Goal: Transaction & Acquisition: Book appointment/travel/reservation

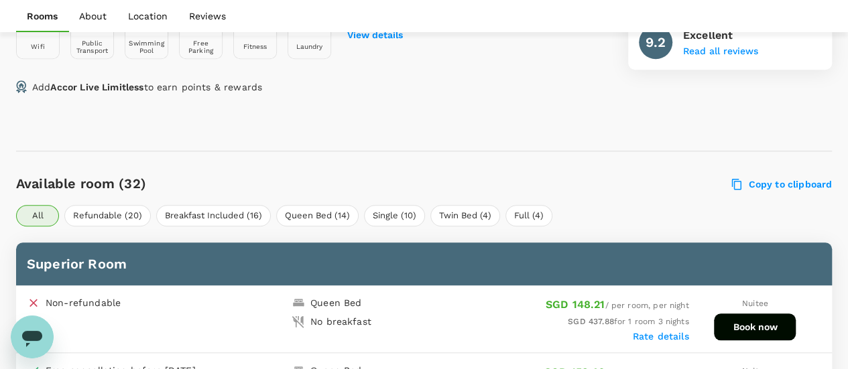
scroll to position [670, 0]
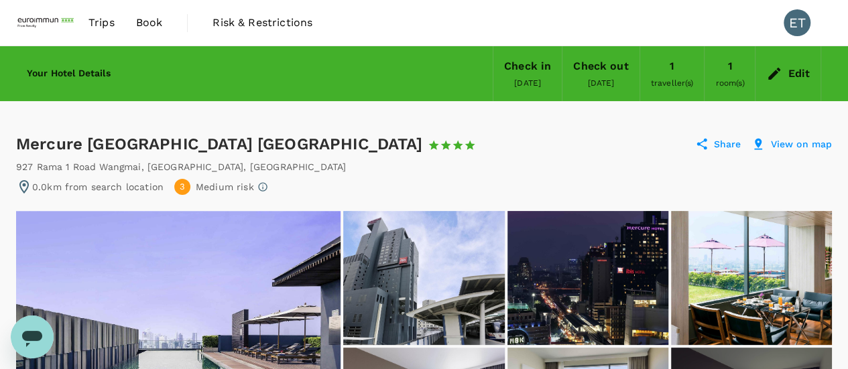
click at [102, 80] on div "Your Hotel Details Check in 14 Oct 2025 Check out 17 Oct 2025 1 traveller(s) 1 …" at bounding box center [418, 69] width 805 height 66
click at [95, 66] on h6 "Your Hotel Details" at bounding box center [69, 73] width 84 height 15
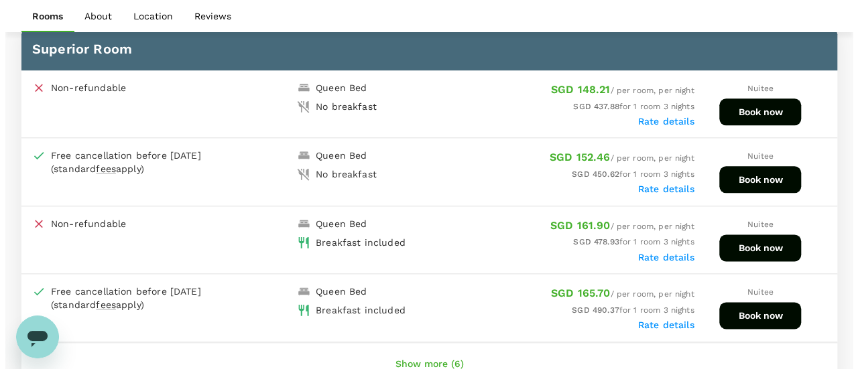
scroll to position [737, 0]
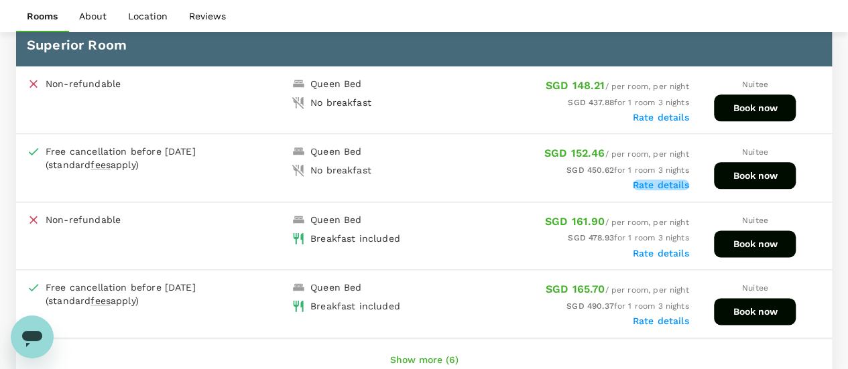
click at [647, 184] on label "Rate details" at bounding box center [661, 185] width 56 height 11
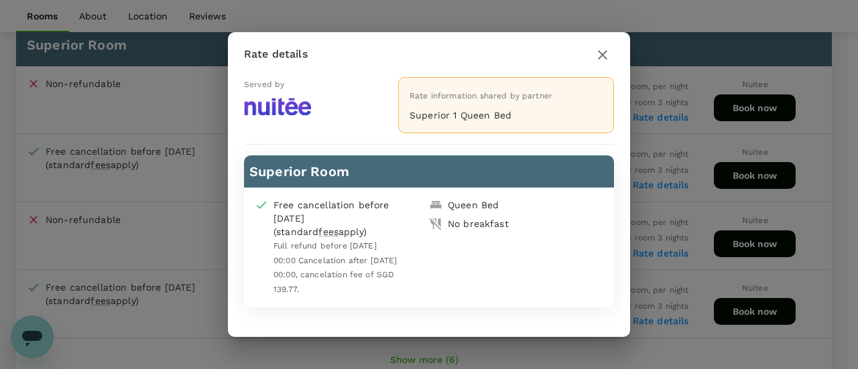
click at [603, 46] on button "button" at bounding box center [602, 55] width 23 height 23
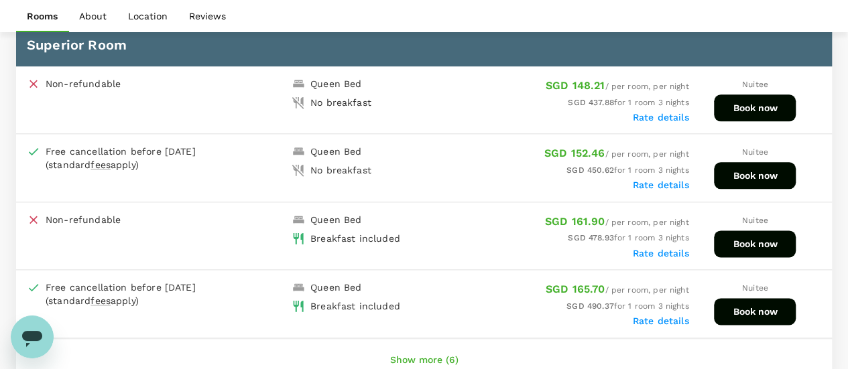
click at [744, 182] on button "Book now" at bounding box center [755, 175] width 82 height 27
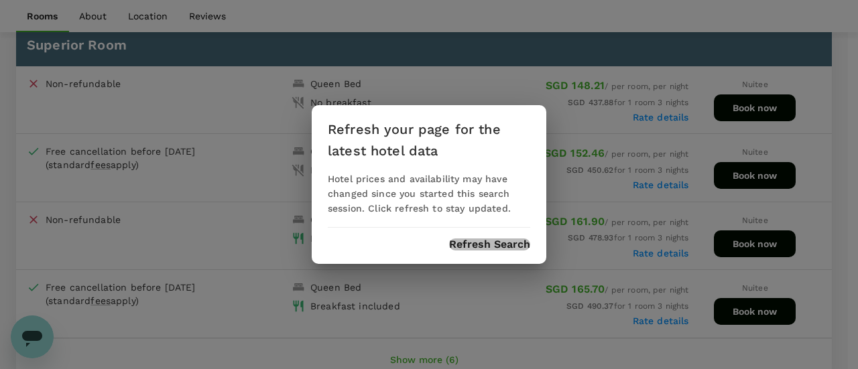
click at [492, 247] on button "Refresh Search" at bounding box center [489, 245] width 81 height 12
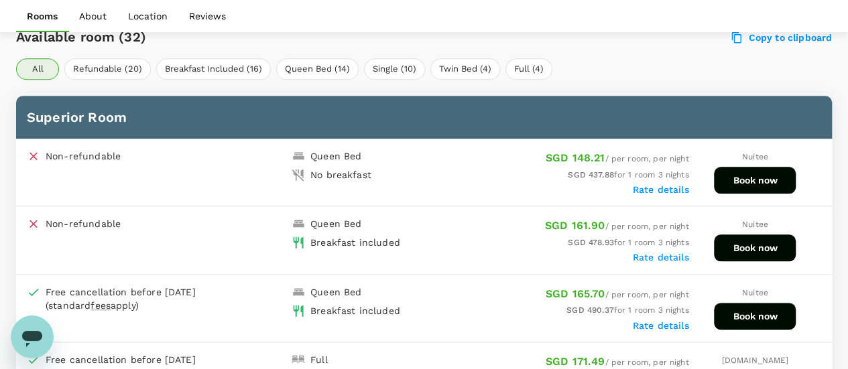
scroll to position [732, 0]
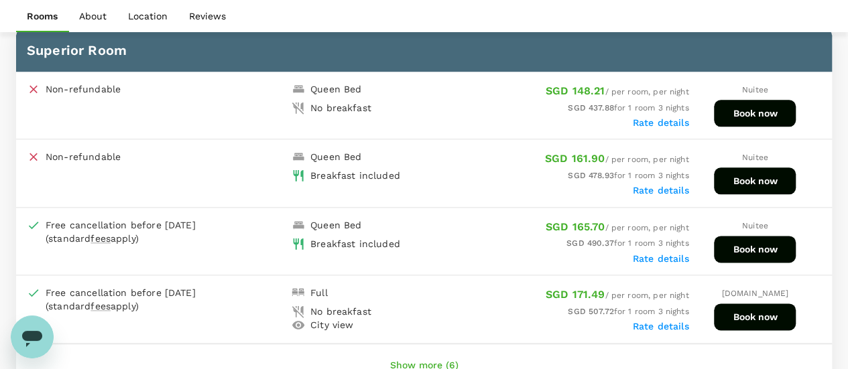
click at [673, 186] on label "Rate details" at bounding box center [661, 190] width 56 height 11
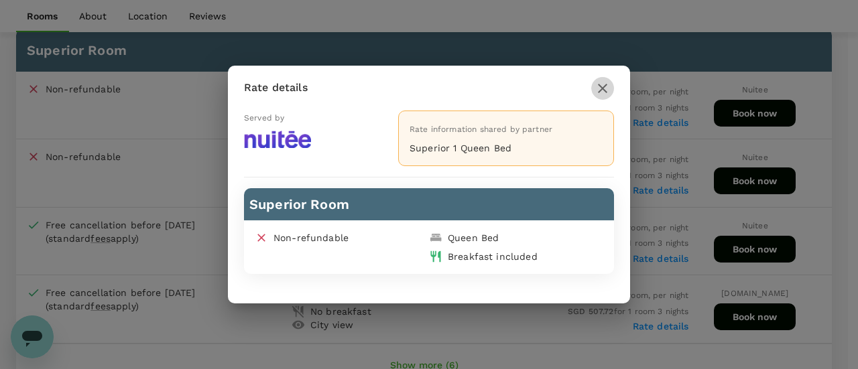
click at [603, 79] on button "button" at bounding box center [602, 88] width 23 height 23
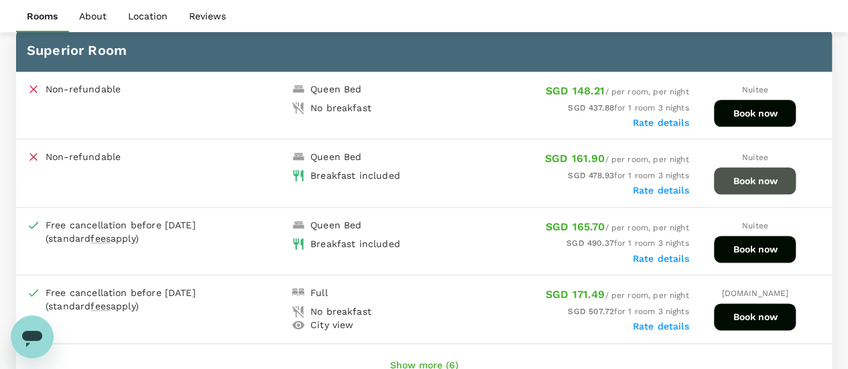
click at [729, 184] on button "Book now" at bounding box center [755, 181] width 82 height 27
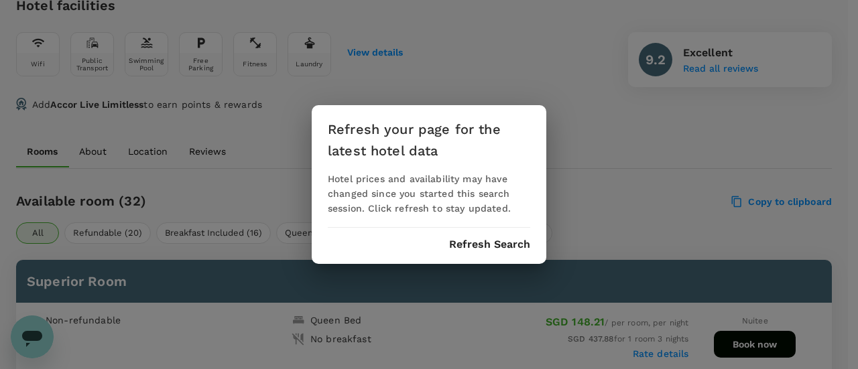
scroll to position [464, 0]
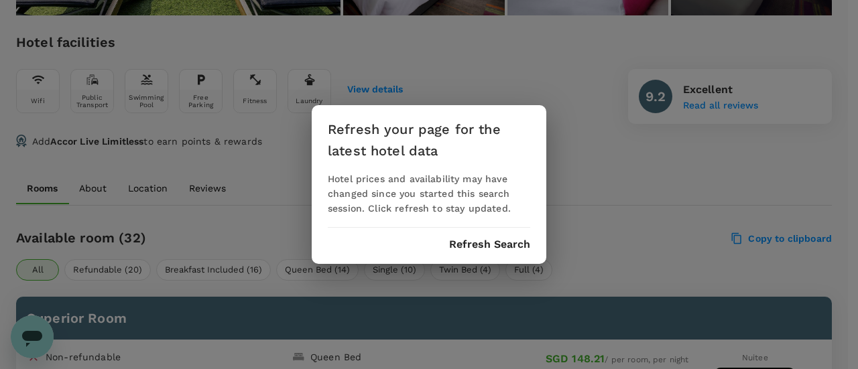
click at [501, 249] on button "Refresh Search" at bounding box center [489, 245] width 81 height 12
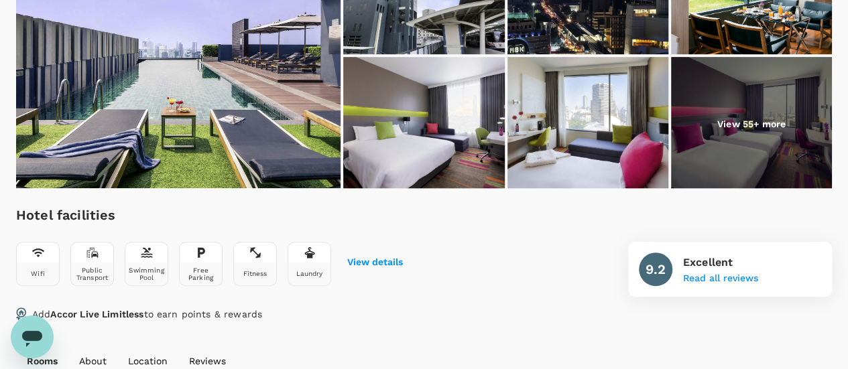
scroll to position [196, 0]
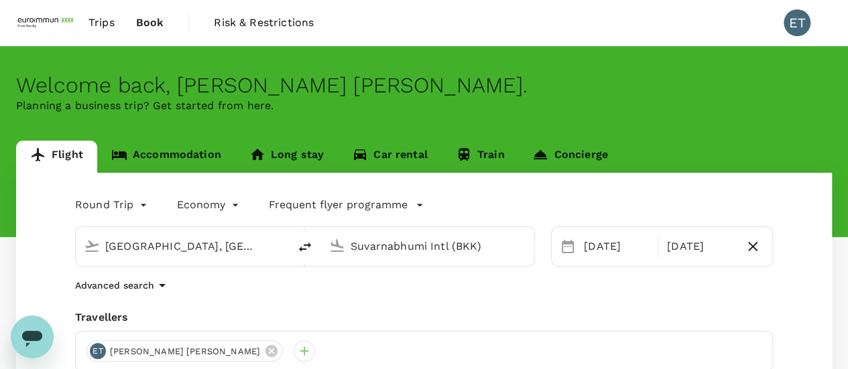
drag, startPoint x: 0, startPoint y: 0, endPoint x: 570, endPoint y: 129, distance: 584.2
click at [570, 129] on div "Welcome back , Esther Pei Woon . Planning a business trip? Get started from her…" at bounding box center [424, 141] width 848 height 191
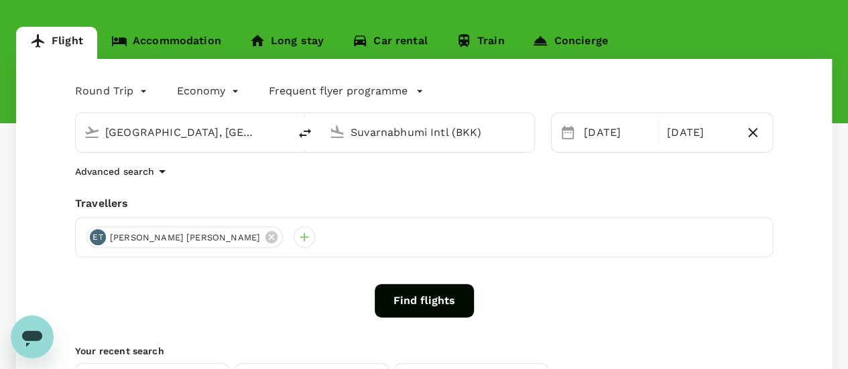
scroll to position [67, 0]
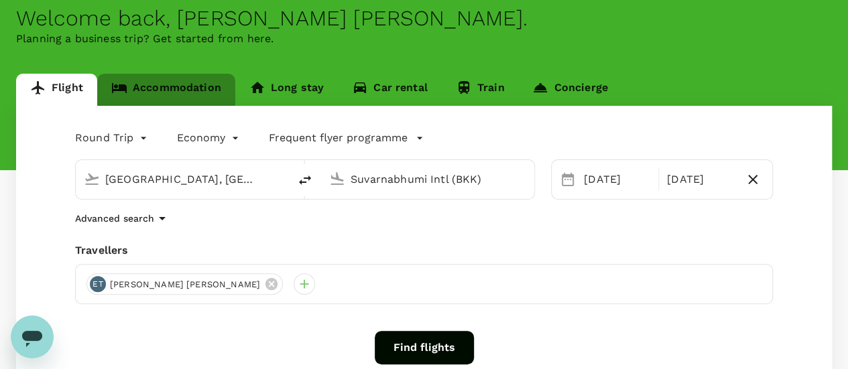
click at [158, 78] on link "Accommodation" at bounding box center [166, 90] width 138 height 32
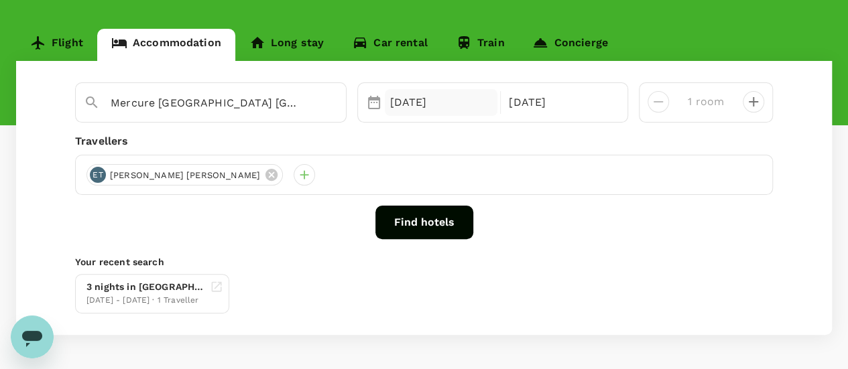
scroll to position [93, 0]
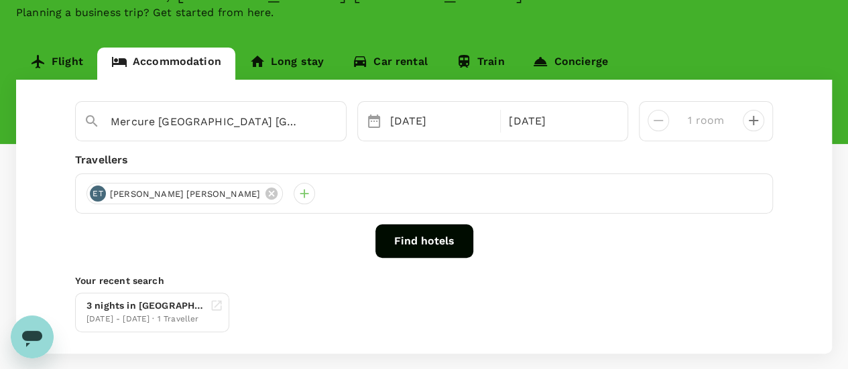
click at [432, 240] on button "Find hotels" at bounding box center [424, 242] width 98 height 34
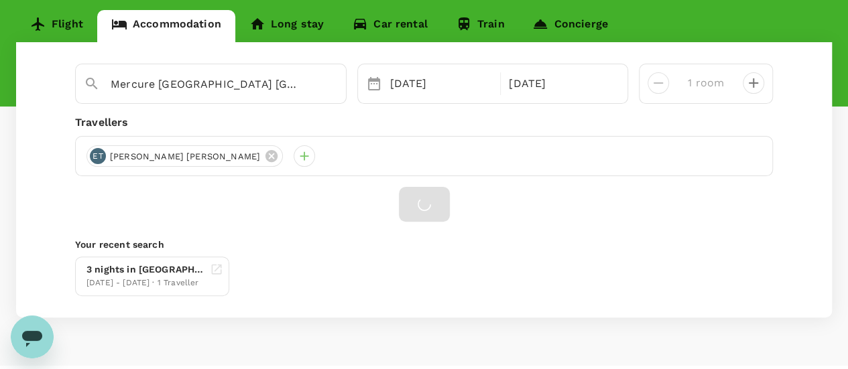
scroll to position [162, 0]
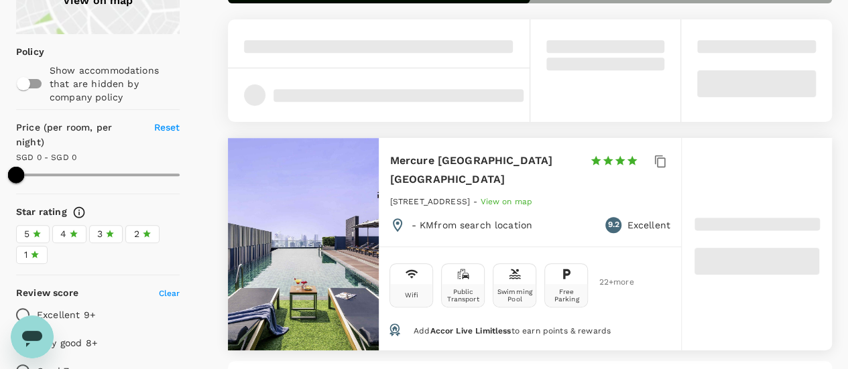
scroll to position [217, 0]
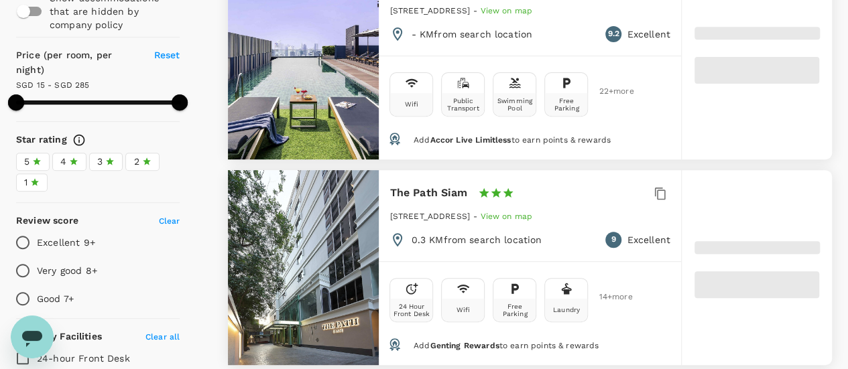
type input "284.61"
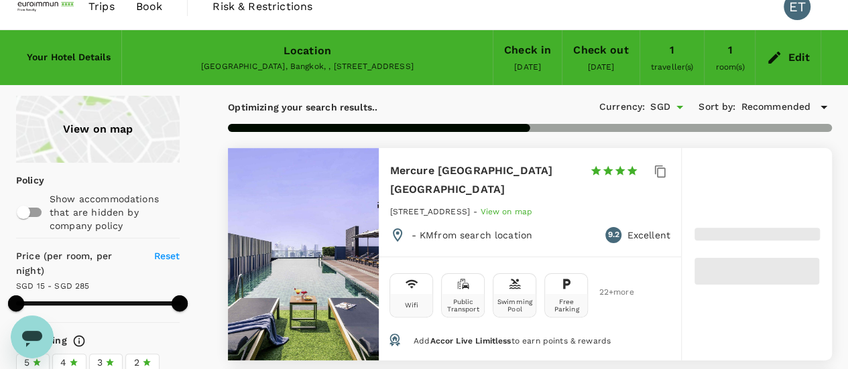
type input "14.27"
type input "285.27"
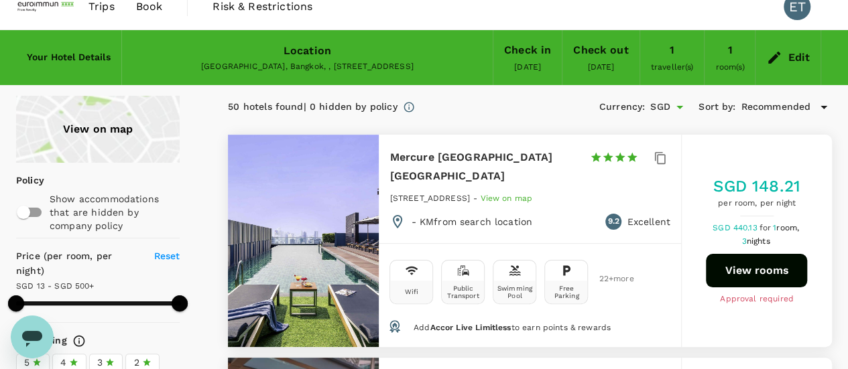
type input "13.27"
click at [730, 266] on button "View rooms" at bounding box center [756, 271] width 101 height 34
type input "499.27"
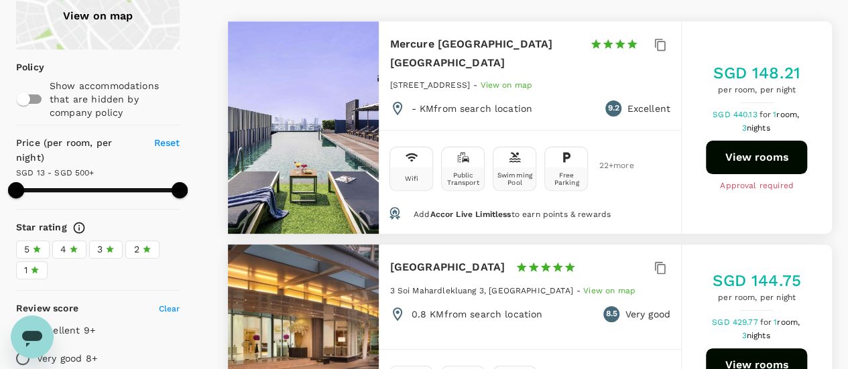
scroll to position [150, 0]
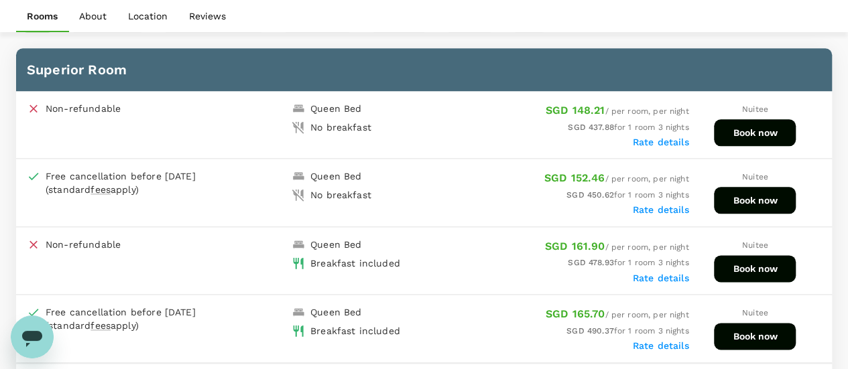
scroll to position [732, 0]
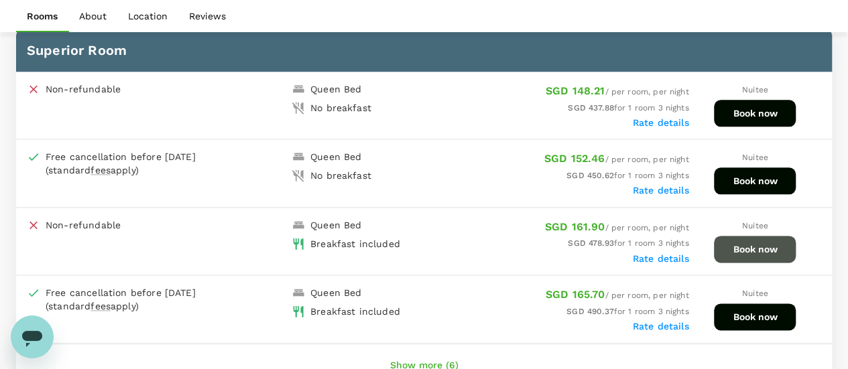
click at [759, 245] on button "Book now" at bounding box center [755, 249] width 82 height 27
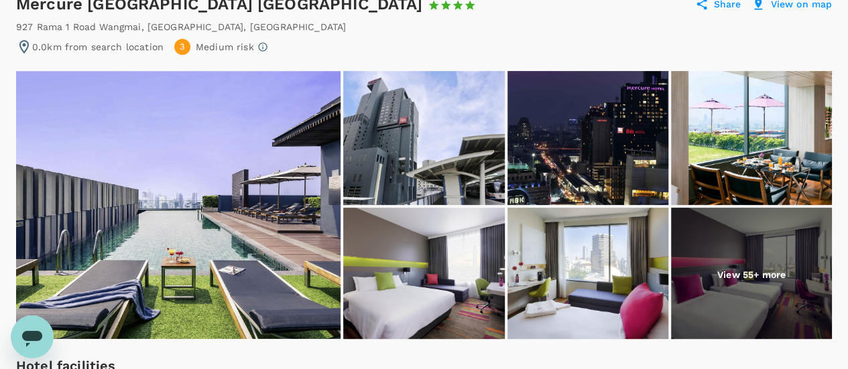
scroll to position [0, 0]
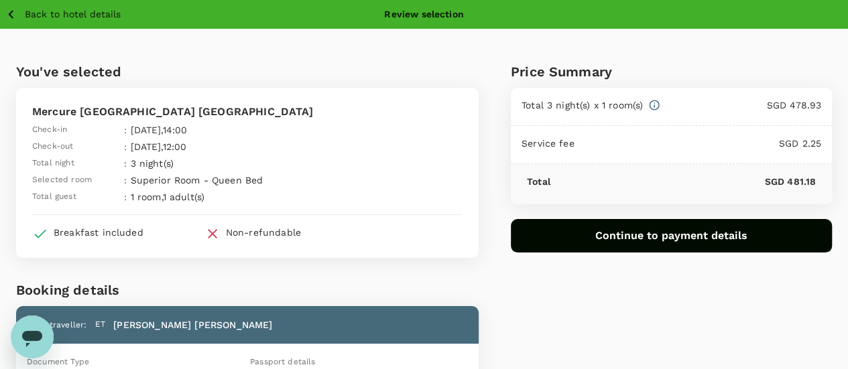
click at [652, 230] on button "Continue to payment details" at bounding box center [671, 236] width 321 height 34
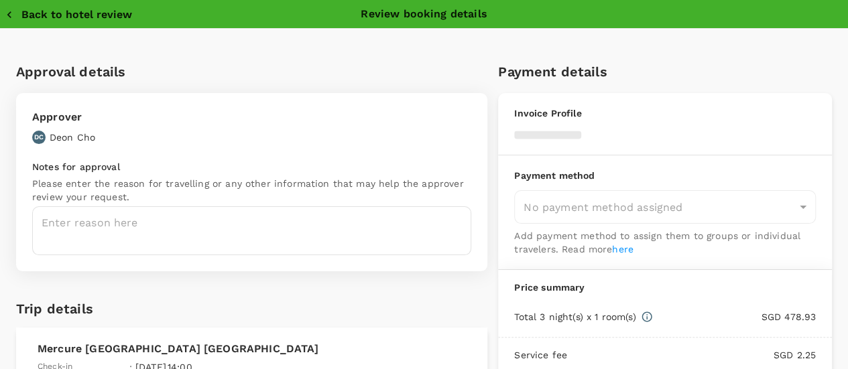
type input "9ae08bde-94be-4a60-86d8-4726f2345b2b"
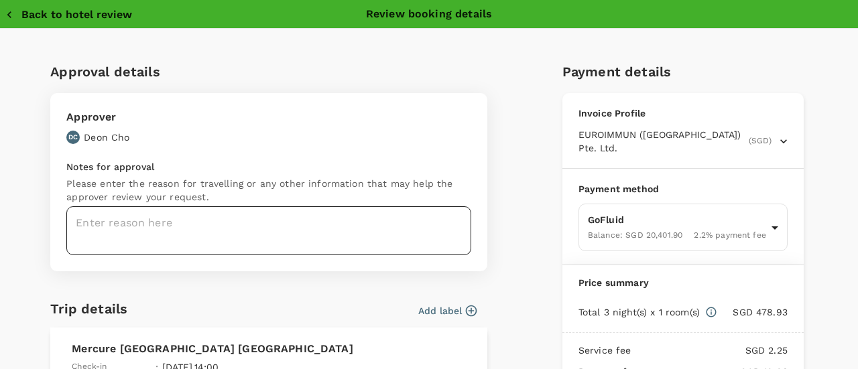
click at [227, 207] on textarea at bounding box center [268, 230] width 405 height 49
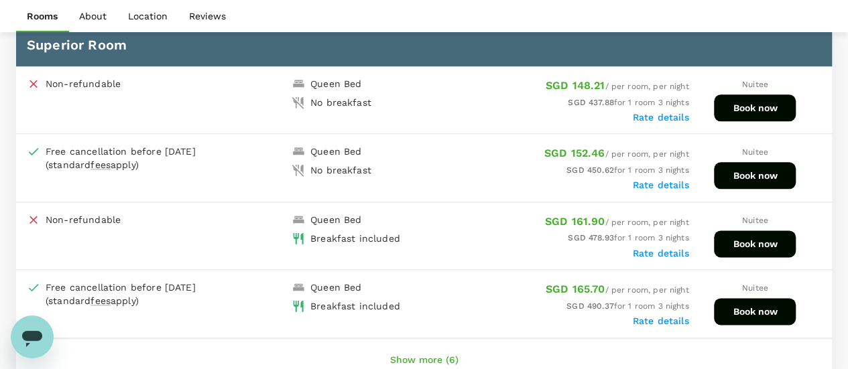
scroll to position [732, 0]
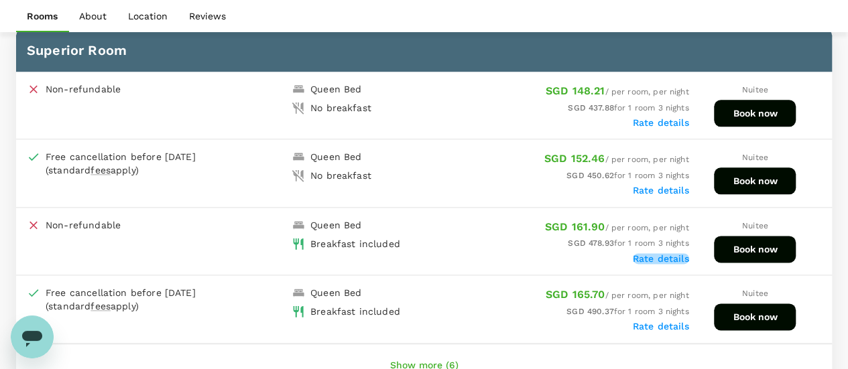
click at [665, 257] on label "Rate details" at bounding box center [661, 258] width 56 height 11
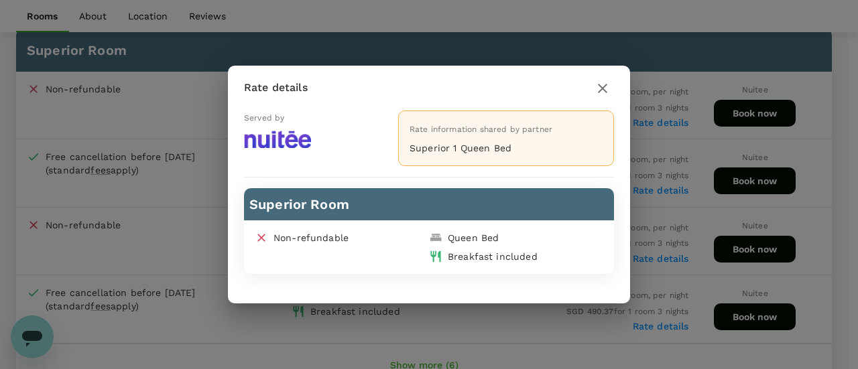
click at [608, 91] on icon "button" at bounding box center [603, 88] width 16 height 16
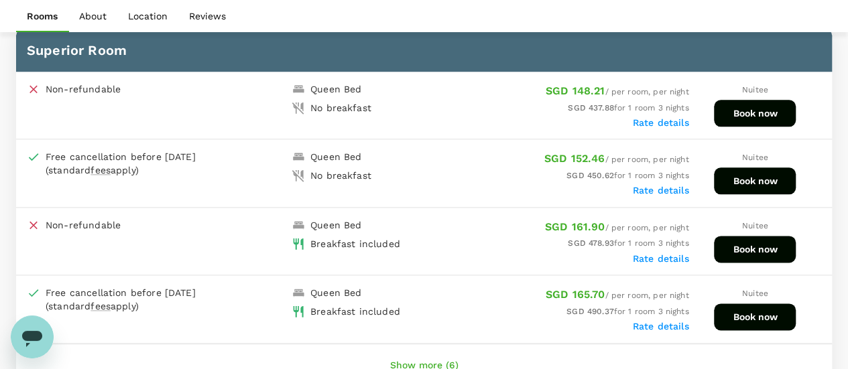
click at [725, 249] on button "Book now" at bounding box center [755, 249] width 82 height 27
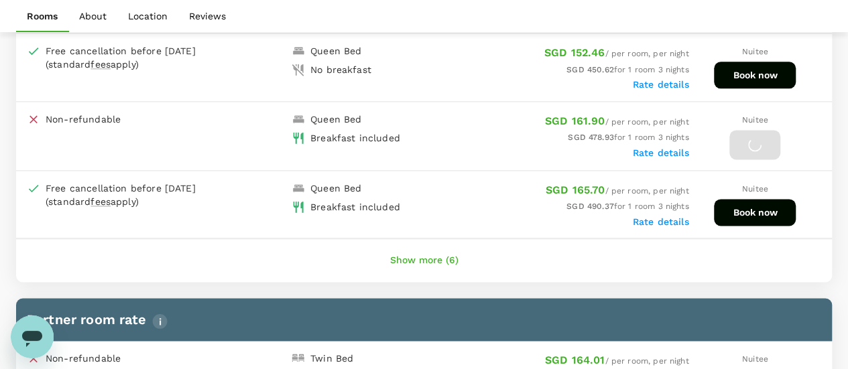
scroll to position [933, 0]
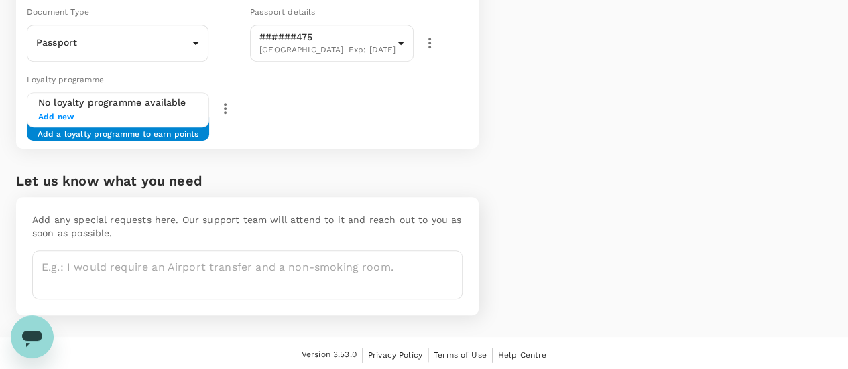
scroll to position [82, 0]
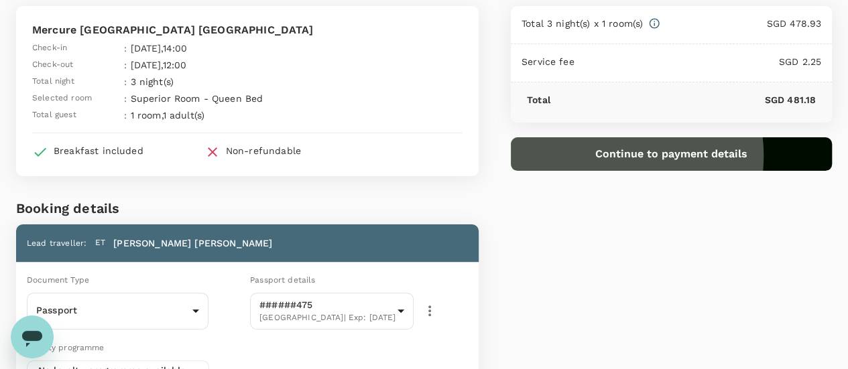
click at [668, 155] on button "Continue to payment details" at bounding box center [671, 154] width 321 height 34
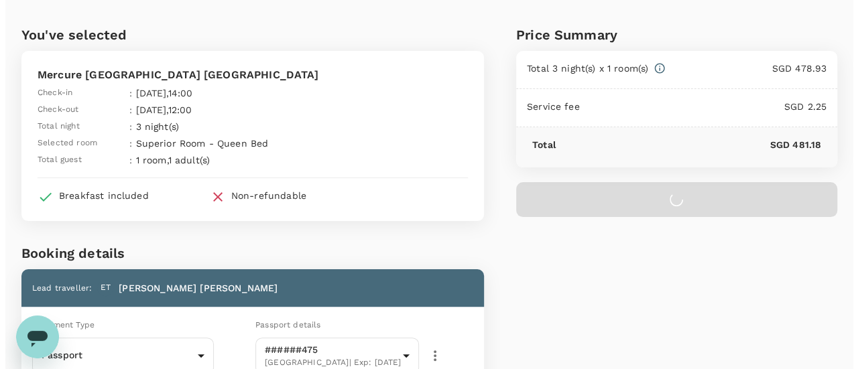
scroll to position [0, 0]
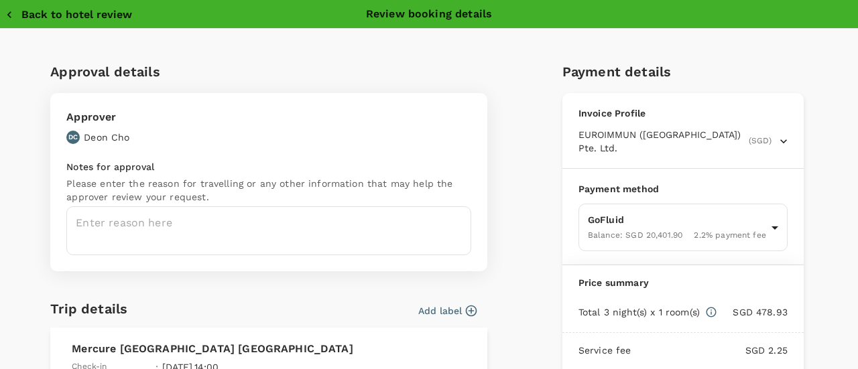
scroll to position [67, 0]
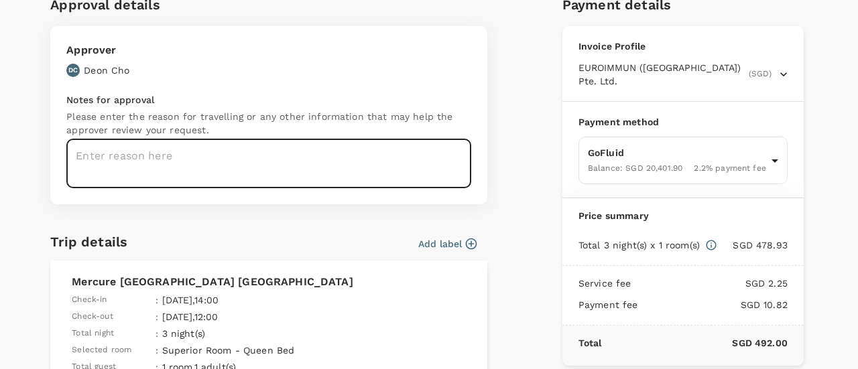
click at [392, 156] on textarea at bounding box center [268, 163] width 405 height 49
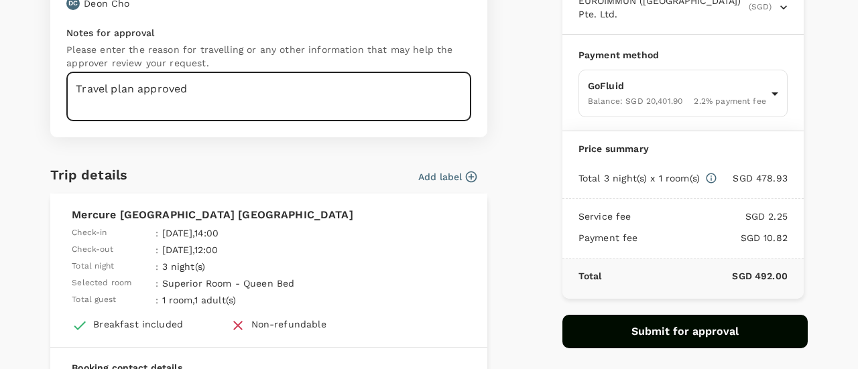
scroll to position [0, 0]
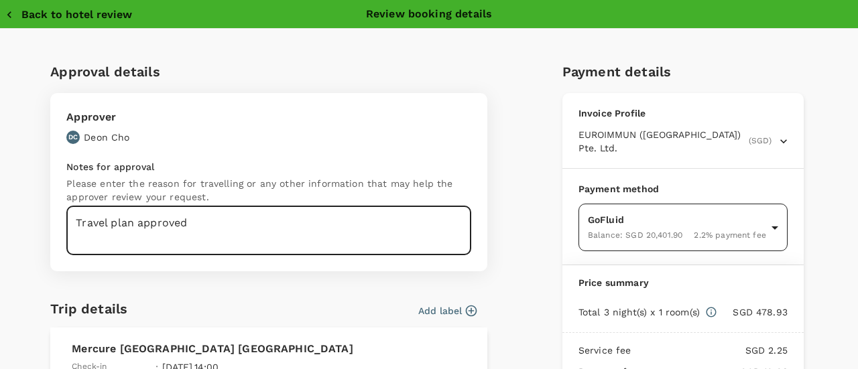
type textarea "Travel plan approved"
click at [758, 234] on body "Back to hotel details Review selection You've selected Mercure Bangkok Siam Che…" at bounding box center [429, 361] width 858 height 723
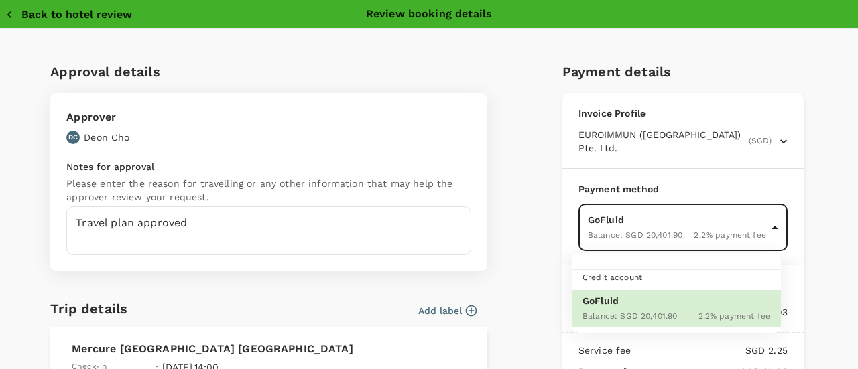
click at [758, 234] on div at bounding box center [429, 184] width 858 height 369
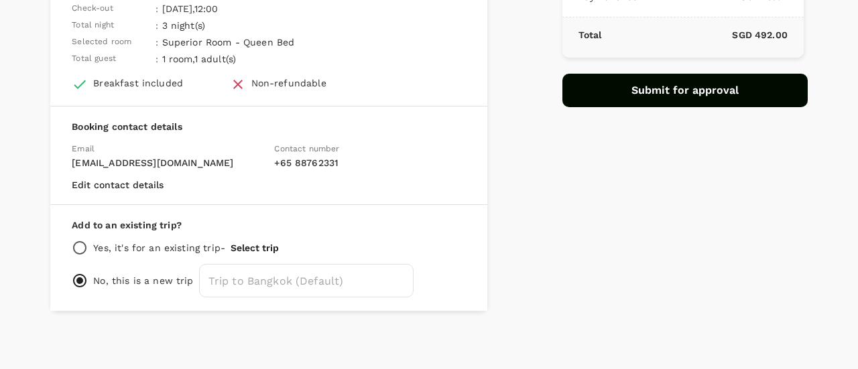
scroll to position [241, 0]
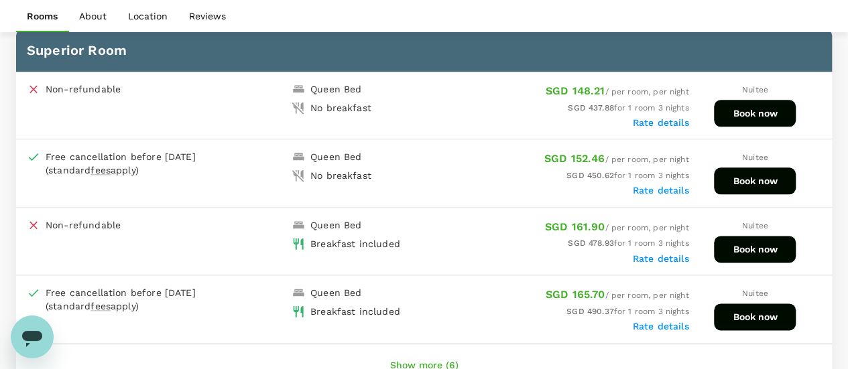
scroll to position [727, 0]
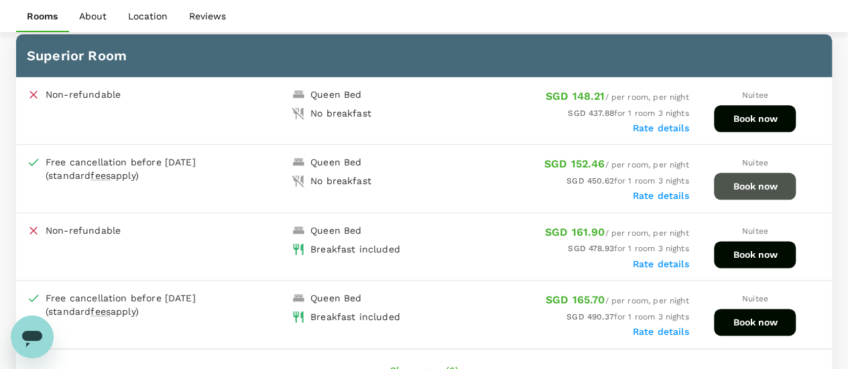
click at [754, 189] on button "Book now" at bounding box center [755, 186] width 82 height 27
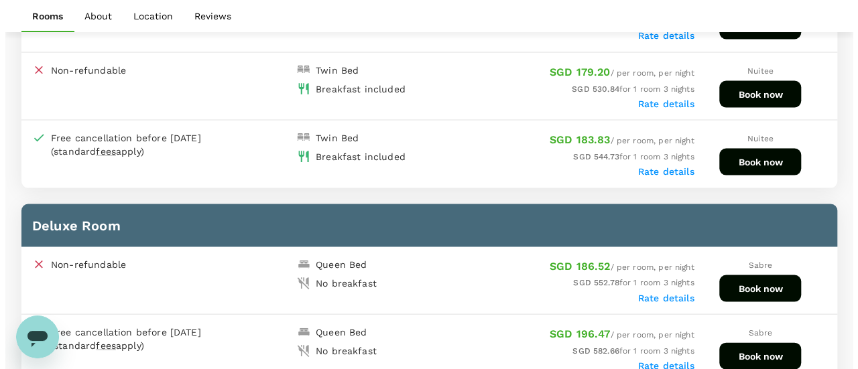
scroll to position [1664, 0]
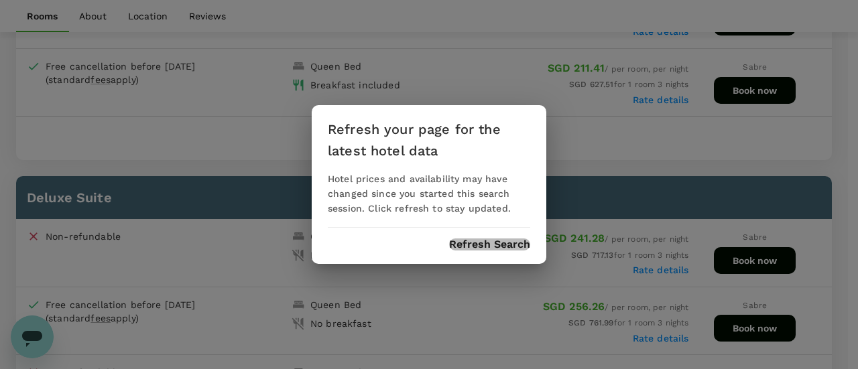
click at [509, 249] on button "Refresh Search" at bounding box center [489, 245] width 81 height 12
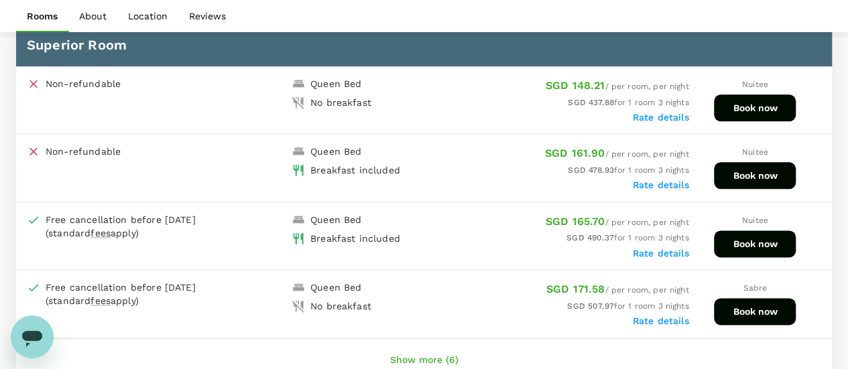
scroll to position [732, 0]
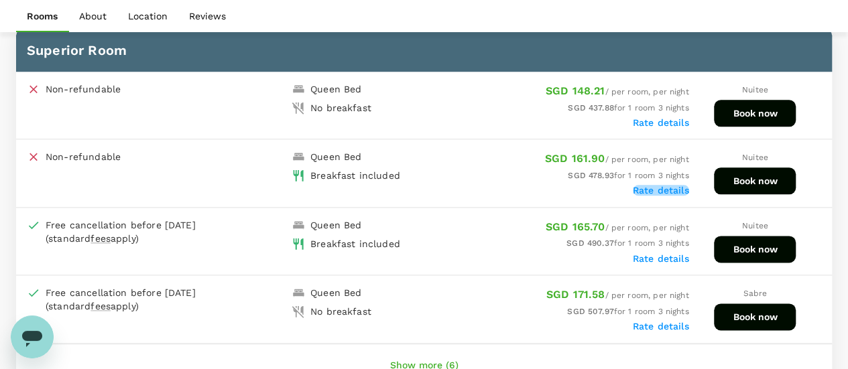
click at [658, 188] on label "Rate details" at bounding box center [661, 190] width 56 height 11
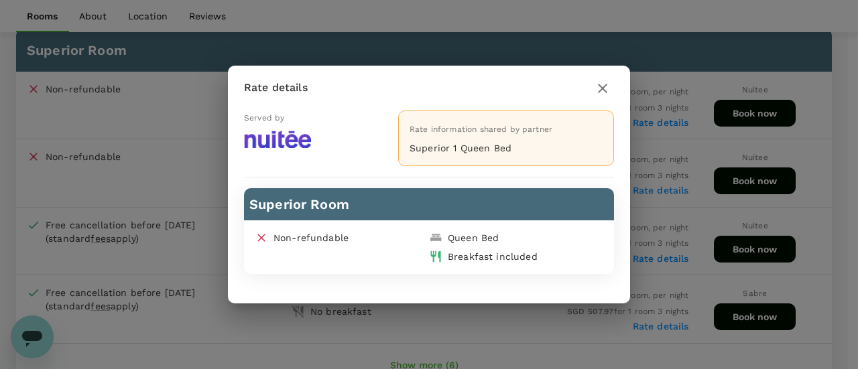
click at [615, 79] on h2 "Rate details" at bounding box center [429, 88] width 402 height 45
click at [609, 84] on icon "button" at bounding box center [603, 88] width 16 height 16
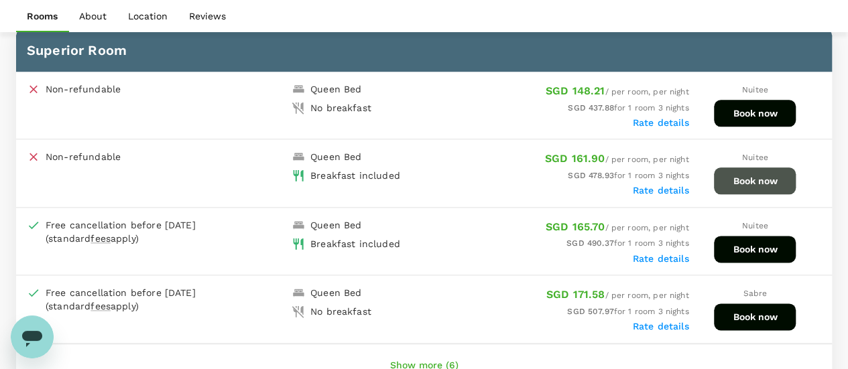
click at [756, 180] on button "Book now" at bounding box center [755, 181] width 82 height 27
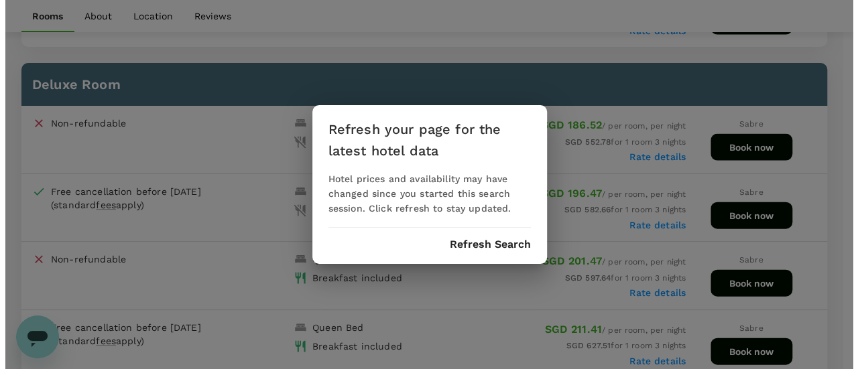
scroll to position [1401, 0]
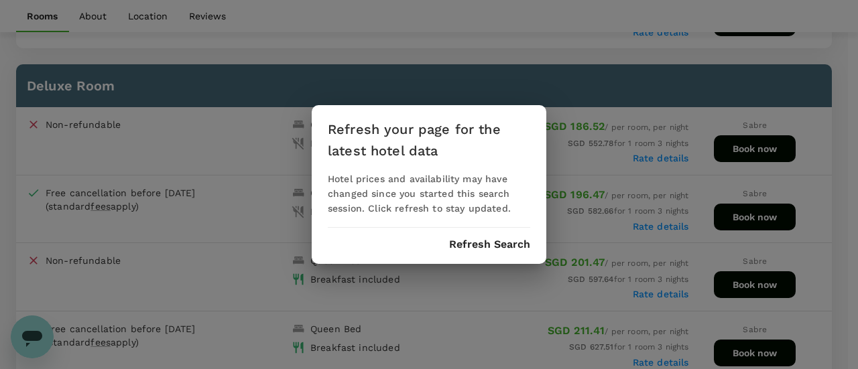
click at [500, 262] on div "Refresh your page for the latest hotel data Hotel prices and availability may h…" at bounding box center [429, 184] width 235 height 159
drag, startPoint x: 499, startPoint y: 255, endPoint x: 491, endPoint y: 254, distance: 7.4
click at [498, 254] on div "Refresh your page for the latest hotel data Hotel prices and availability may h…" at bounding box center [429, 184] width 235 height 159
click at [493, 247] on button "Refresh Search" at bounding box center [489, 245] width 81 height 12
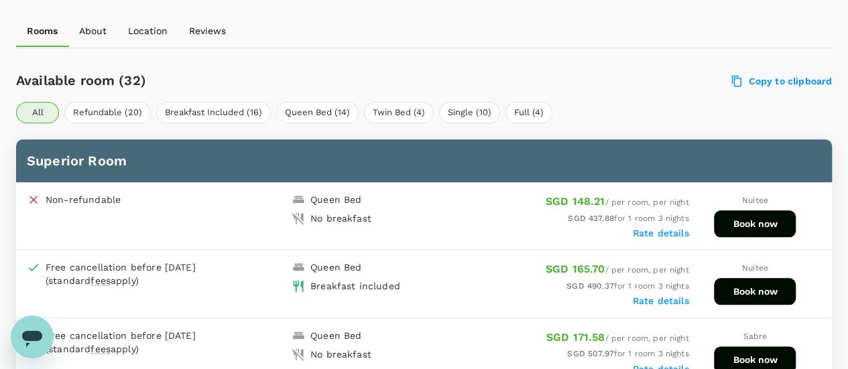
scroll to position [665, 0]
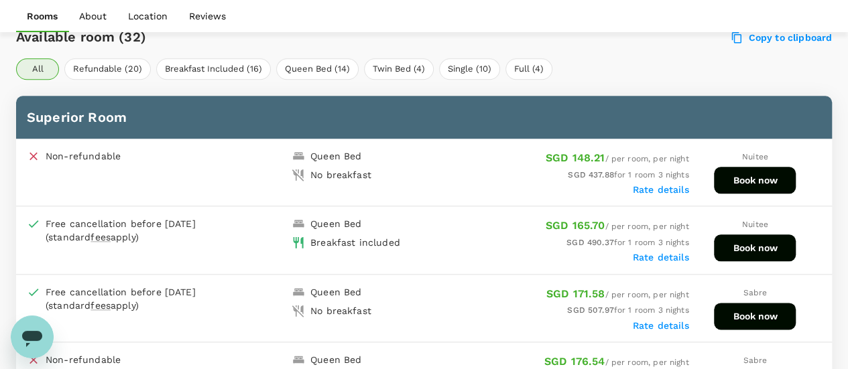
click at [741, 198] on div "Non-refundable Queen Bed No breakfast SGD 148.21 / per room, per night SGD 437.…" at bounding box center [424, 173] width 816 height 68
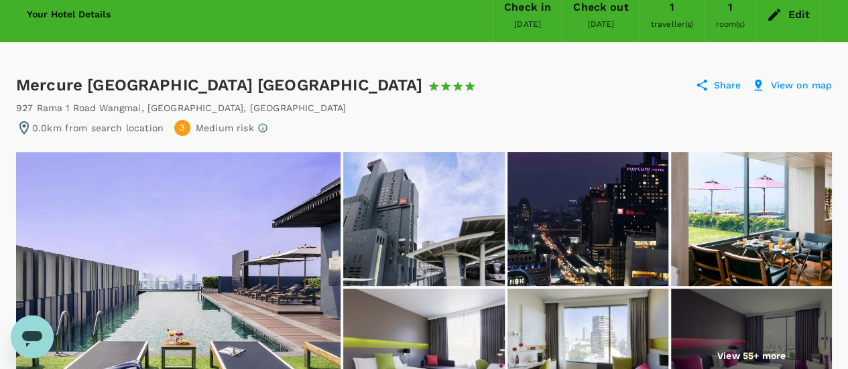
scroll to position [0, 0]
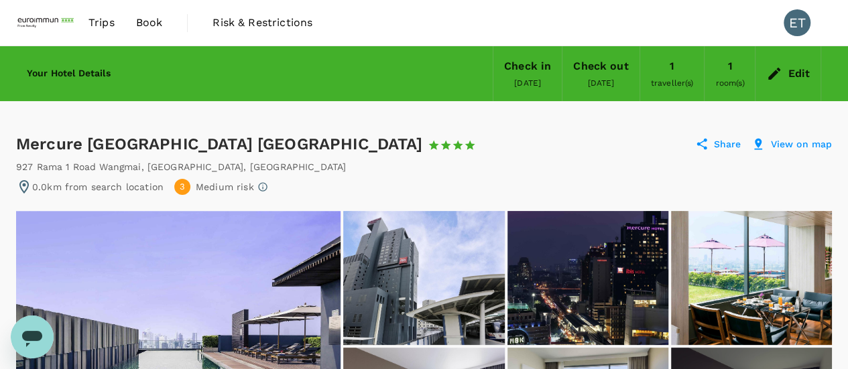
click at [81, 78] on h6 "Your Hotel Details" at bounding box center [69, 73] width 84 height 15
click at [106, 19] on span "Trips" at bounding box center [101, 23] width 26 height 16
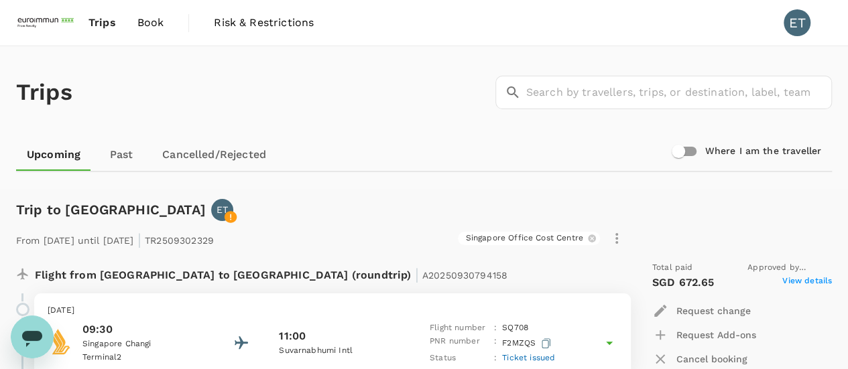
click at [162, 21] on span "Book" at bounding box center [150, 23] width 27 height 16
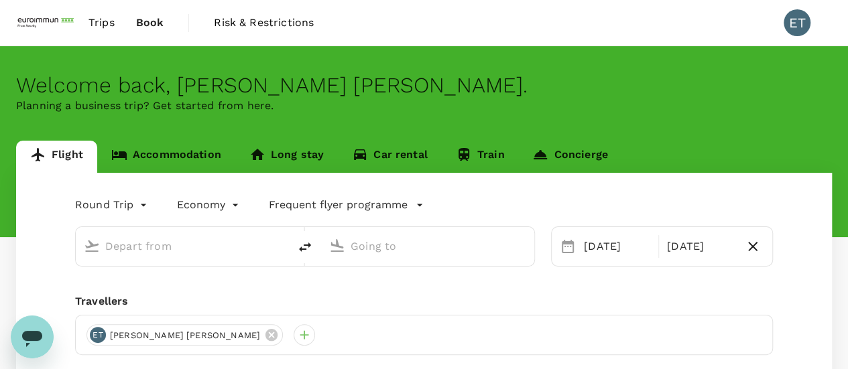
type input "Singapore, Singapore (any)"
type input "Suvarnabhumi Intl (BKK)"
type input "Singapore, Singapore (any)"
type input "Suvarnabhumi Intl (BKK)"
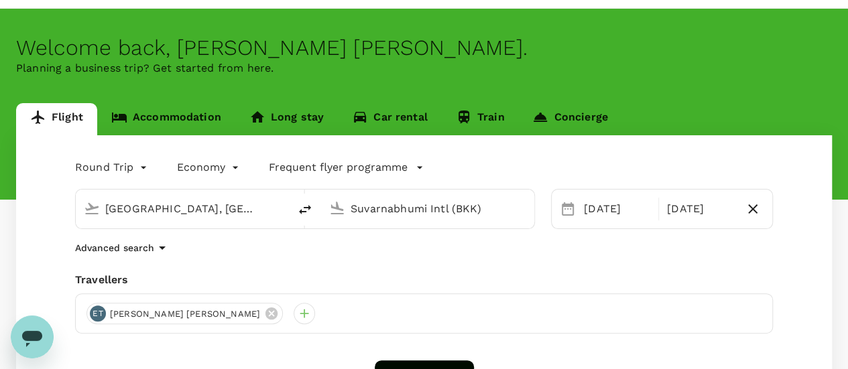
scroll to position [67, 0]
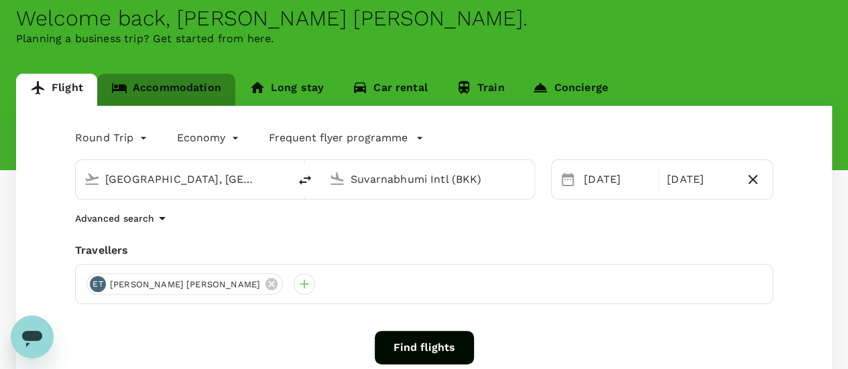
click at [198, 89] on link "Accommodation" at bounding box center [166, 90] width 138 height 32
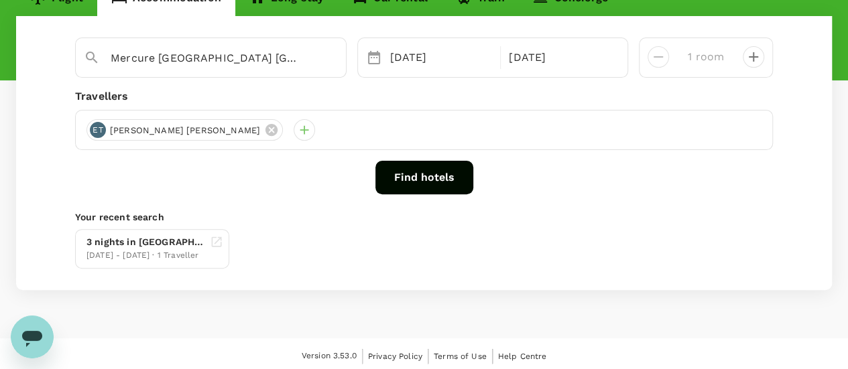
scroll to position [160, 0]
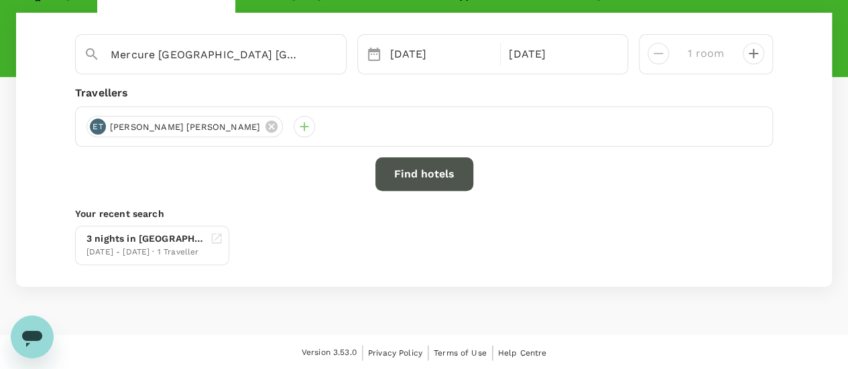
click at [410, 172] on button "Find hotels" at bounding box center [424, 175] width 98 height 34
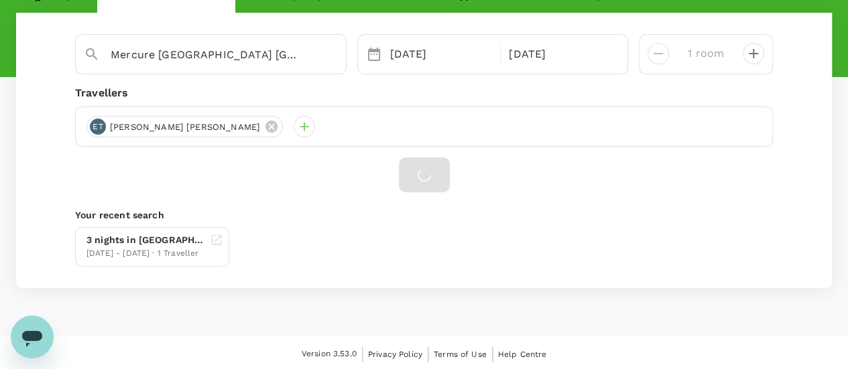
scroll to position [162, 0]
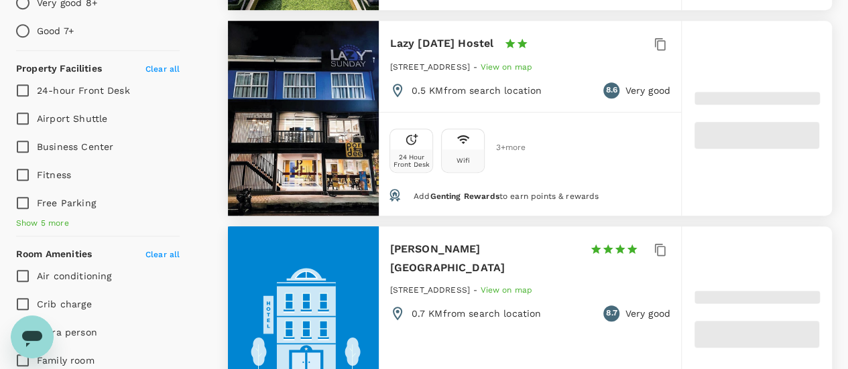
scroll to position [217, 0]
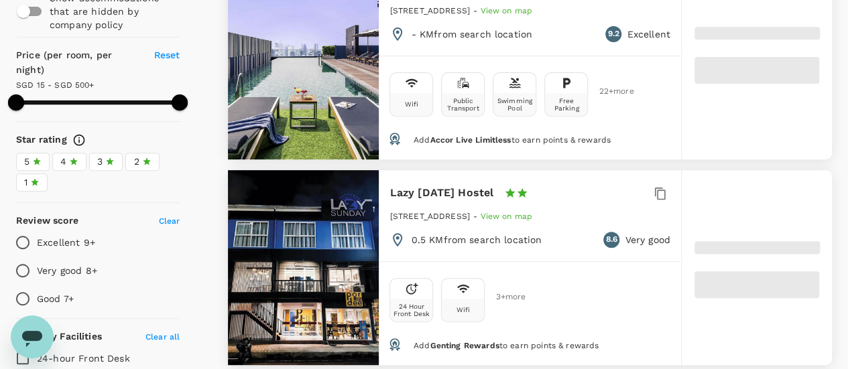
type input "499.27"
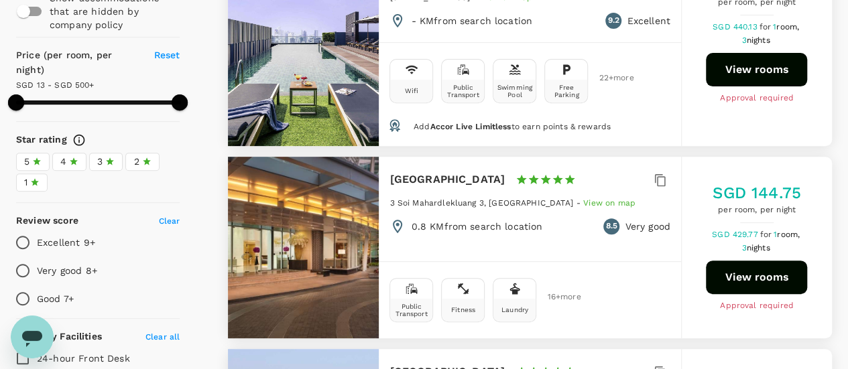
type input "13.27"
click at [767, 60] on button "View rooms" at bounding box center [756, 70] width 101 height 34
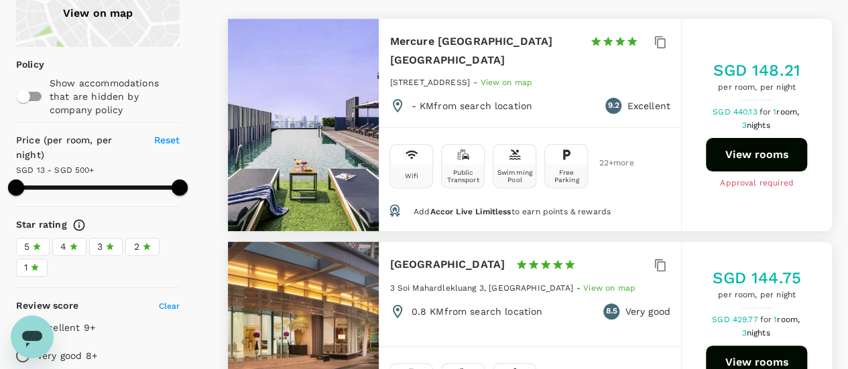
scroll to position [83, 0]
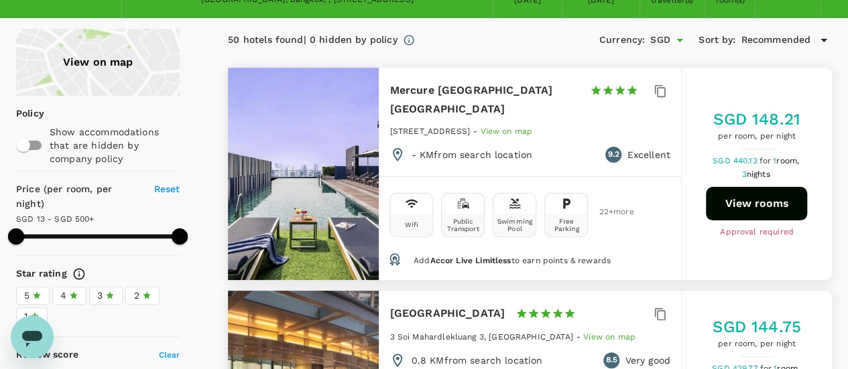
click at [740, 195] on button "View rooms" at bounding box center [756, 204] width 101 height 34
type input "499.27"
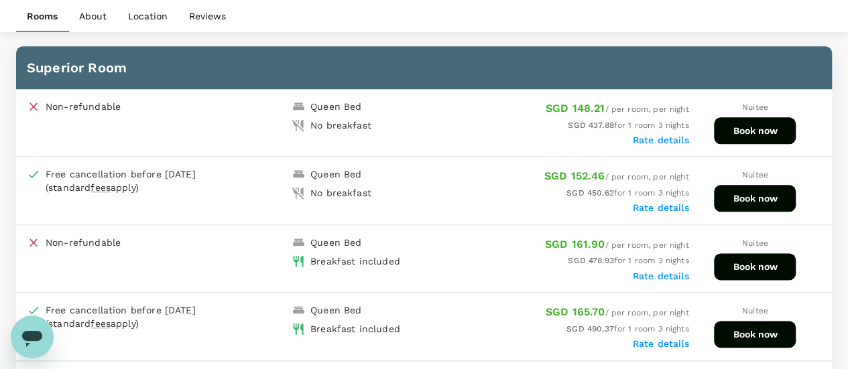
scroll to position [732, 0]
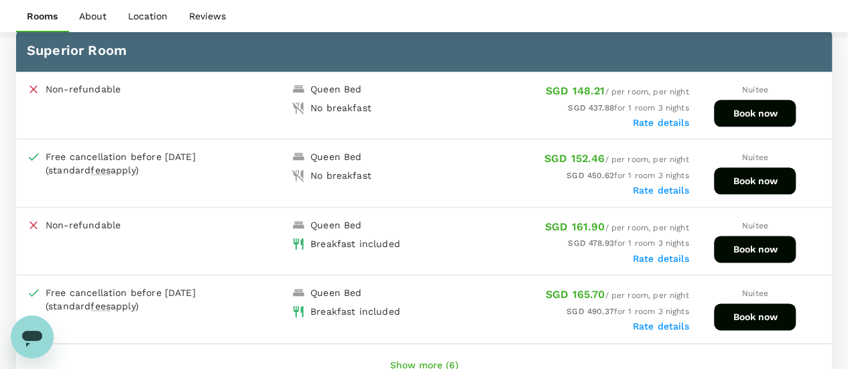
click at [752, 247] on button "Book now" at bounding box center [755, 249] width 82 height 27
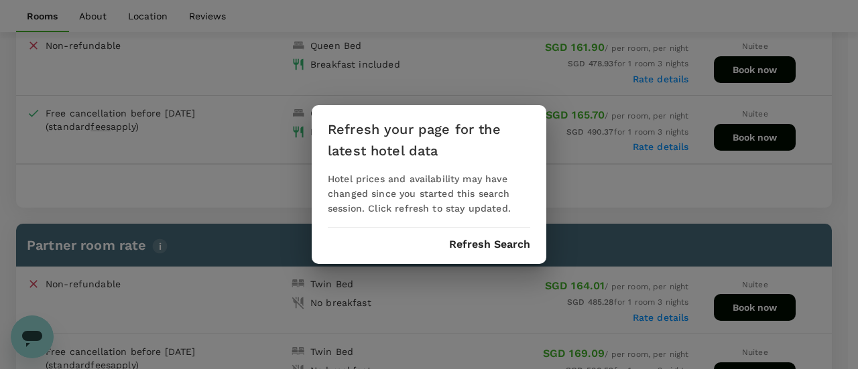
scroll to position [933, 0]
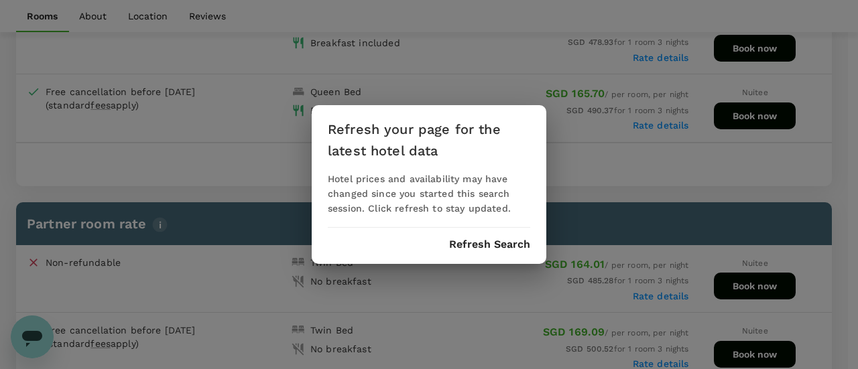
click at [501, 263] on div "Refresh your page for the latest hotel data Hotel prices and availability may h…" at bounding box center [429, 184] width 235 height 159
click at [502, 247] on button "Refresh Search" at bounding box center [489, 245] width 81 height 12
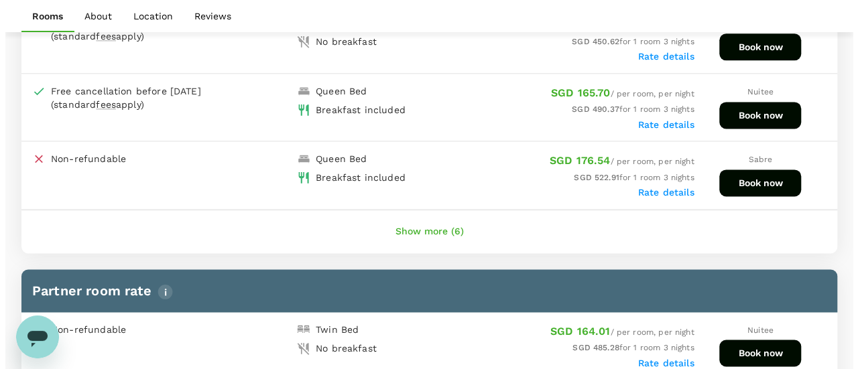
scroll to position [732, 0]
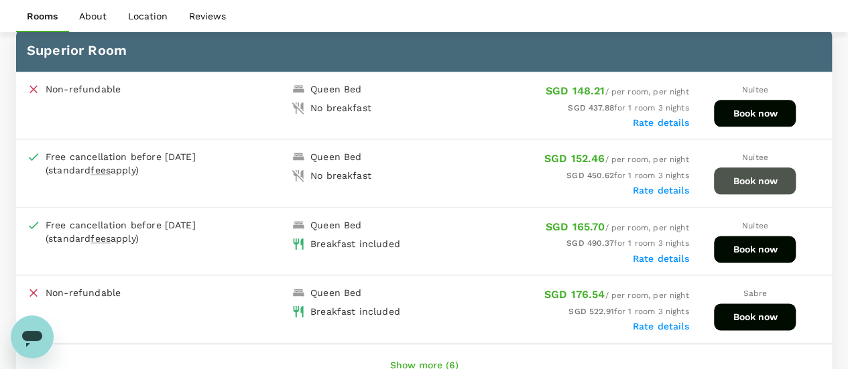
click at [760, 171] on button "Book now" at bounding box center [755, 181] width 82 height 27
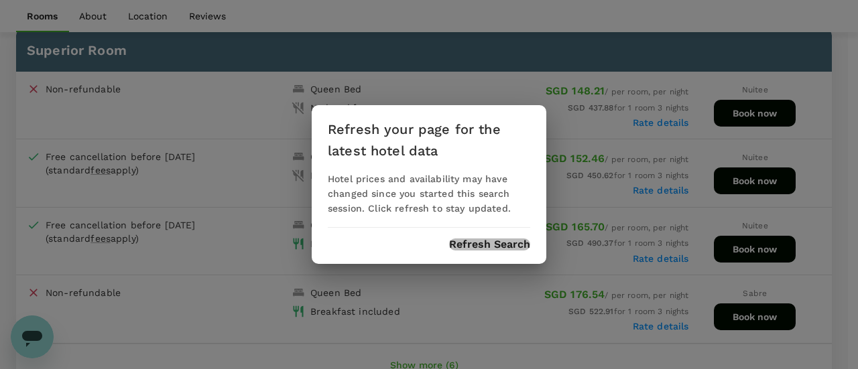
click at [481, 241] on button "Refresh Search" at bounding box center [489, 245] width 81 height 12
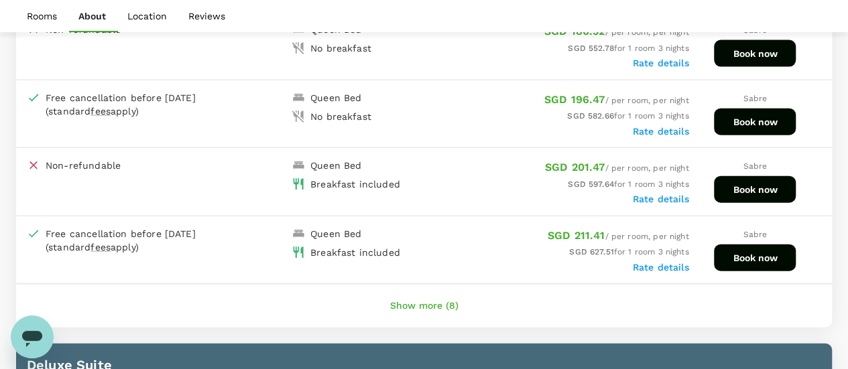
scroll to position [1403, 0]
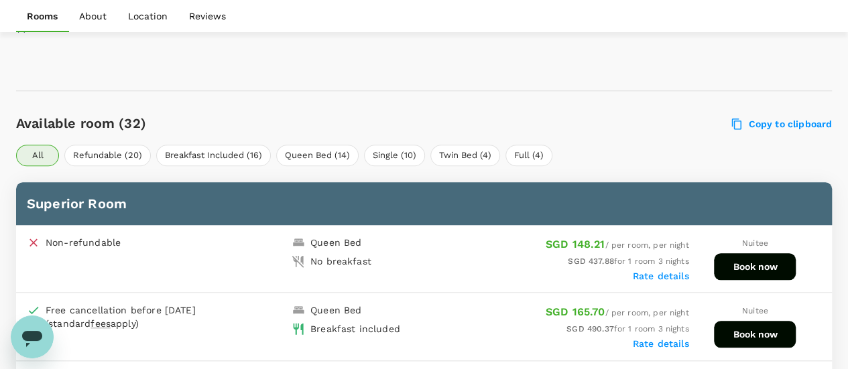
scroll to position [737, 0]
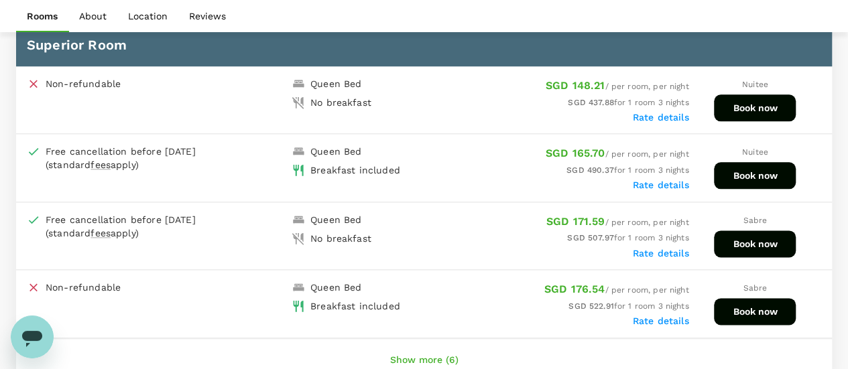
click at [750, 112] on button "Book now" at bounding box center [755, 108] width 82 height 27
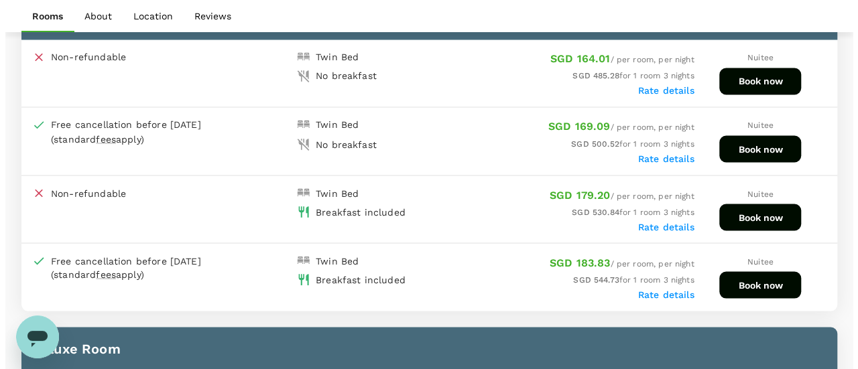
scroll to position [1138, 0]
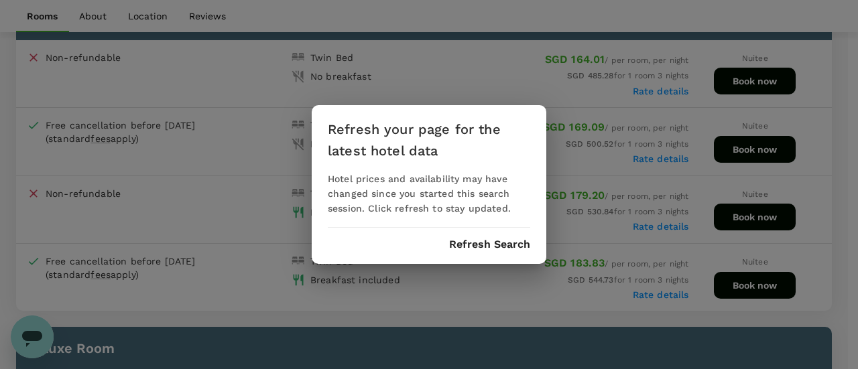
click at [487, 255] on div "Refresh your page for the latest hotel data Hotel prices and availability may h…" at bounding box center [429, 184] width 235 height 159
click at [491, 242] on button "Refresh Search" at bounding box center [489, 245] width 81 height 12
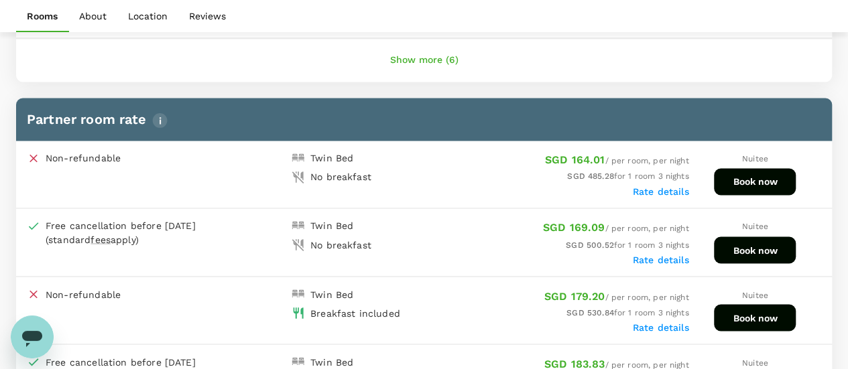
scroll to position [1073, 0]
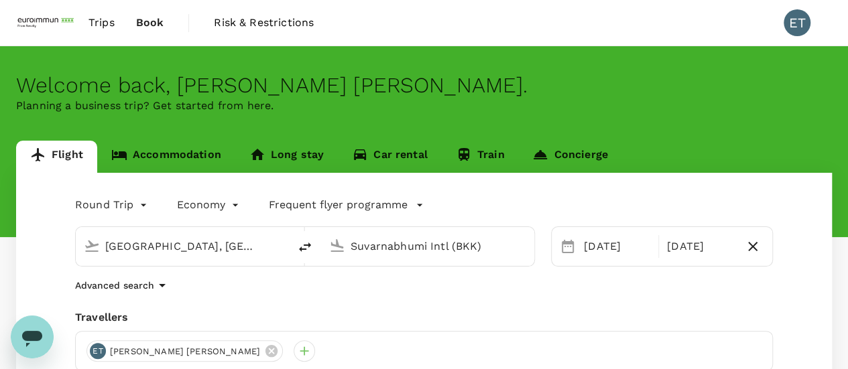
click at [162, 157] on link "Accommodation" at bounding box center [166, 157] width 138 height 32
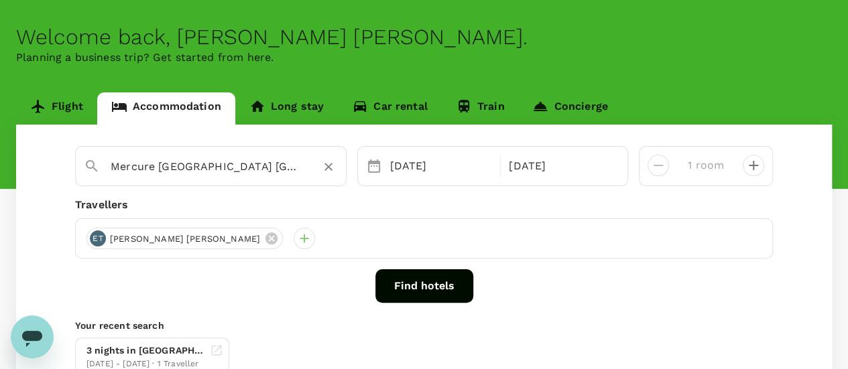
scroll to position [134, 0]
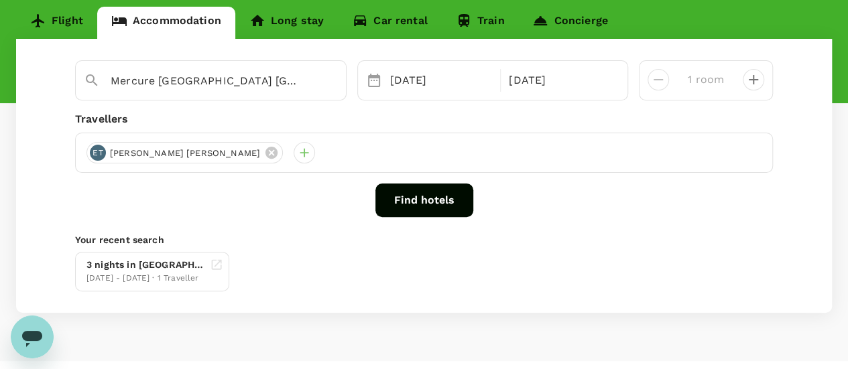
click at [429, 213] on button "Find hotels" at bounding box center [424, 201] width 98 height 34
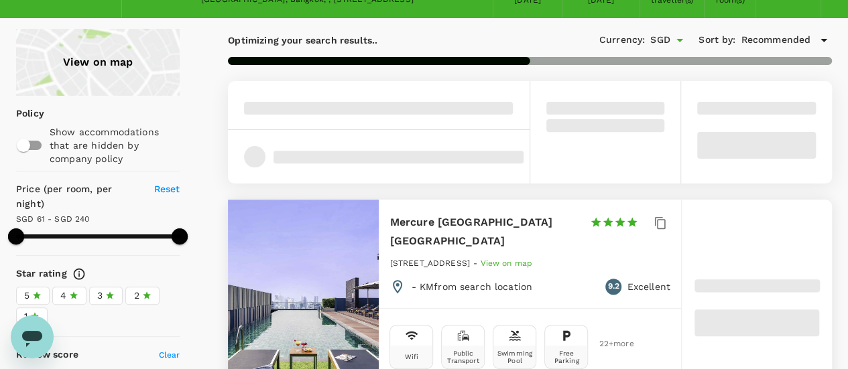
scroll to position [217, 0]
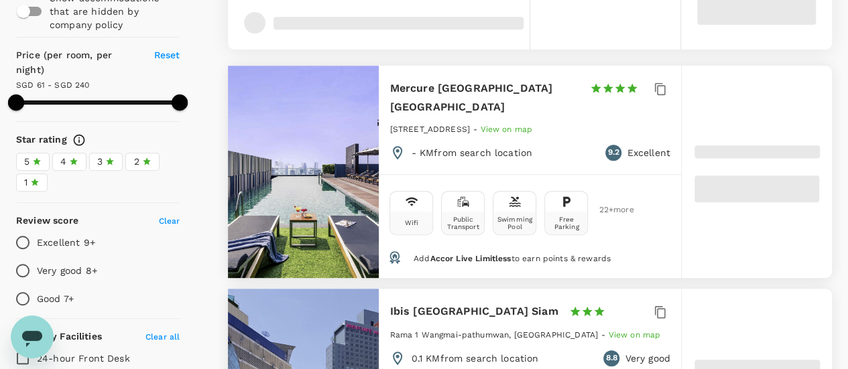
type input "240.27"
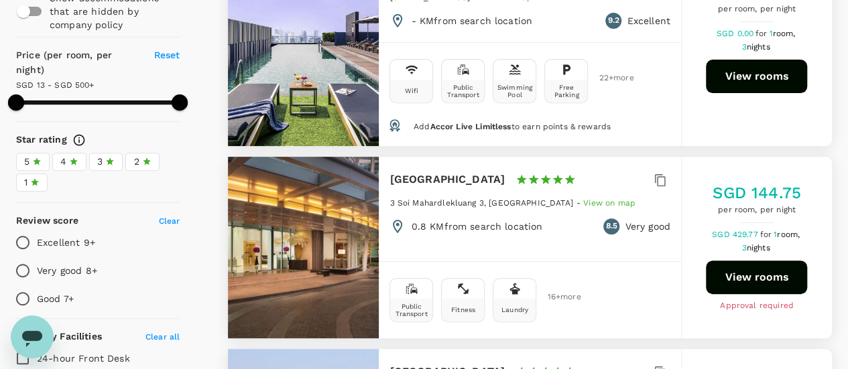
type input "13.27"
type input "499.27"
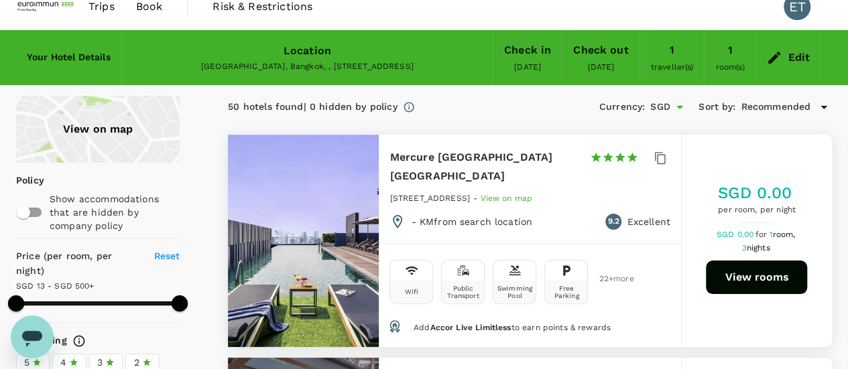
scroll to position [150, 0]
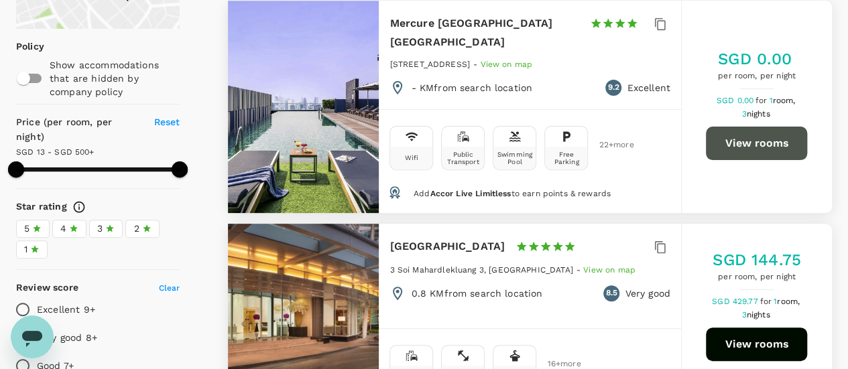
click at [746, 133] on button "View rooms" at bounding box center [756, 144] width 101 height 34
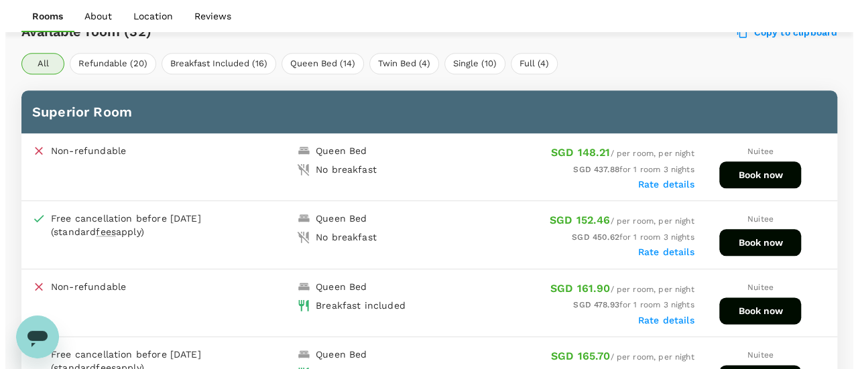
scroll to position [737, 0]
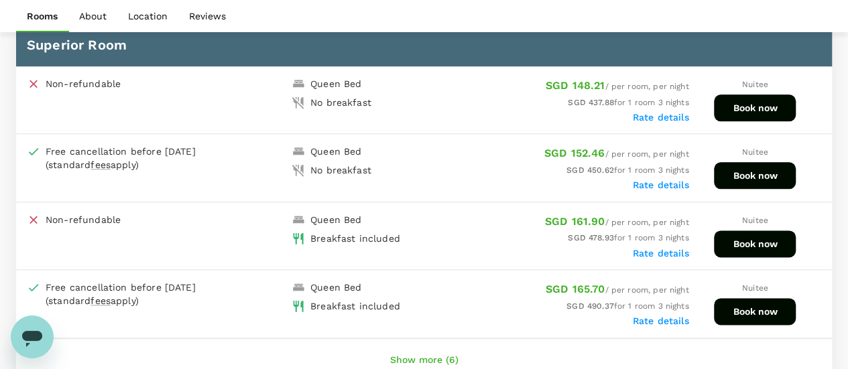
click at [757, 238] on button "Book now" at bounding box center [755, 244] width 82 height 27
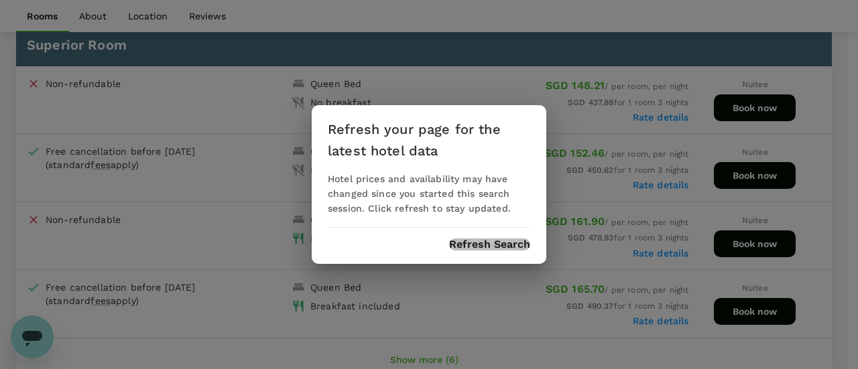
click at [483, 239] on button "Refresh Search" at bounding box center [489, 245] width 81 height 12
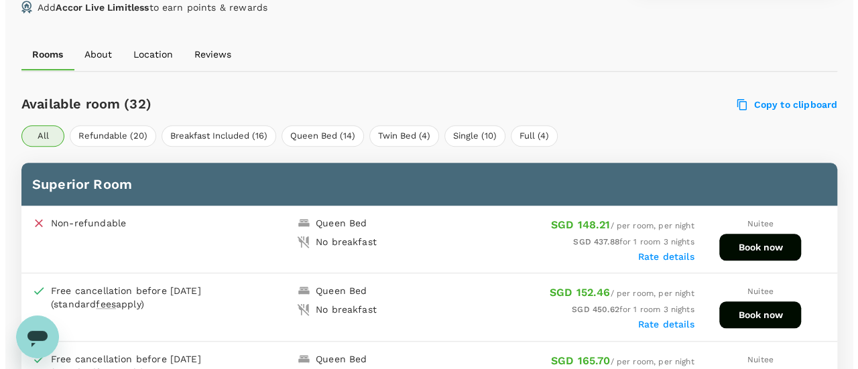
scroll to position [665, 0]
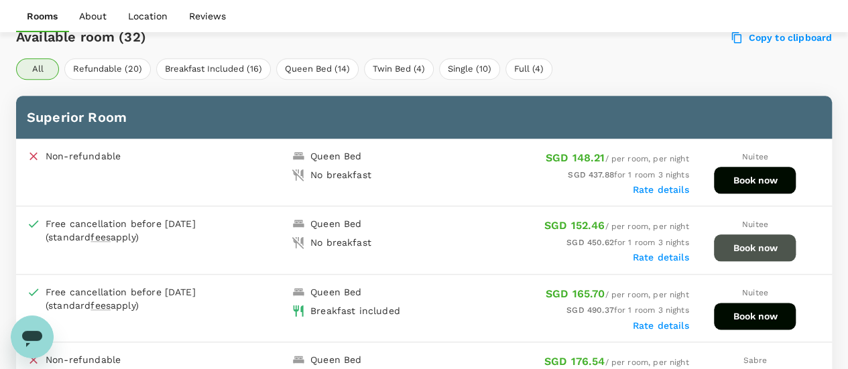
click at [744, 245] on button "Book now" at bounding box center [755, 248] width 82 height 27
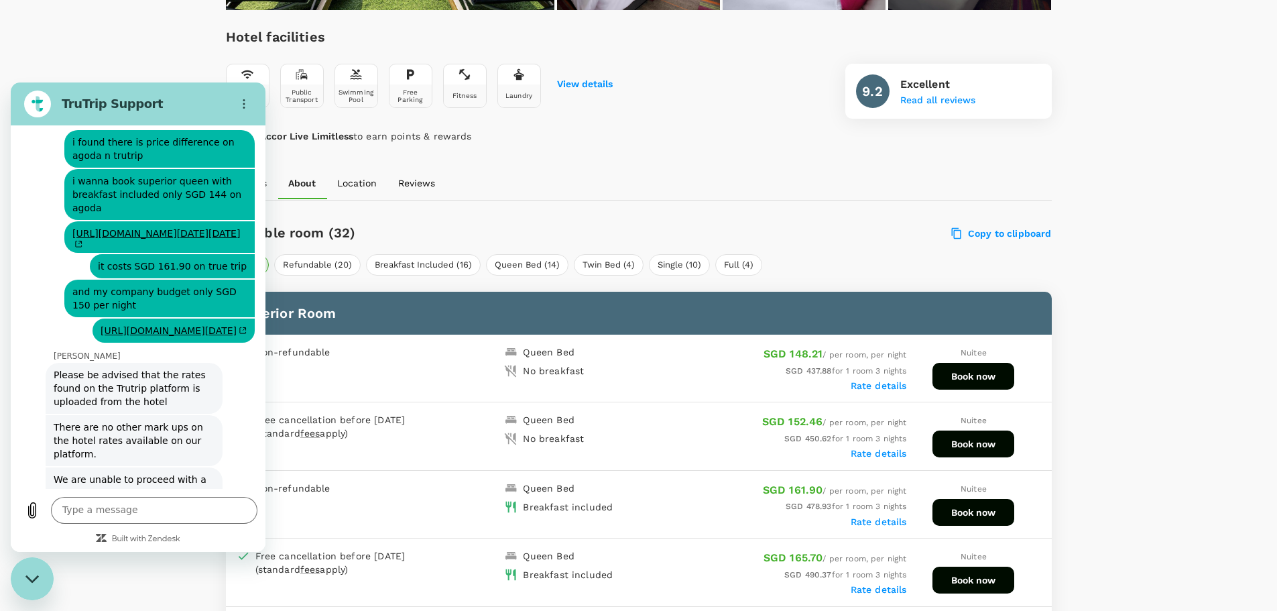
scroll to position [603, 0]
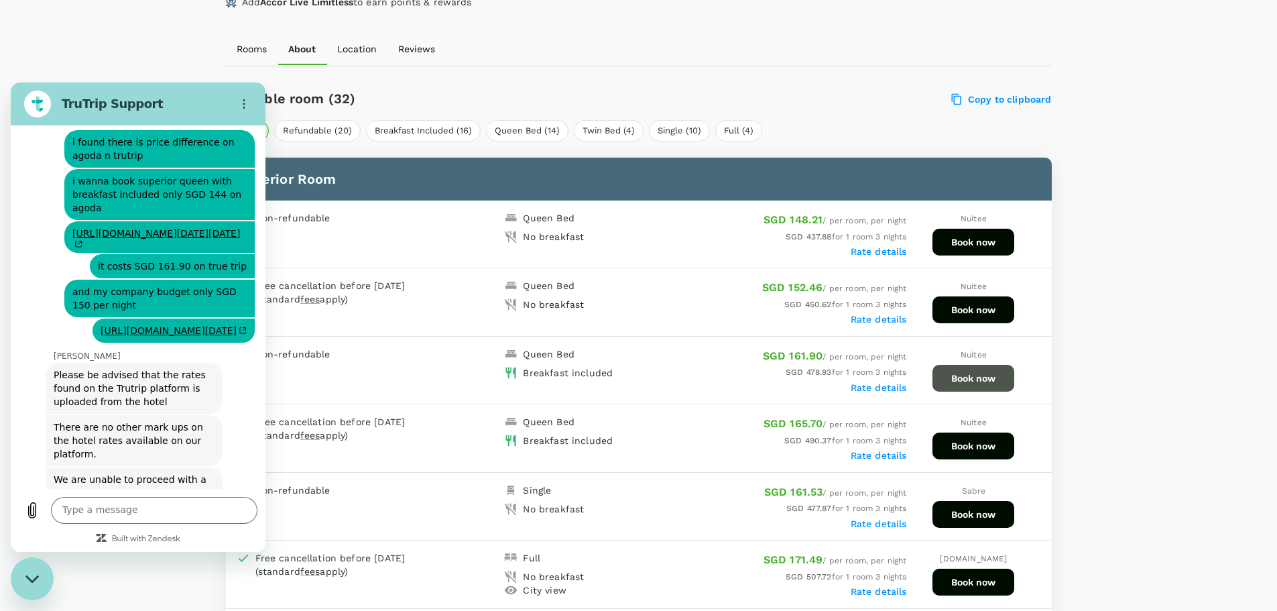
click at [973, 379] on button "Book now" at bounding box center [974, 378] width 82 height 27
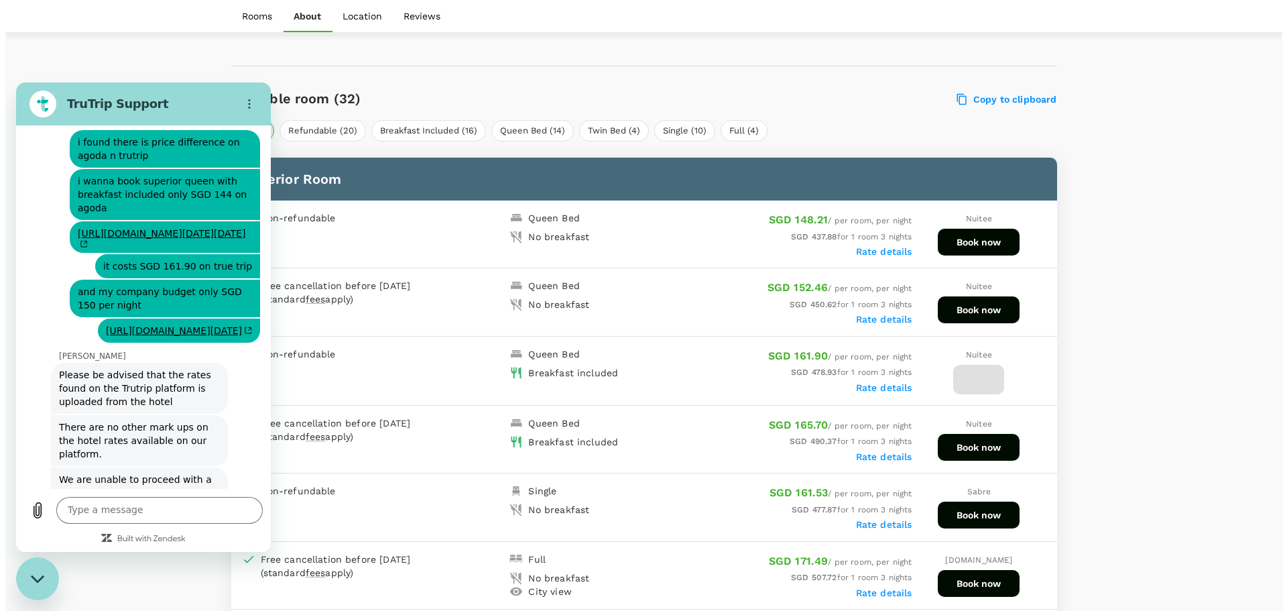
scroll to position [737, 0]
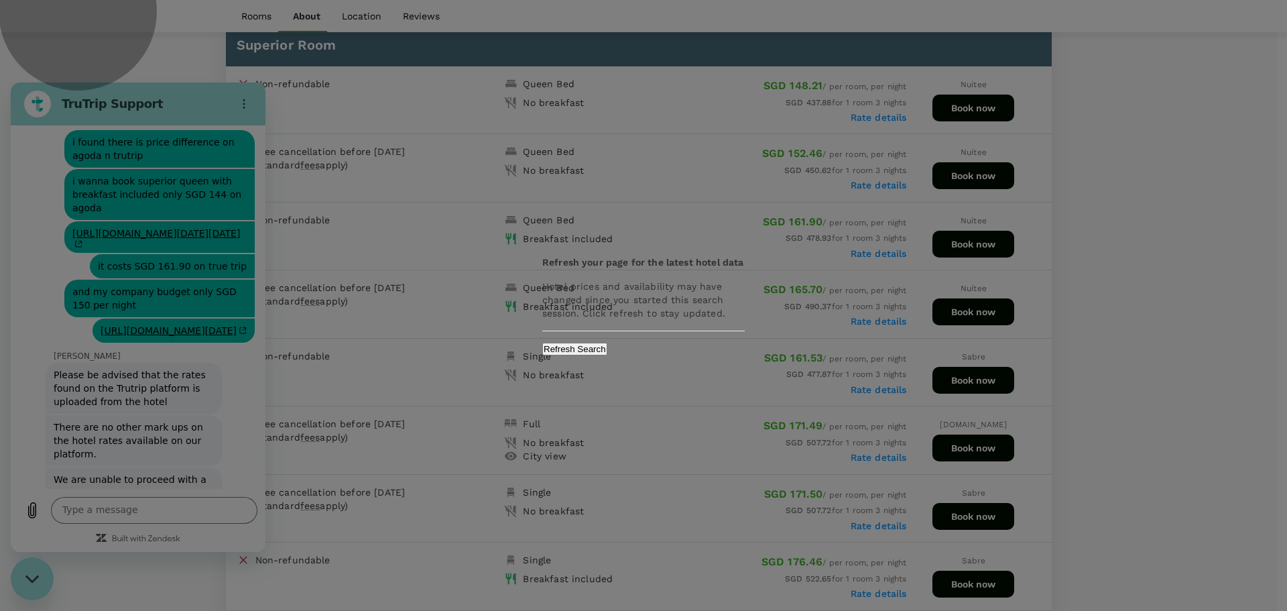
click at [607, 355] on button "Refresh Search" at bounding box center [574, 349] width 65 height 13
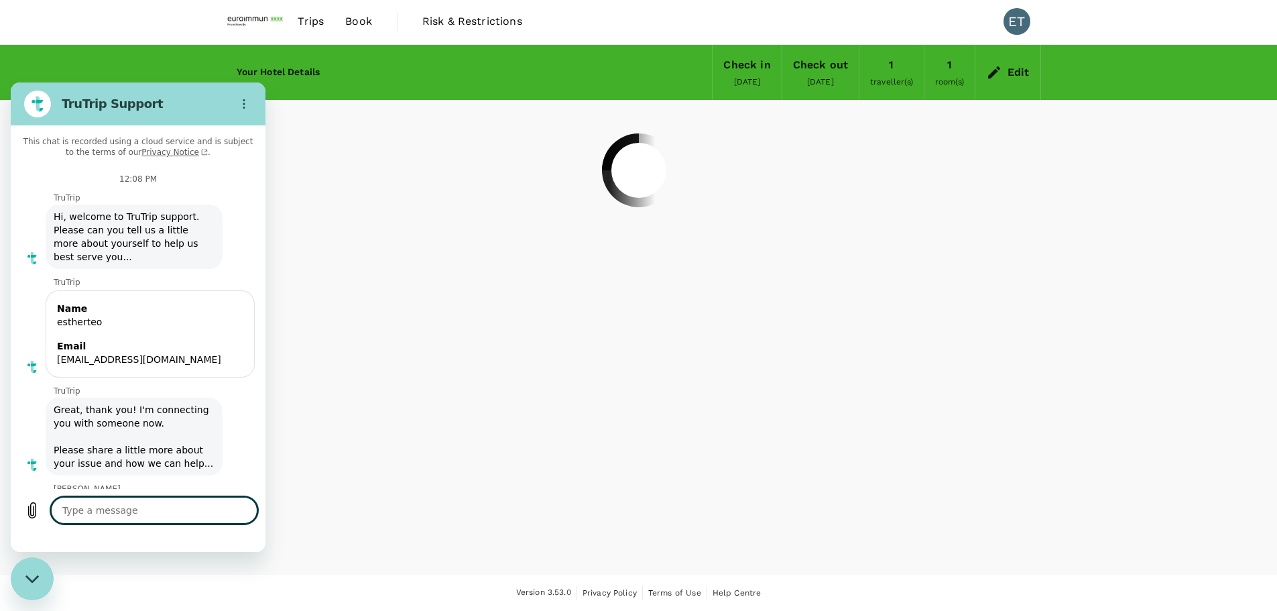
scroll to position [1346, 0]
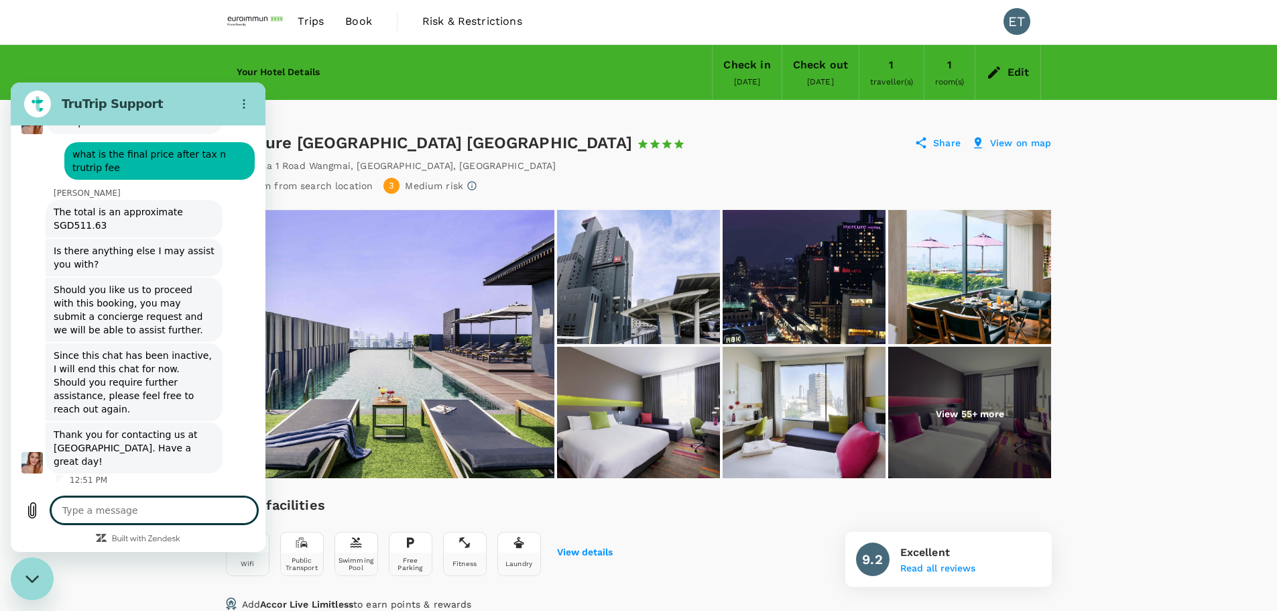
click at [33, 577] on icon "Close messaging window" at bounding box center [32, 579] width 14 height 9
type textarea "x"
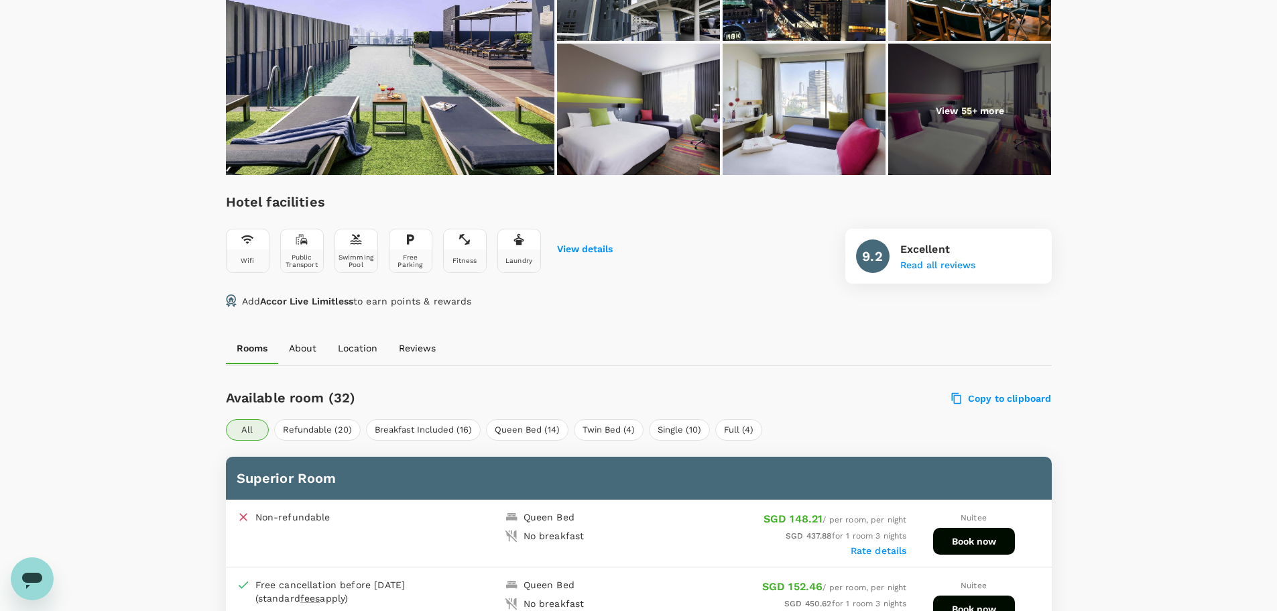
scroll to position [605, 0]
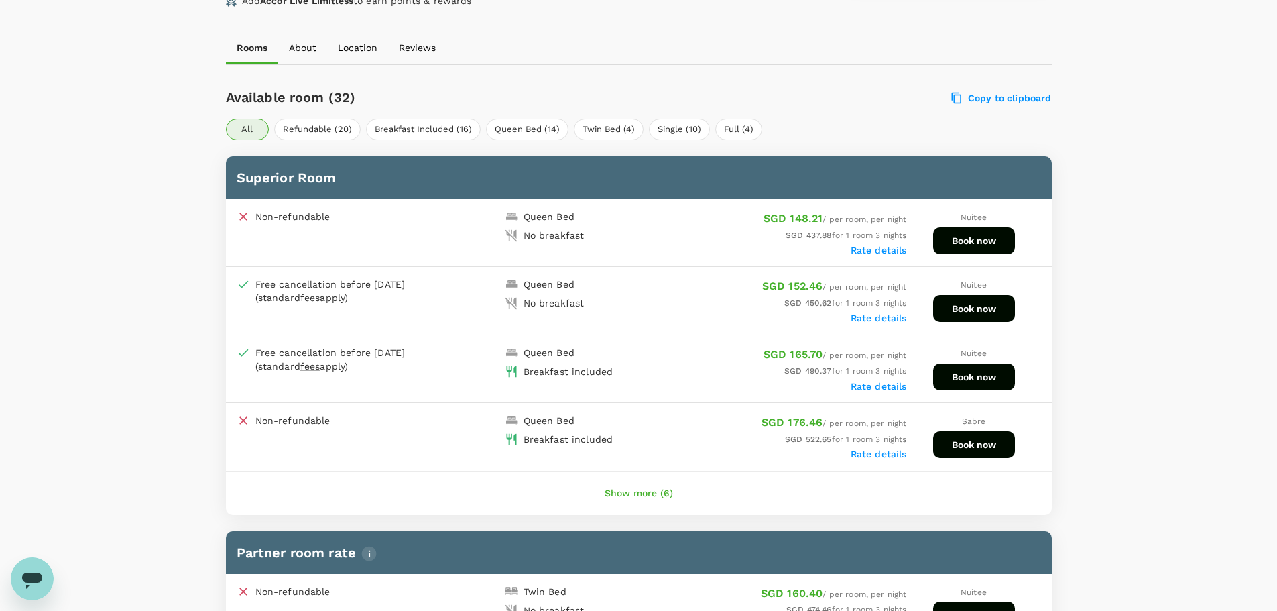
click at [992, 306] on button "Book now" at bounding box center [974, 308] width 82 height 27
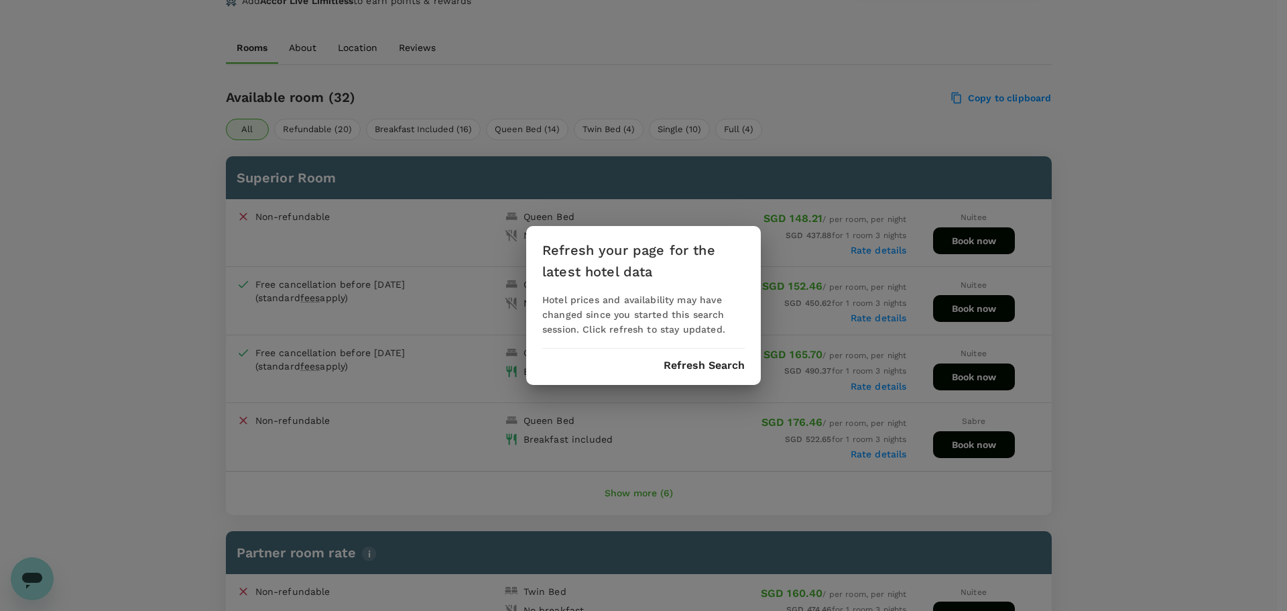
click at [745, 357] on div "Refresh your page for the latest hotel data Hotel prices and availability may h…" at bounding box center [643, 305] width 235 height 159
click at [738, 361] on button "Refresh Search" at bounding box center [704, 365] width 81 height 12
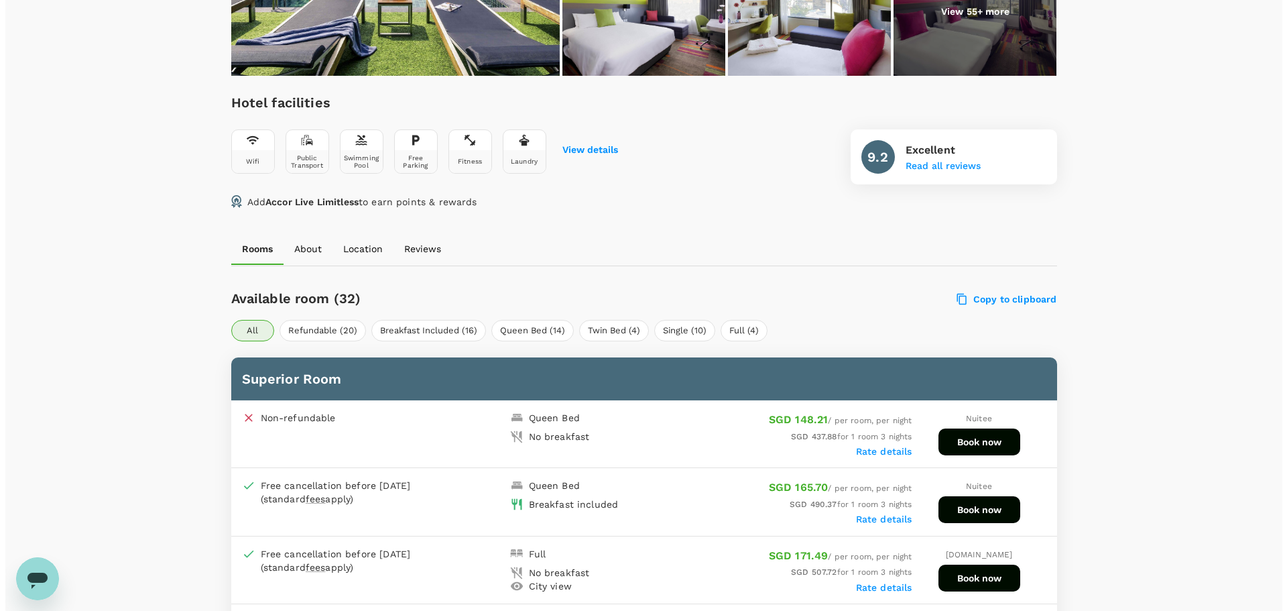
scroll to position [398, 0]
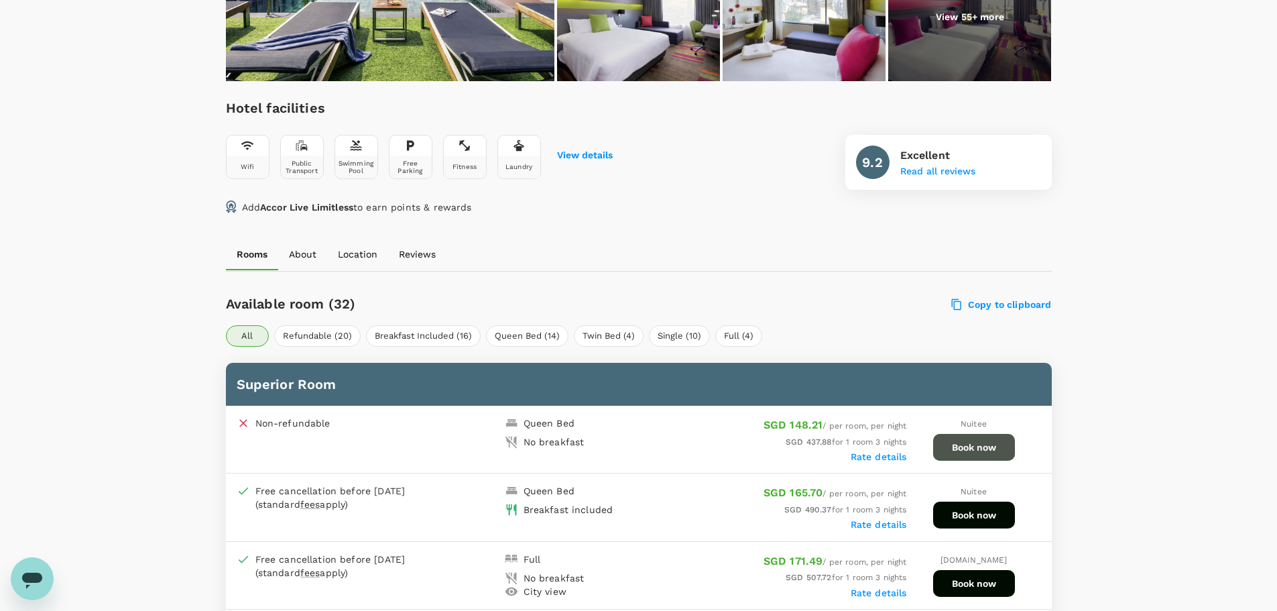
click at [963, 441] on button "Book now" at bounding box center [974, 447] width 82 height 27
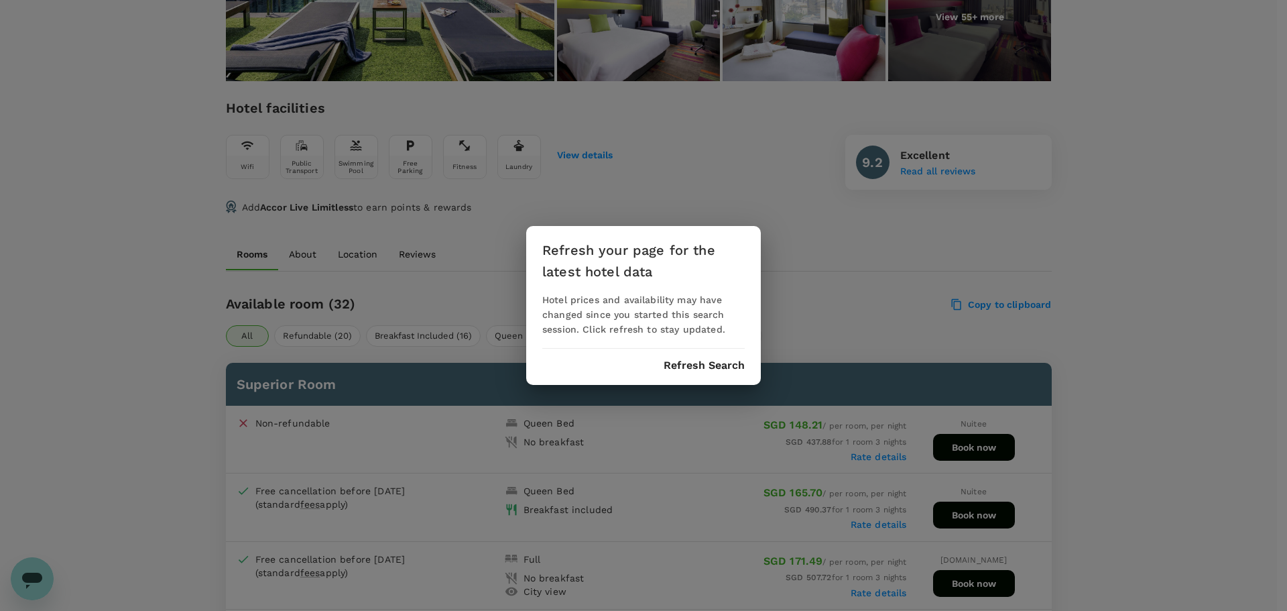
click at [739, 365] on button "Refresh Search" at bounding box center [704, 365] width 81 height 12
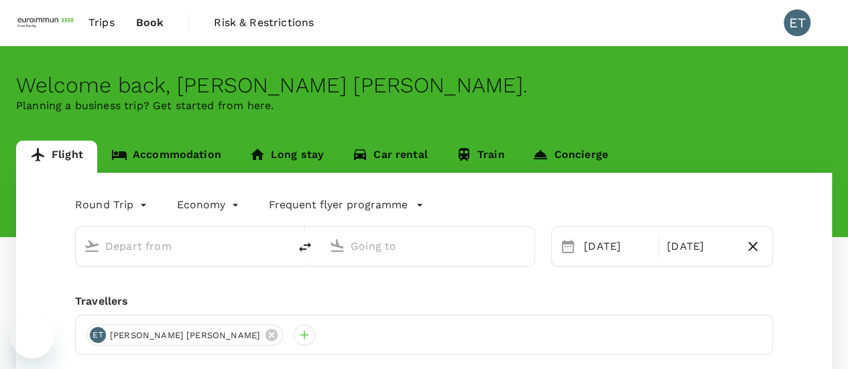
type input "[GEOGRAPHIC_DATA], [GEOGRAPHIC_DATA] (any)"
type input "Suvarnabhumi Intl (BKK)"
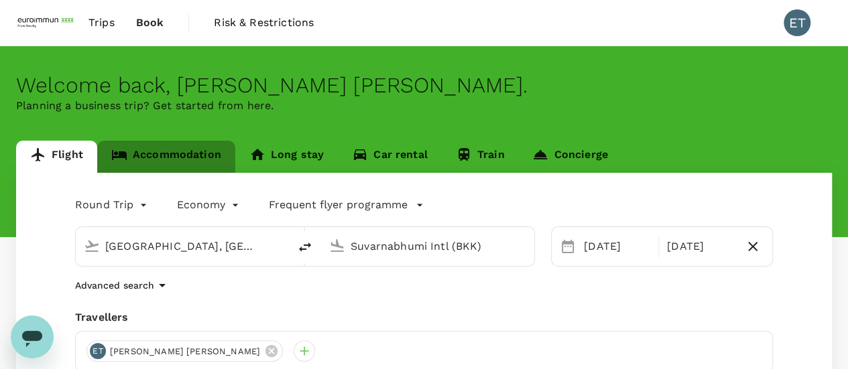
click at [211, 162] on link "Accommodation" at bounding box center [166, 157] width 138 height 32
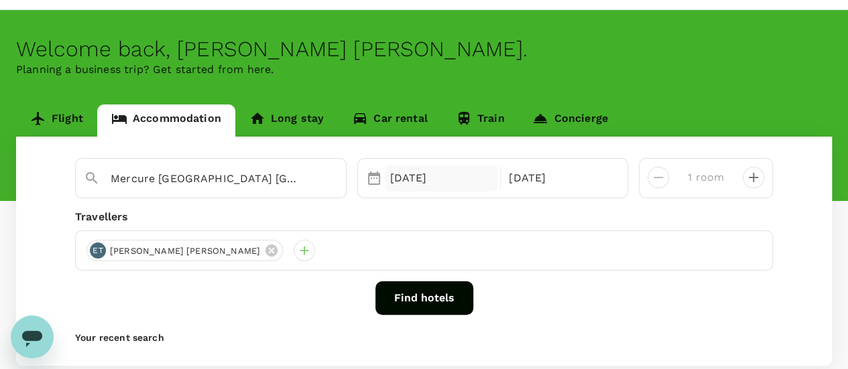
scroll to position [67, 0]
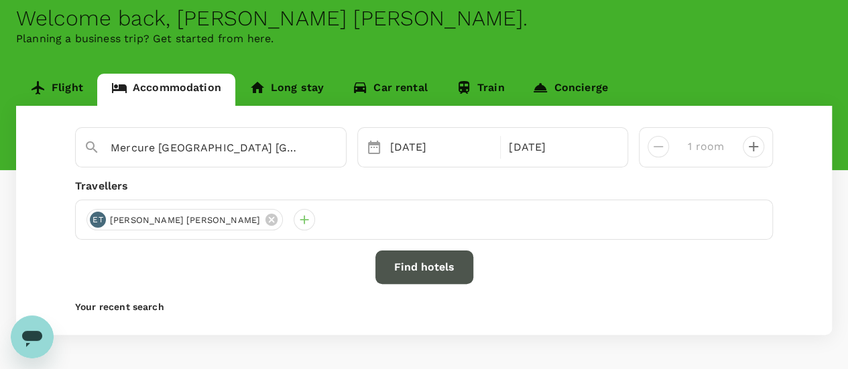
click at [437, 259] on button "Find hotels" at bounding box center [424, 268] width 98 height 34
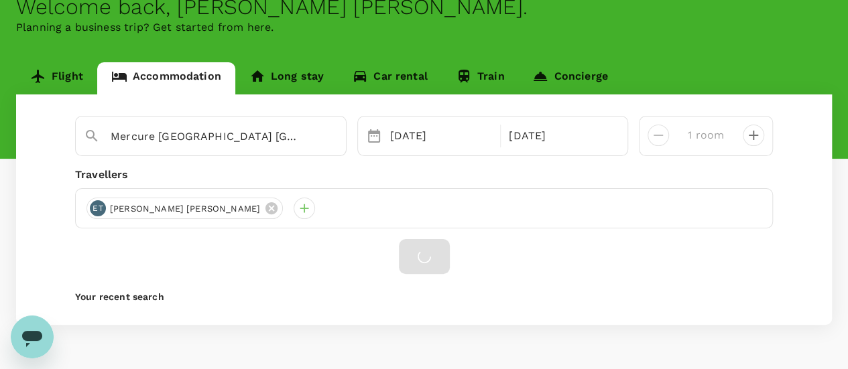
scroll to position [117, 0]
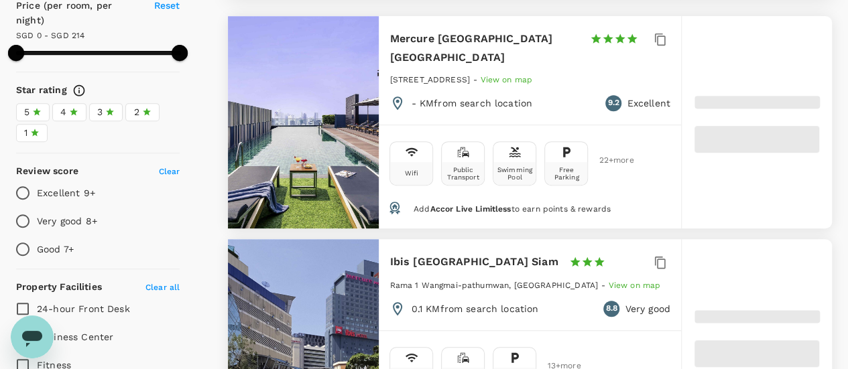
scroll to position [268, 0]
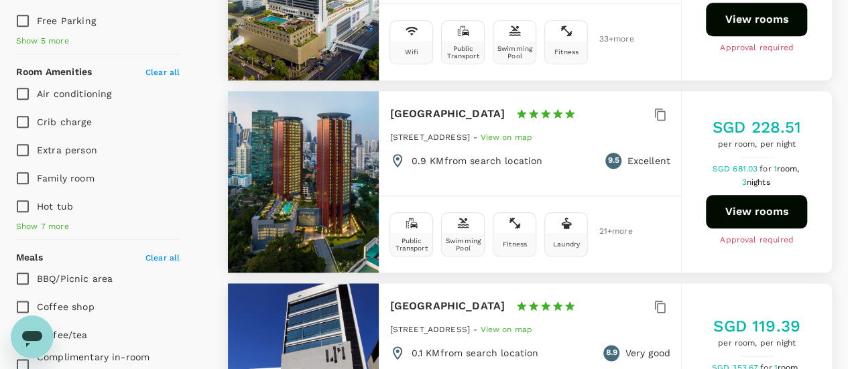
type input "499.27"
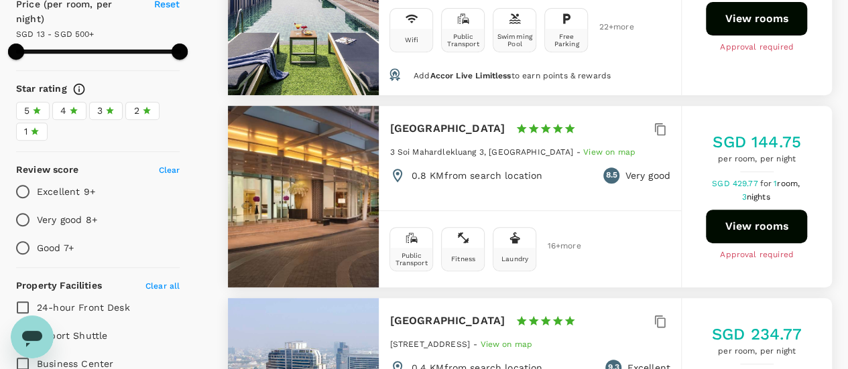
scroll to position [67, 0]
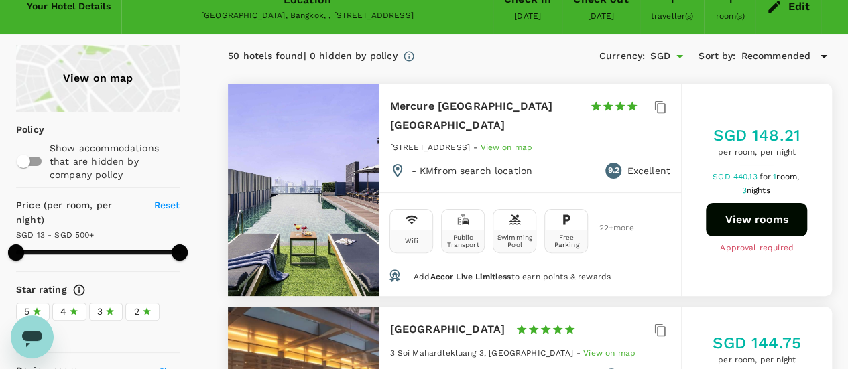
click at [741, 203] on button "View rooms" at bounding box center [756, 220] width 101 height 34
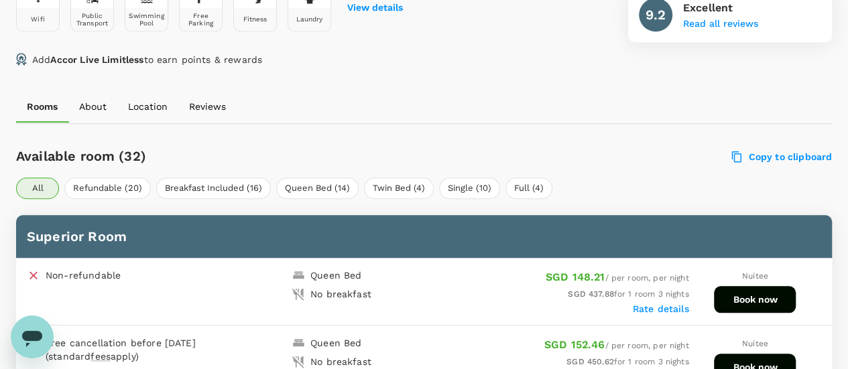
scroll to position [732, 0]
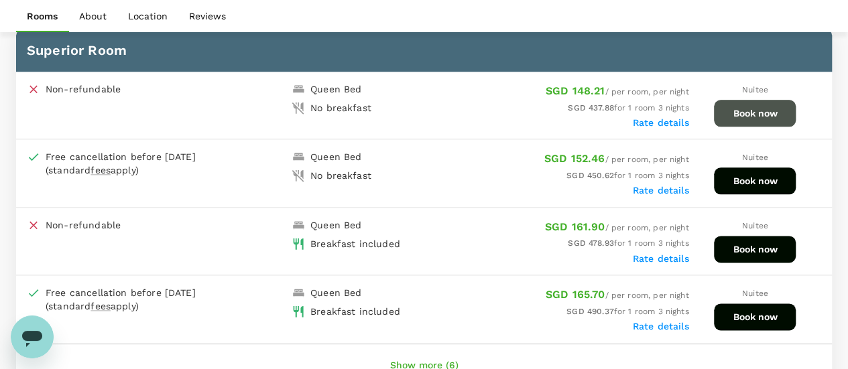
click at [770, 114] on button "Book now" at bounding box center [755, 113] width 82 height 27
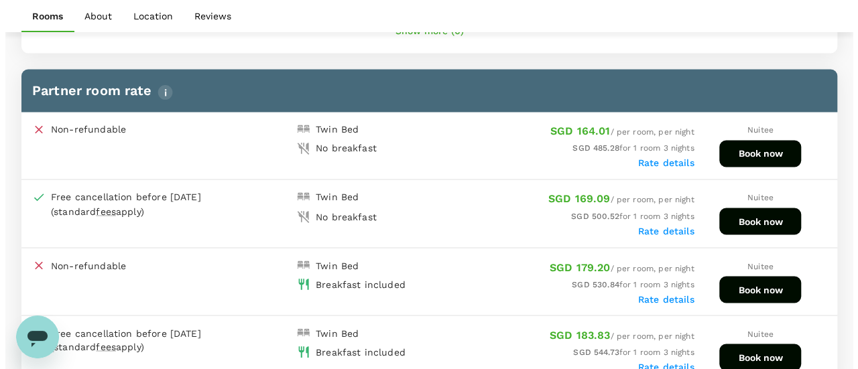
scroll to position [1066, 0]
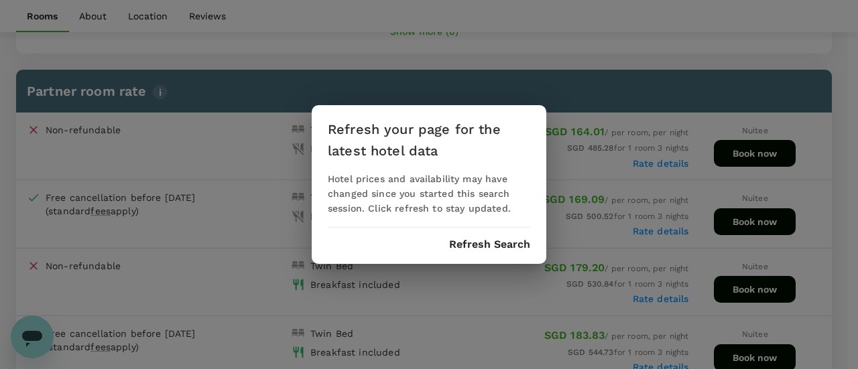
click at [469, 239] on button "Refresh Search" at bounding box center [489, 245] width 81 height 12
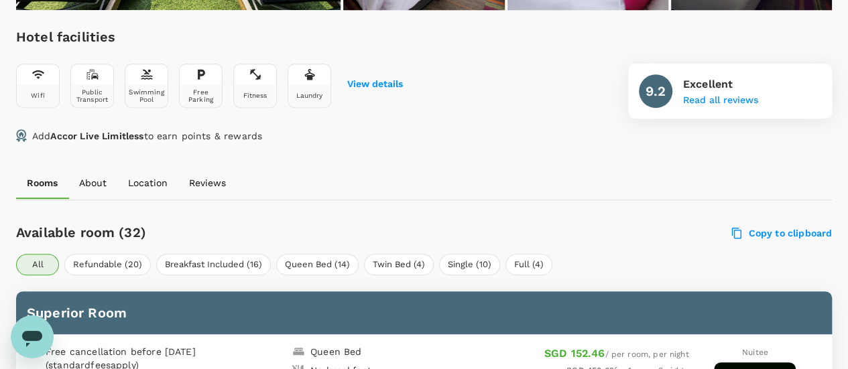
scroll to position [532, 0]
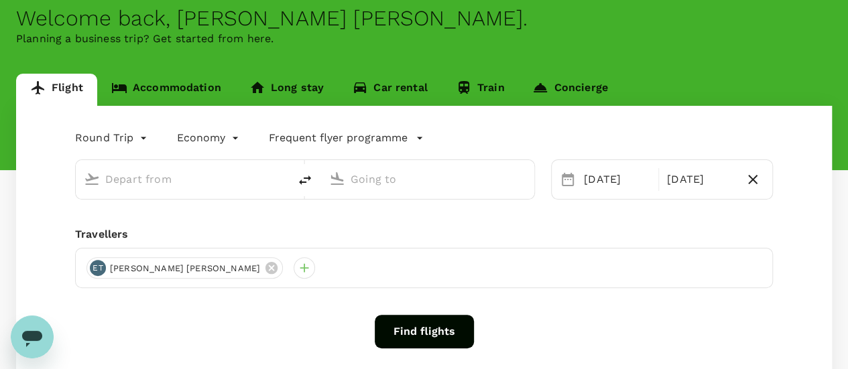
click at [137, 178] on input "text" at bounding box center [183, 179] width 156 height 21
type input "Singapore, Singapore (any)"
type input "Suvarnabhumi Intl (BKK)"
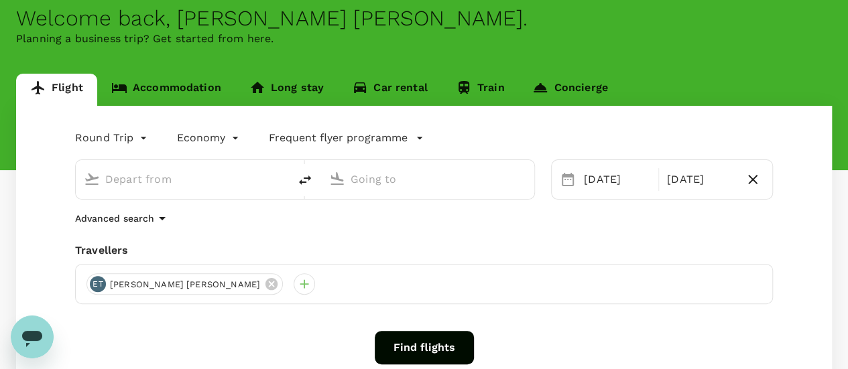
type input "Singapore, Singapore (any)"
type input "Suvarnabhumi Intl (BKK)"
click at [187, 96] on link "Accommodation" at bounding box center [166, 90] width 138 height 32
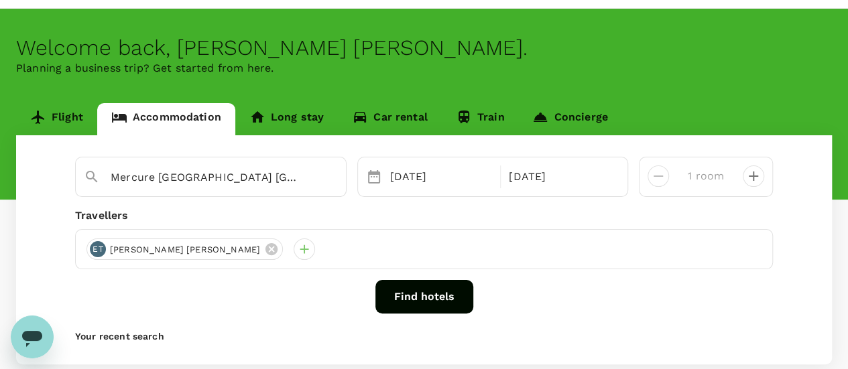
scroll to position [67, 0]
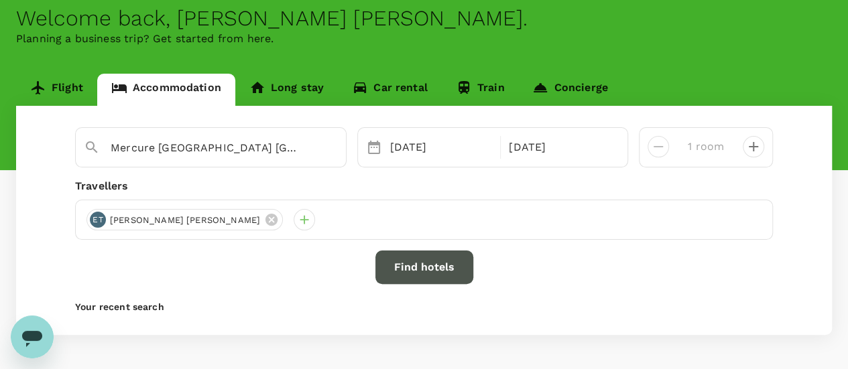
click at [428, 276] on button "Find hotels" at bounding box center [424, 268] width 98 height 34
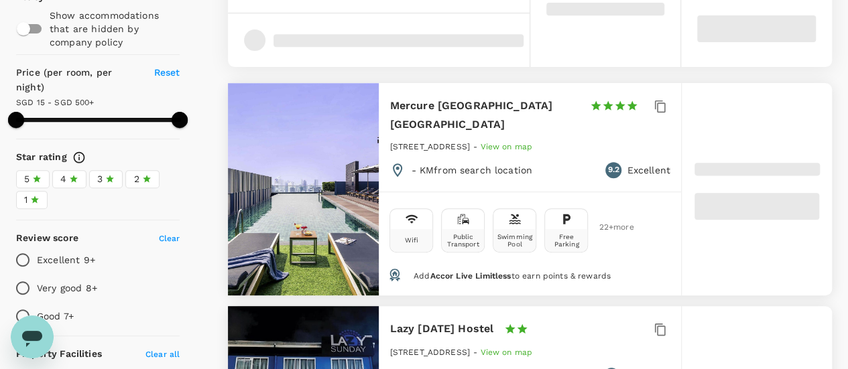
scroll to position [201, 0]
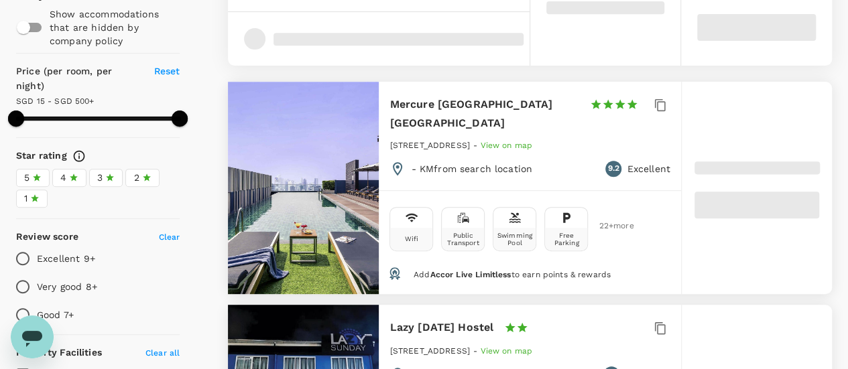
type input "499.27"
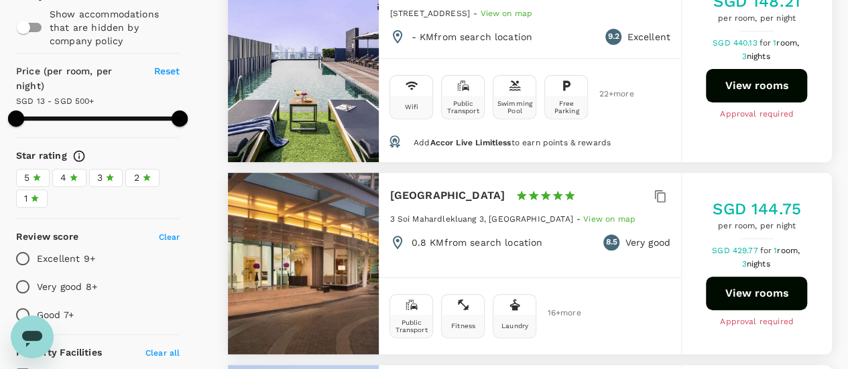
type input "13.27"
type input "499.27"
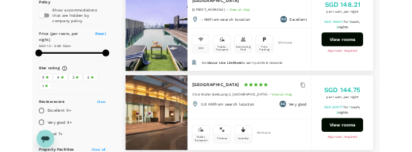
scroll to position [134, 0]
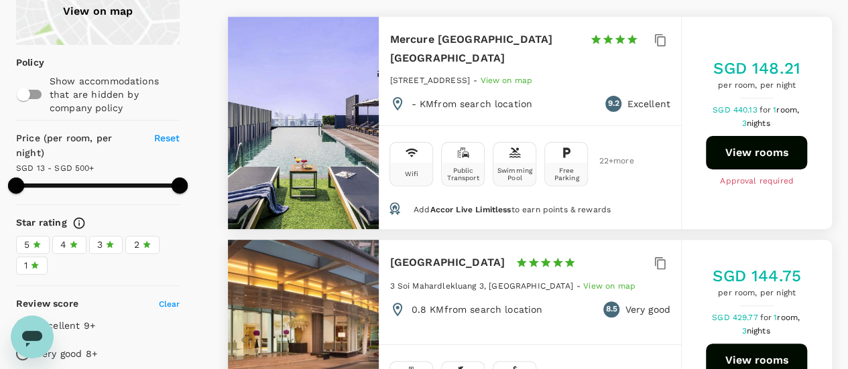
click at [760, 139] on button "View rooms" at bounding box center [756, 153] width 101 height 34
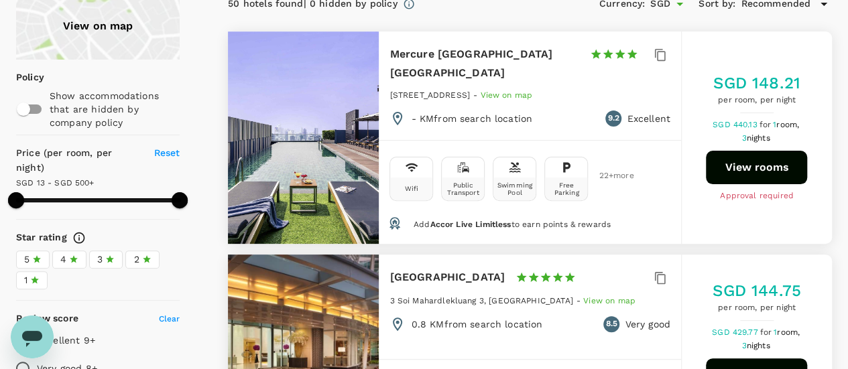
scroll to position [160, 0]
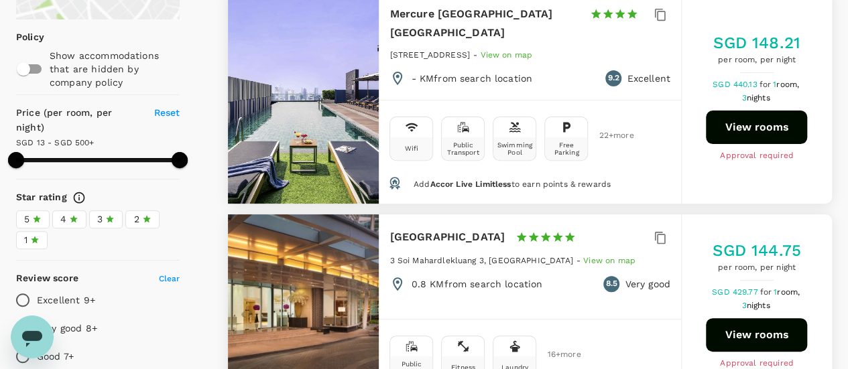
click at [802, 117] on button "View rooms" at bounding box center [756, 128] width 101 height 34
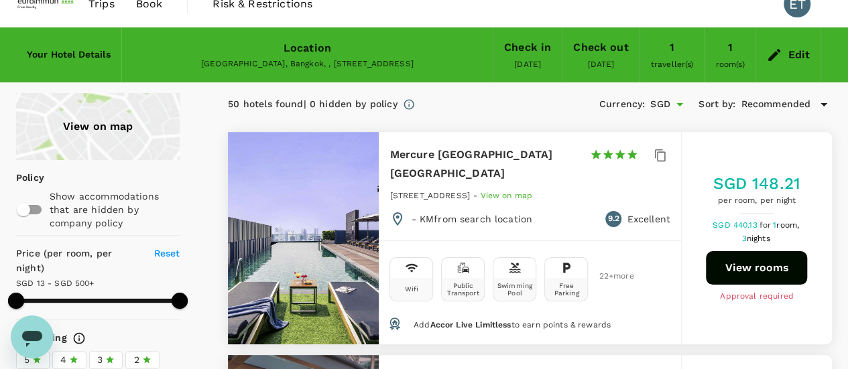
scroll to position [0, 0]
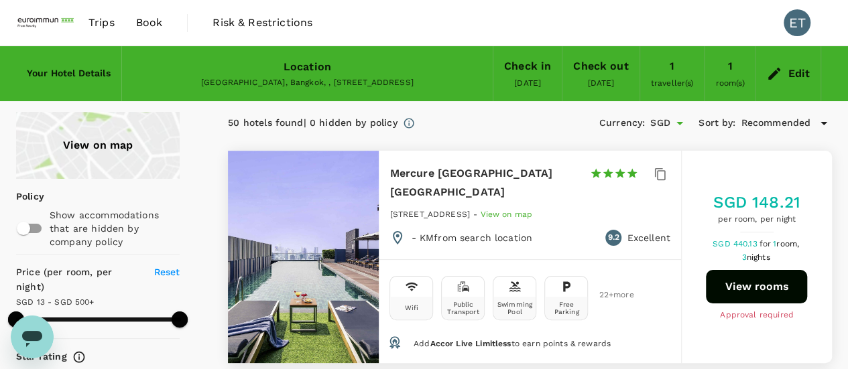
click at [263, 72] on div "Location Thailand, Bangkok, , 10330, 927 Rama 1 Road Wangmai, Pathumwan" at bounding box center [307, 74] width 371 height 54
click at [800, 80] on div "Edit" at bounding box center [799, 73] width 22 height 19
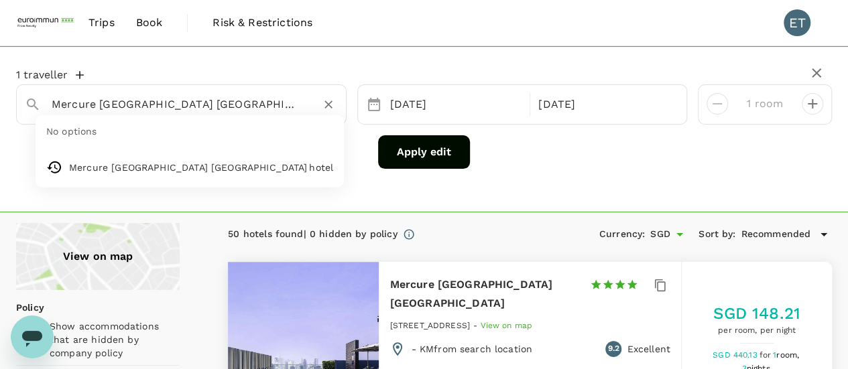
drag, startPoint x: 194, startPoint y: 107, endPoint x: 32, endPoint y: 112, distance: 162.3
click at [32, 112] on div "Mercure [GEOGRAPHIC_DATA] [GEOGRAPHIC_DATA]" at bounding box center [176, 99] width 324 height 34
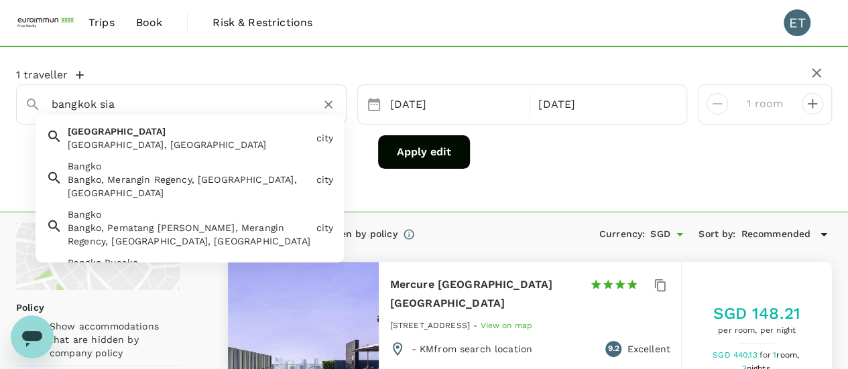
type input "bangkok siam"
type input "499.27"
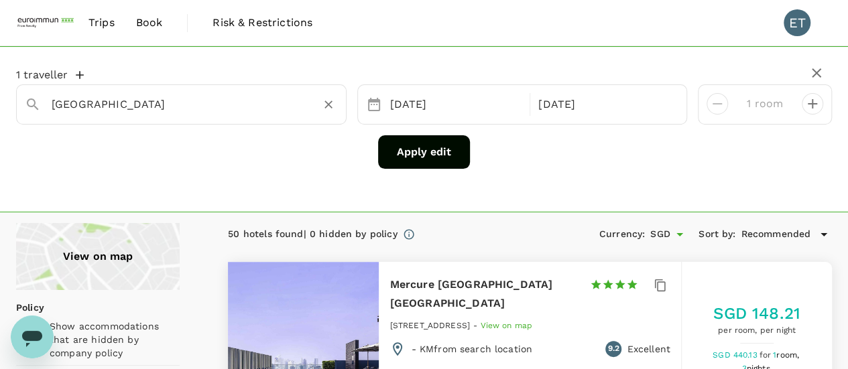
type input "[GEOGRAPHIC_DATA]"
click at [428, 154] on button "Apply edit" at bounding box center [424, 152] width 92 height 34
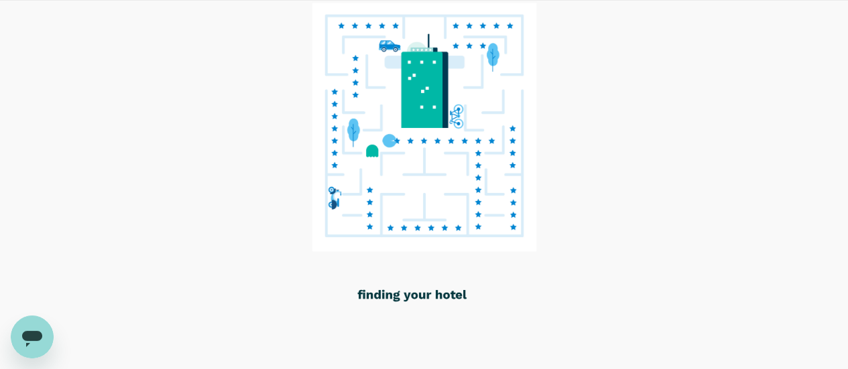
scroll to position [67, 0]
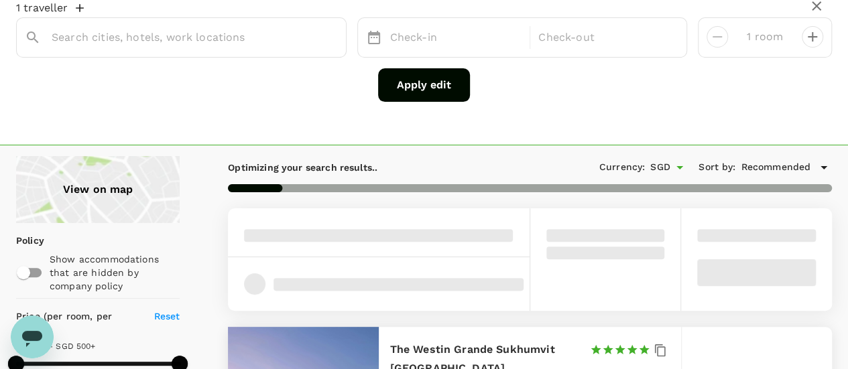
type input "Bangkok"
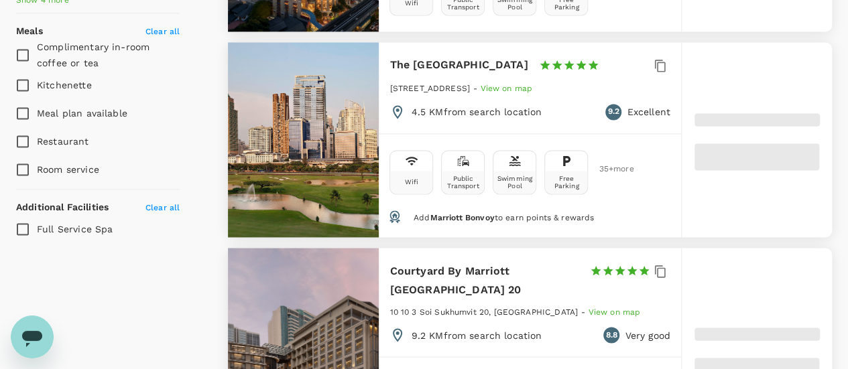
type input "499.1"
type input "8.1"
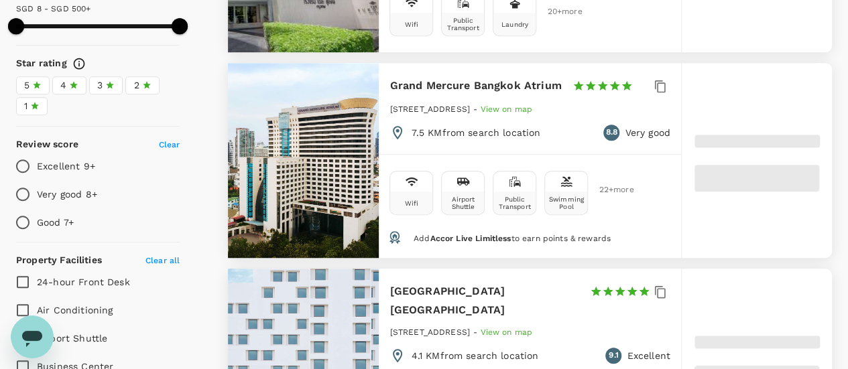
scroll to position [469, 0]
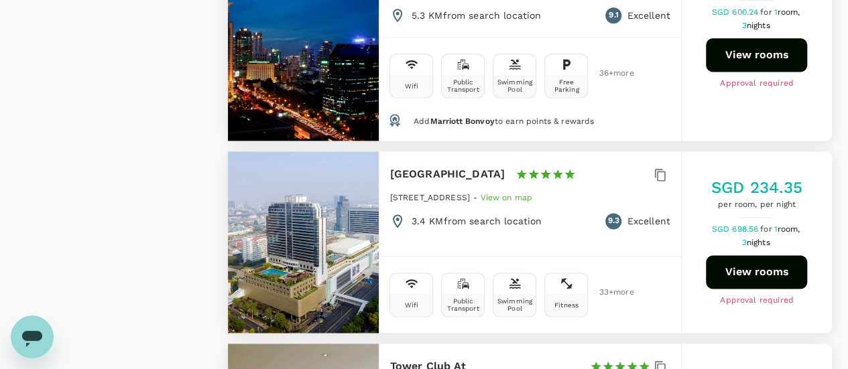
type input "499.1"
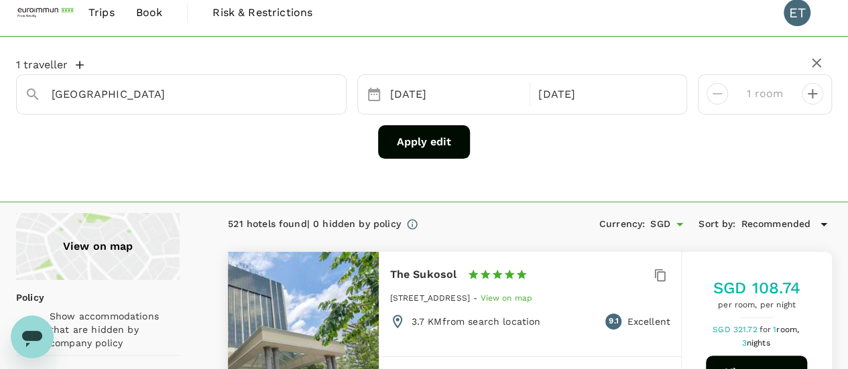
scroll to position [0, 0]
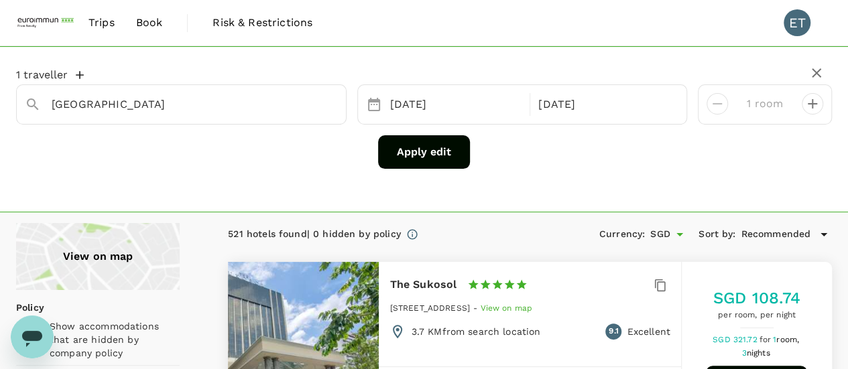
click at [414, 154] on button "Apply edit" at bounding box center [424, 152] width 92 height 34
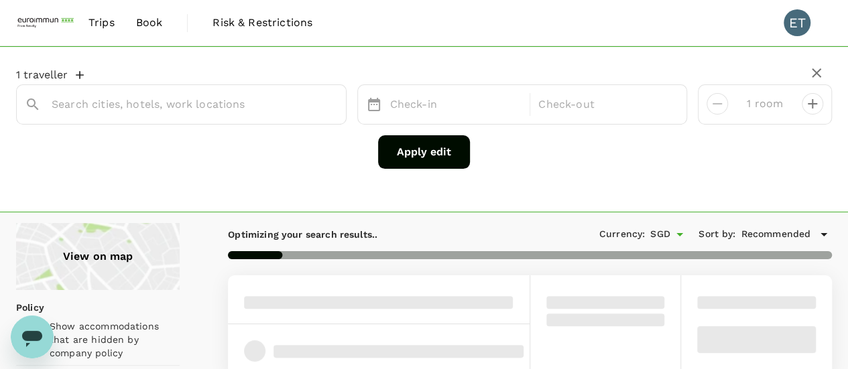
type input "Bangkok"
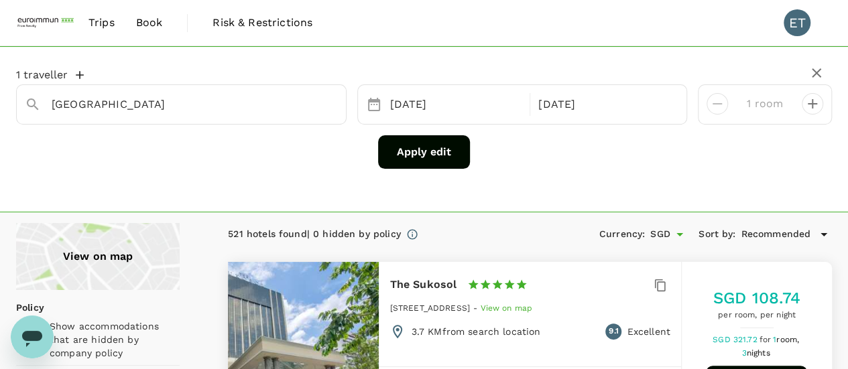
type input "499.1"
click at [395, 151] on button "Apply edit" at bounding box center [424, 152] width 92 height 34
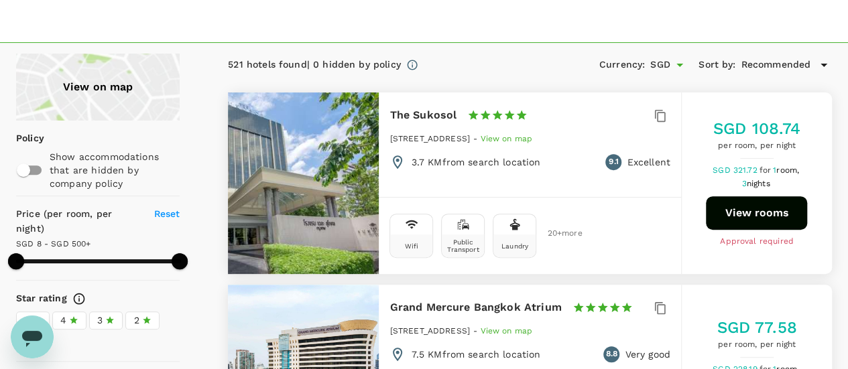
scroll to position [268, 0]
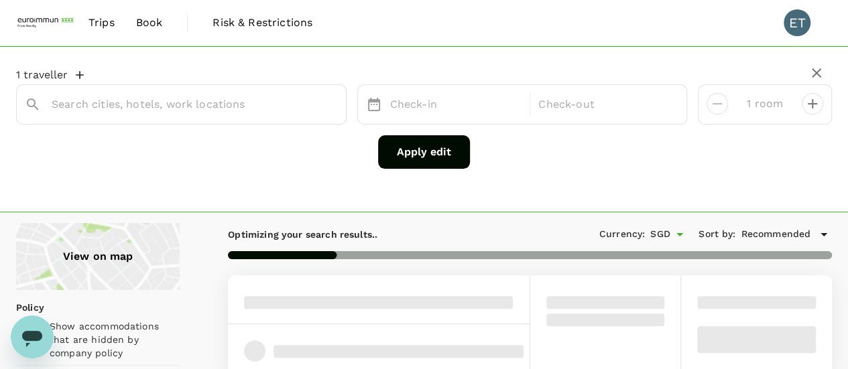
type input "[GEOGRAPHIC_DATA]"
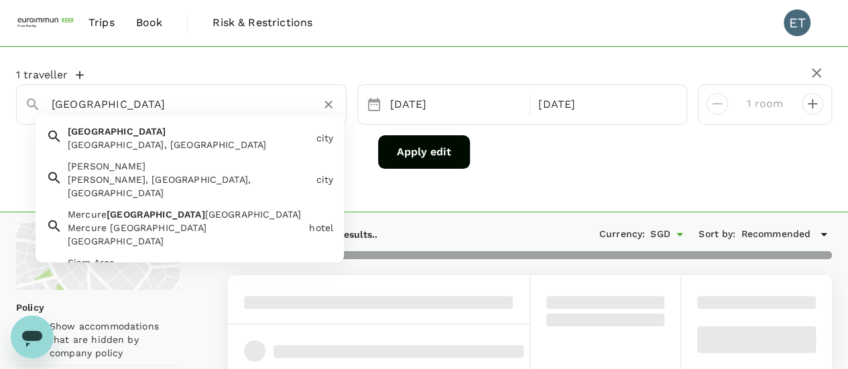
type input "499.1"
click at [97, 102] on input "[GEOGRAPHIC_DATA]" at bounding box center [176, 104] width 249 height 21
click at [52, 100] on input "[GEOGRAPHIC_DATA]" at bounding box center [176, 104] width 249 height 21
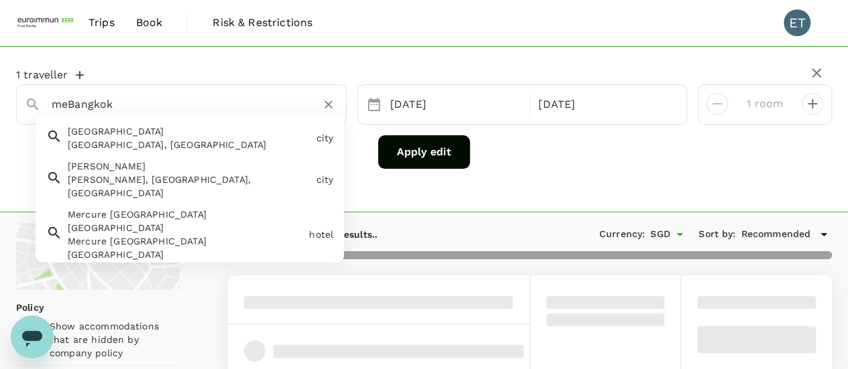
type input "merBangkok"
type input "499.1"
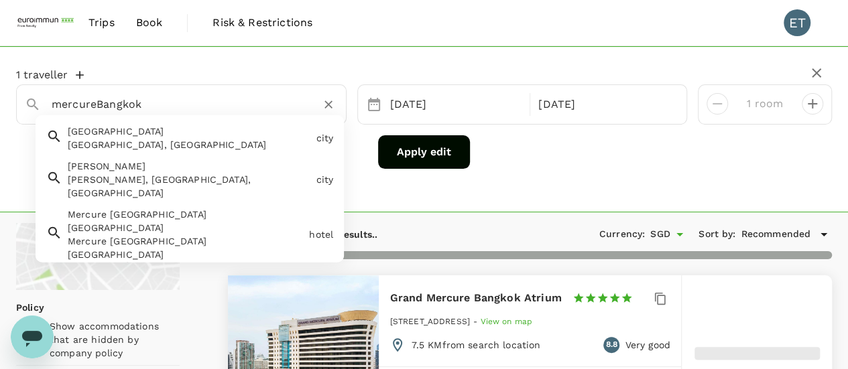
type input "mercure Bangkok"
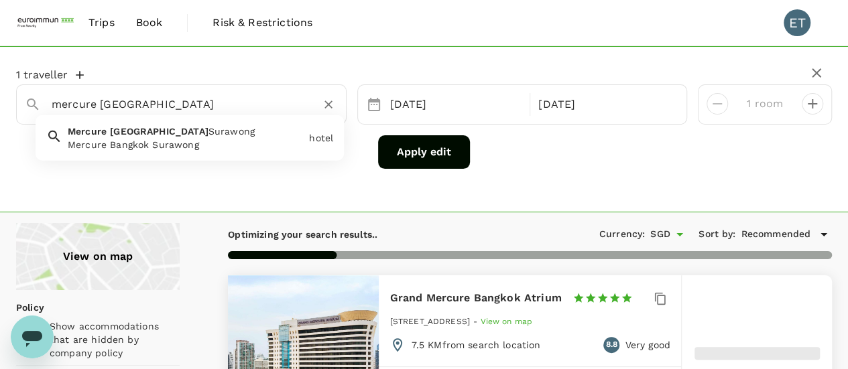
type input "499.1"
type input "Mercure Bangkok Surawong"
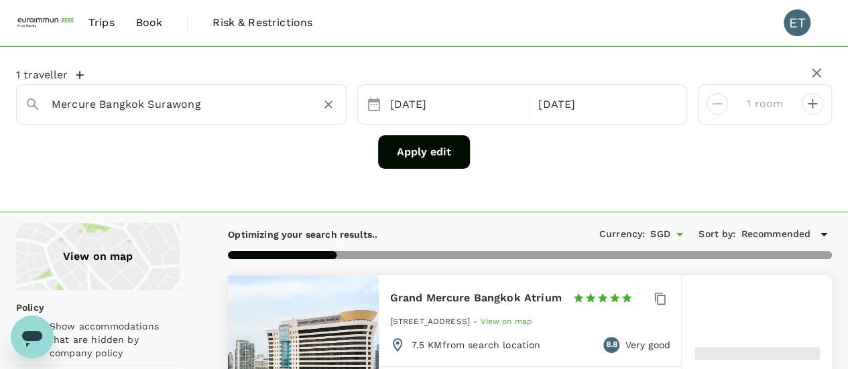
type input "499.1"
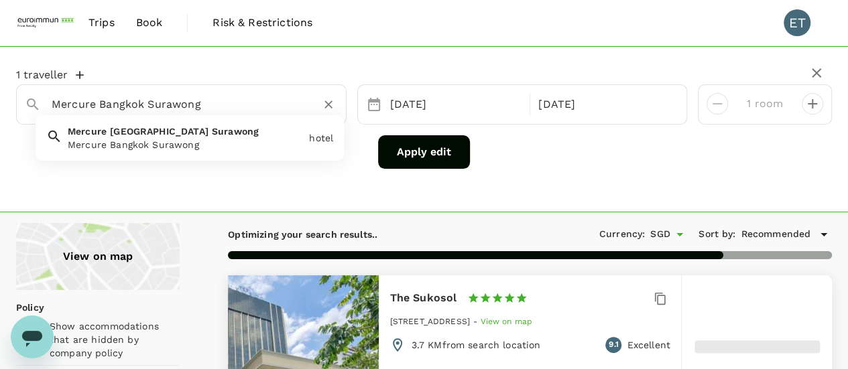
drag, startPoint x: 206, startPoint y: 97, endPoint x: 147, endPoint y: 111, distance: 60.5
click at [147, 111] on input "Mercure Bangkok Surawong" at bounding box center [176, 104] width 249 height 21
type input "Mercure Bangkok"
type input "499.1"
type input "Mercure Bangkok Surawong"
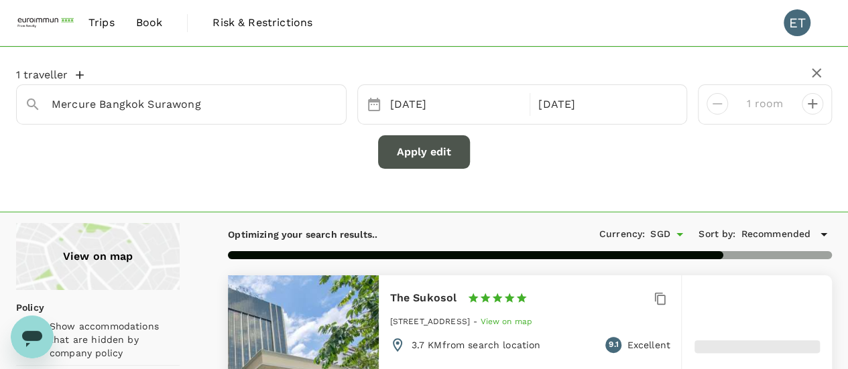
click at [392, 152] on button "Apply edit" at bounding box center [424, 152] width 92 height 34
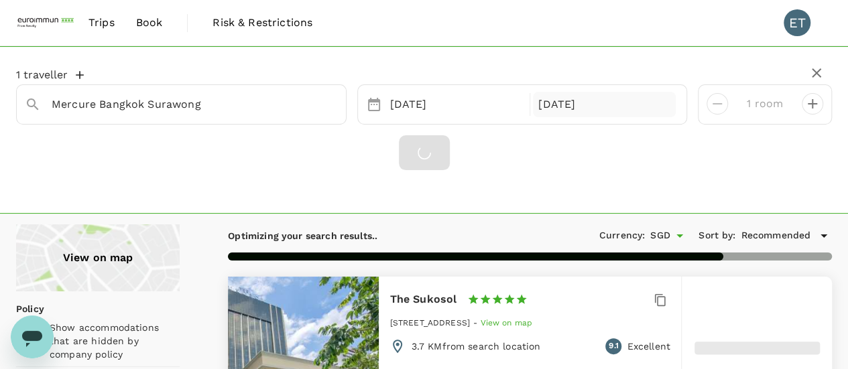
type input "499.1"
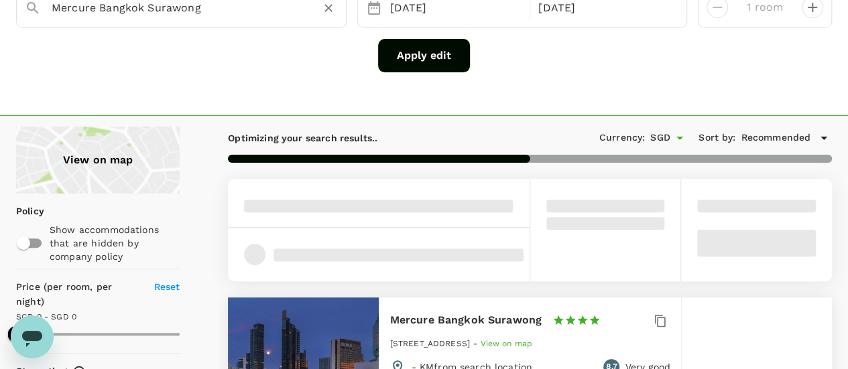
scroll to position [15, 0]
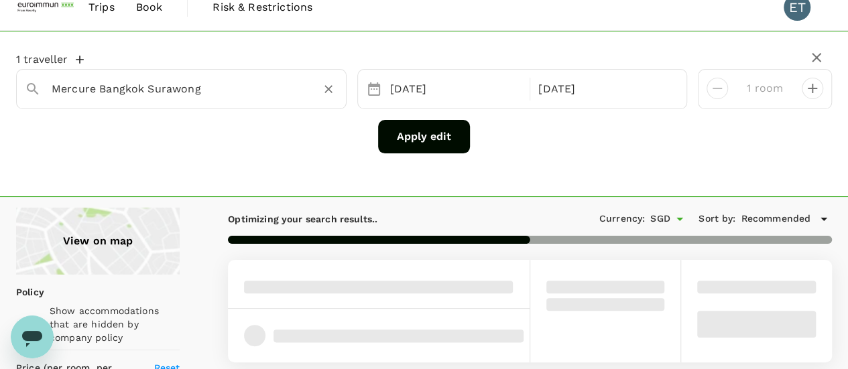
click at [209, 89] on input "Mercure Bangkok Surawong" at bounding box center [176, 88] width 249 height 21
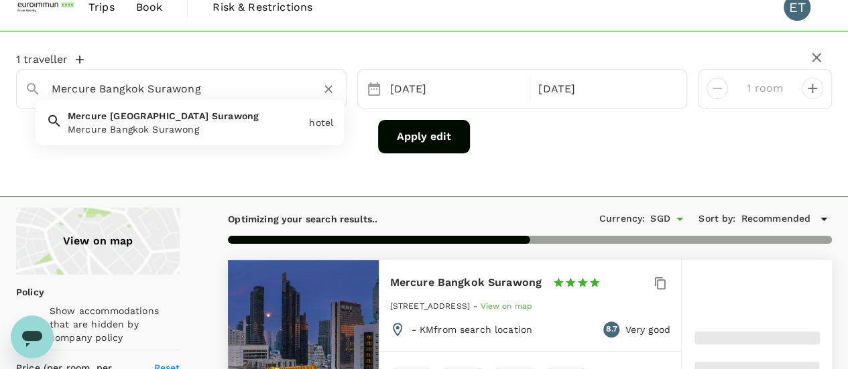
click at [160, 87] on input "Mercure Bangkok Surawong" at bounding box center [176, 88] width 249 height 21
click at [210, 84] on input "Mercure Bangkok Surawong" at bounding box center [176, 88] width 249 height 21
type input "430.1"
drag, startPoint x: 229, startPoint y: 84, endPoint x: 157, endPoint y: 90, distance: 72.7
click at [157, 90] on input "Mercure Bangkok Surawong" at bounding box center [176, 88] width 249 height 21
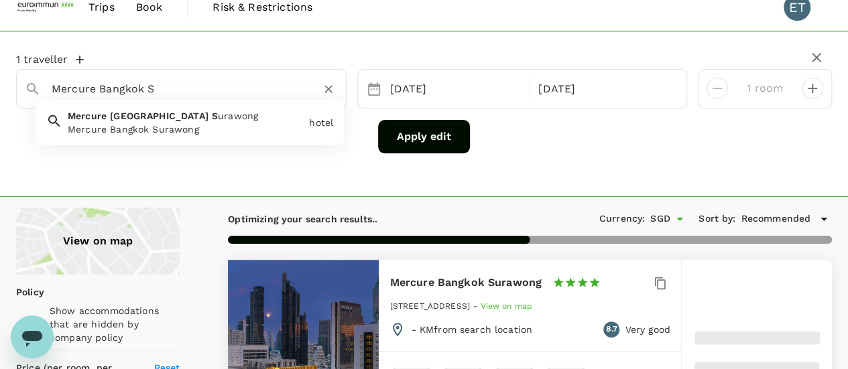
type input "Mercure Bangkok Si"
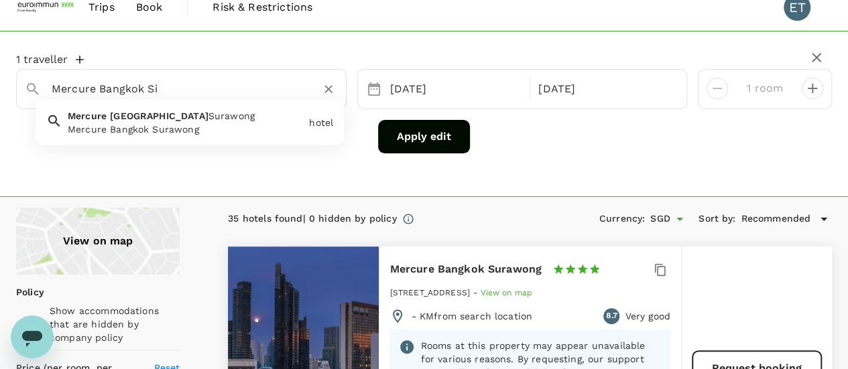
type input "430.1"
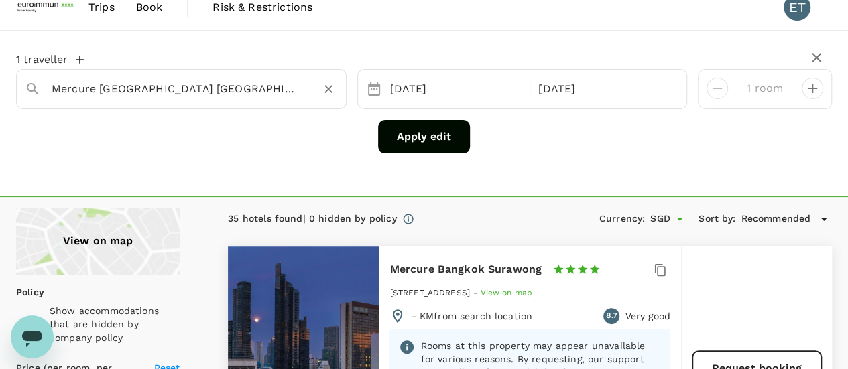
type input "Mercure [GEOGRAPHIC_DATA] [GEOGRAPHIC_DATA]"
click at [442, 143] on button "Apply edit" at bounding box center [424, 137] width 92 height 34
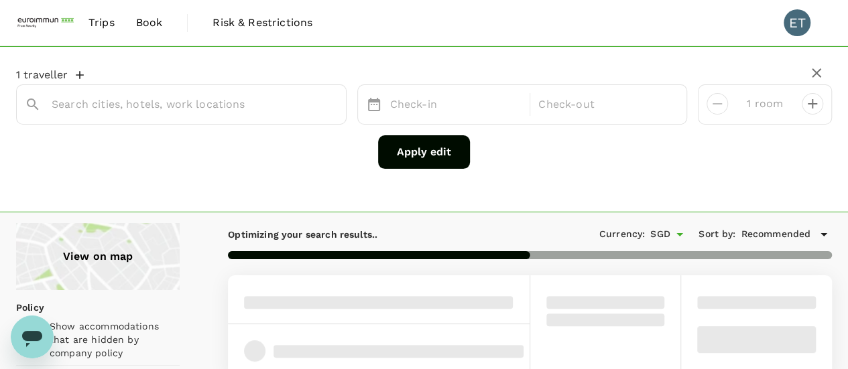
type input "Mercure [GEOGRAPHIC_DATA] [GEOGRAPHIC_DATA]"
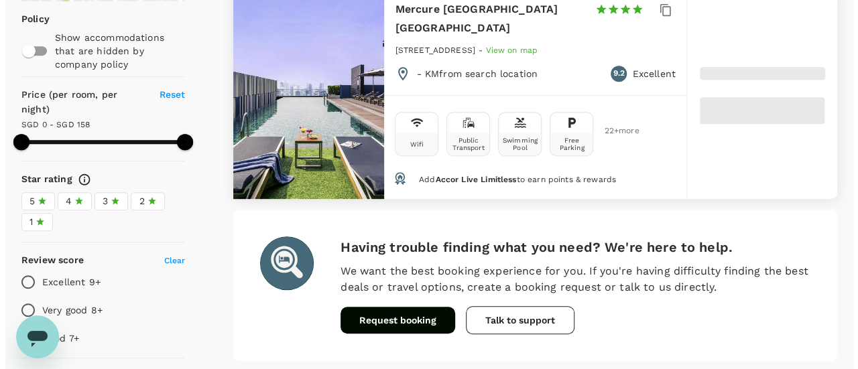
scroll to position [268, 0]
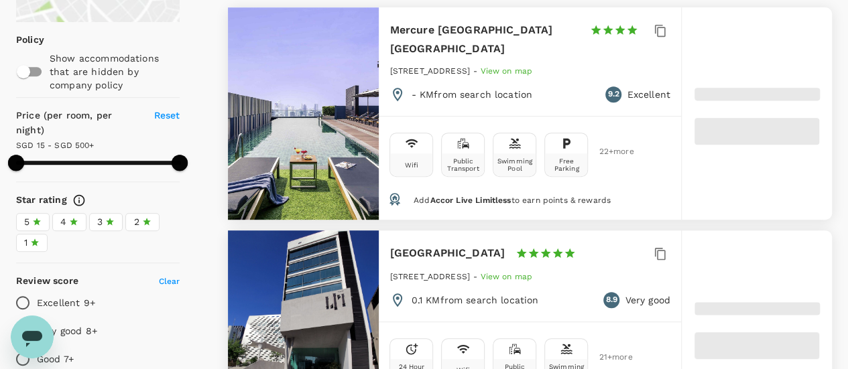
type input "499.61"
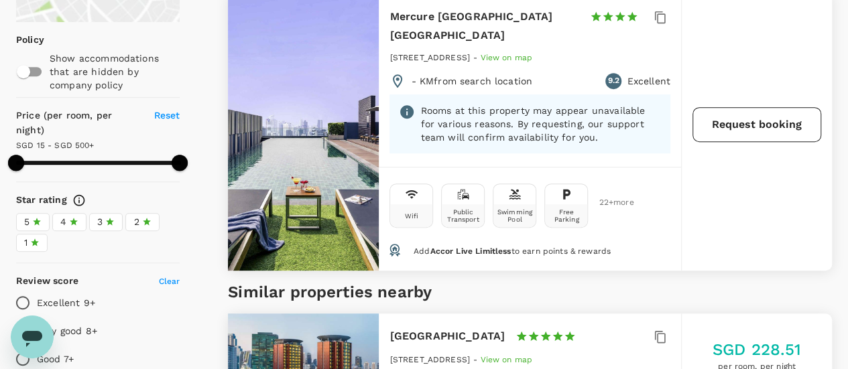
click at [739, 107] on button "Request booking" at bounding box center [757, 124] width 129 height 35
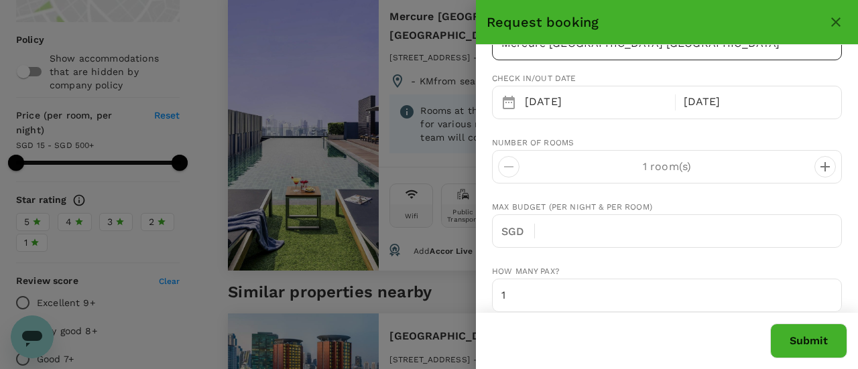
scroll to position [0, 0]
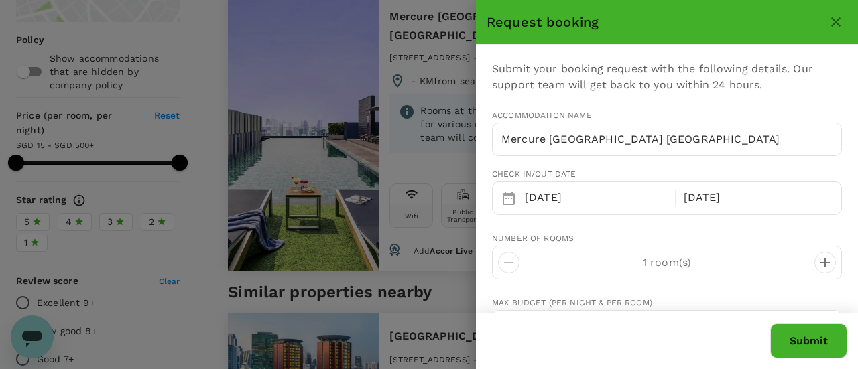
type input "e.teo@euroimmun.com.sg"
type input "65"
type input "88762331"
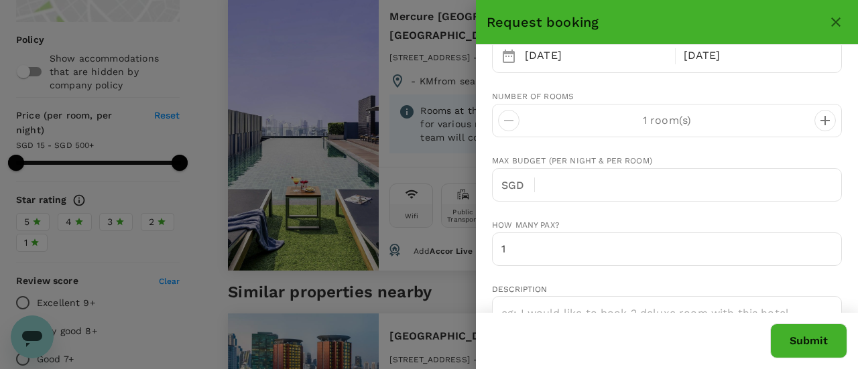
scroll to position [201, 0]
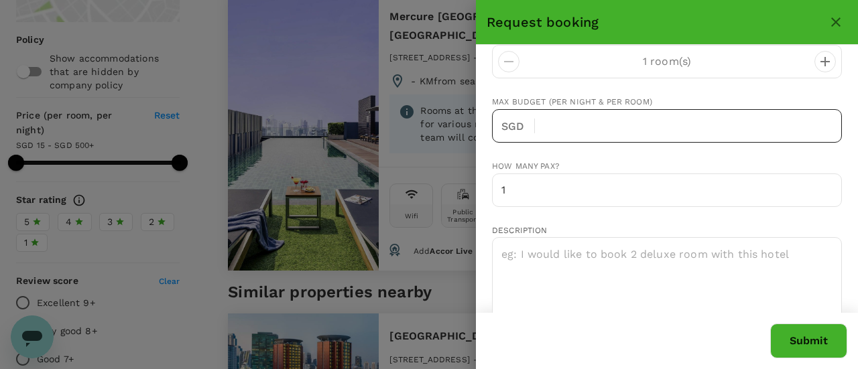
click at [585, 133] on input "text" at bounding box center [694, 126] width 296 height 34
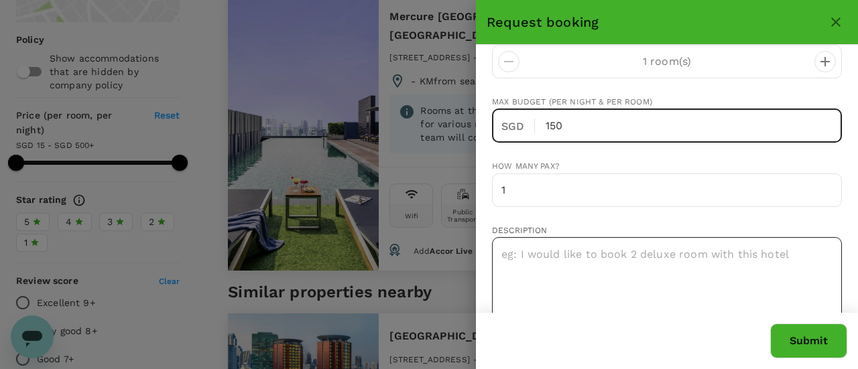
type input "150"
click at [646, 259] on textarea at bounding box center [667, 292] width 350 height 111
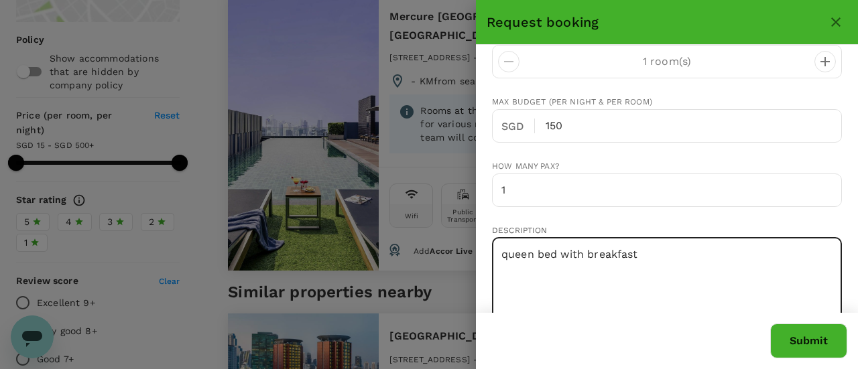
type textarea "queen bed with breakfast"
click at [798, 343] on button "Submit" at bounding box center [808, 341] width 77 height 35
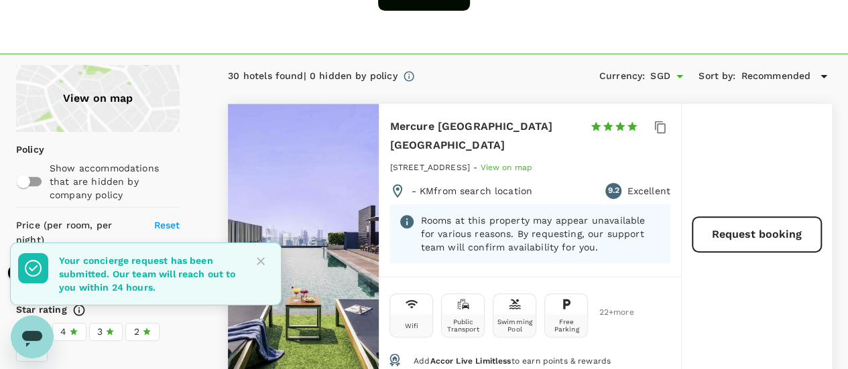
scroll to position [67, 0]
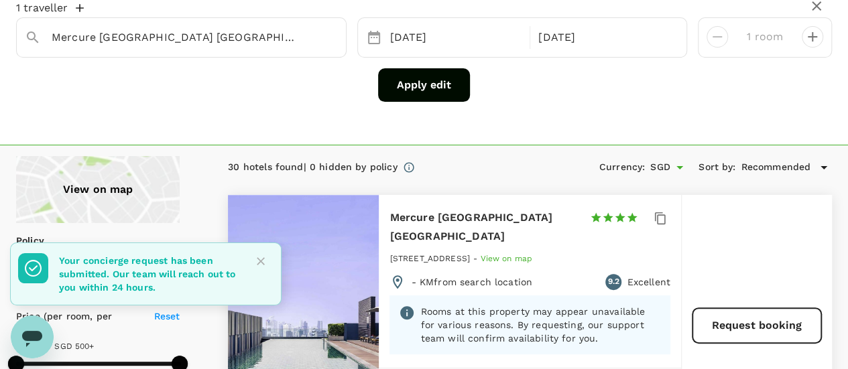
click at [388, 223] on div "Mercure Bangkok Siam 1 Star 2 Stars 3 Stars 4 Stars 5 Stars 927 Rama 1 Road Wan…" at bounding box center [530, 281] width 302 height 173
click at [430, 223] on h6 "Mercure [GEOGRAPHIC_DATA] [GEOGRAPHIC_DATA]" at bounding box center [484, 228] width 189 height 38
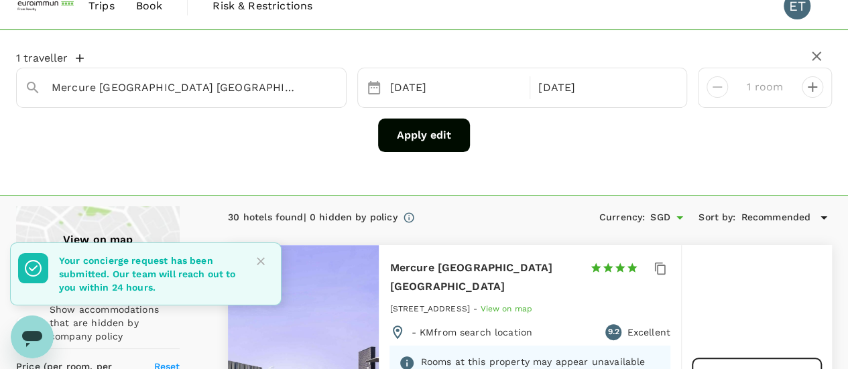
scroll to position [0, 0]
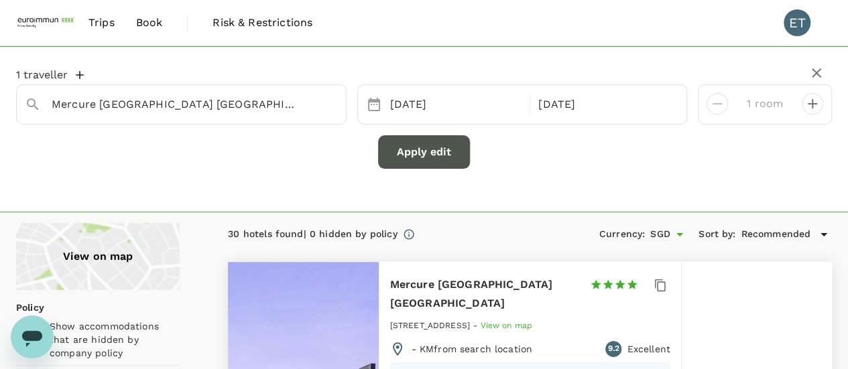
click at [402, 141] on button "Apply edit" at bounding box center [424, 152] width 92 height 34
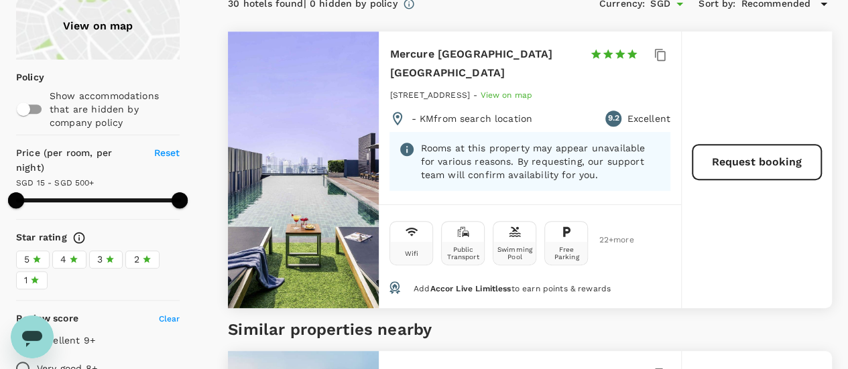
scroll to position [268, 0]
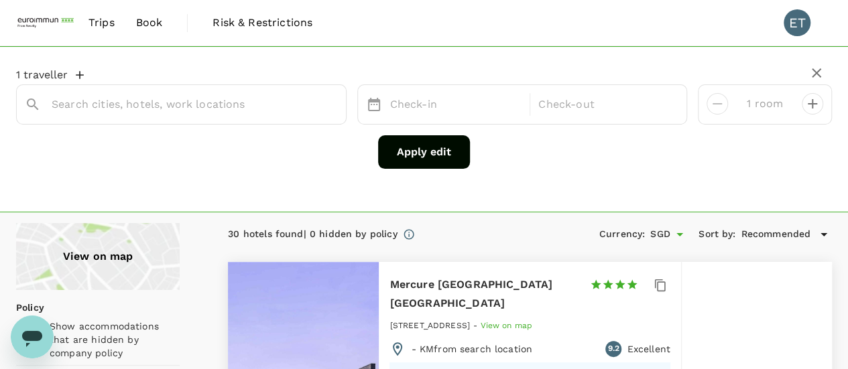
type input "Mercure [GEOGRAPHIC_DATA] [GEOGRAPHIC_DATA]"
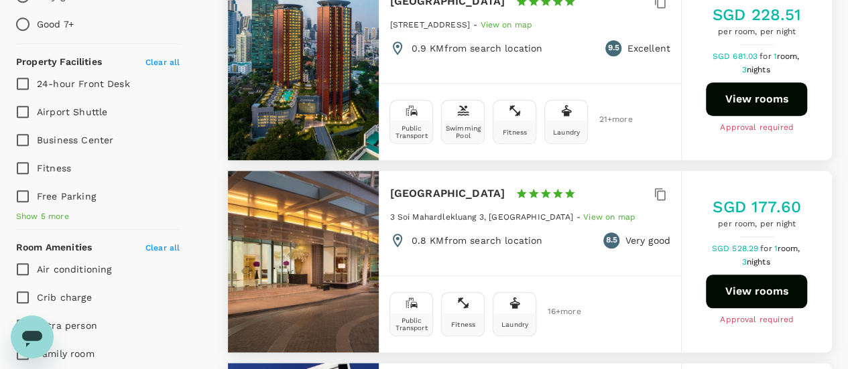
scroll to position [872, 0]
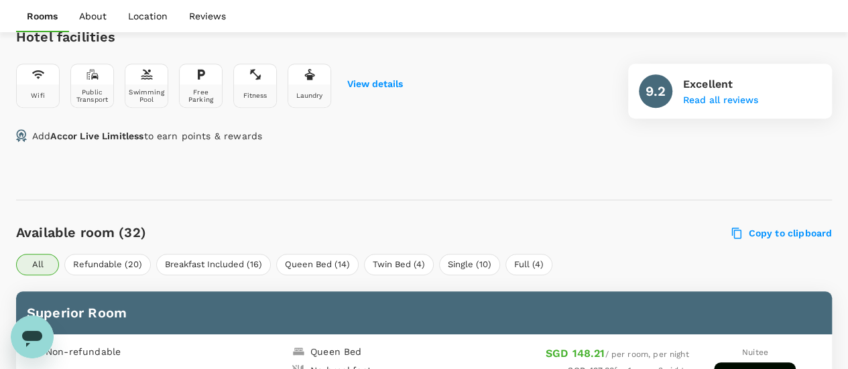
scroll to position [732, 0]
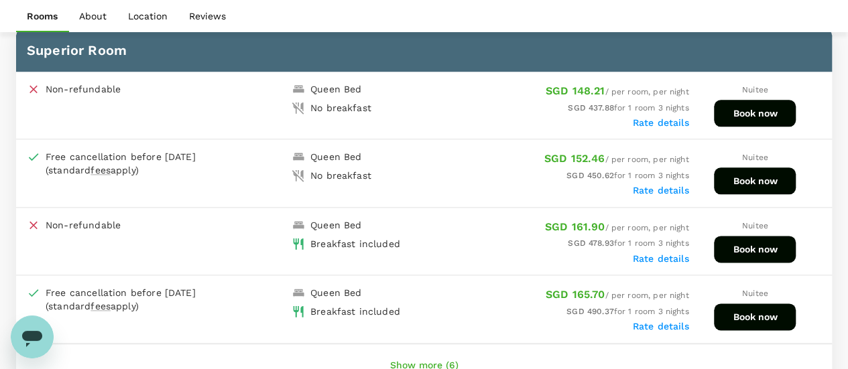
click at [665, 253] on label "Rate details" at bounding box center [661, 258] width 56 height 11
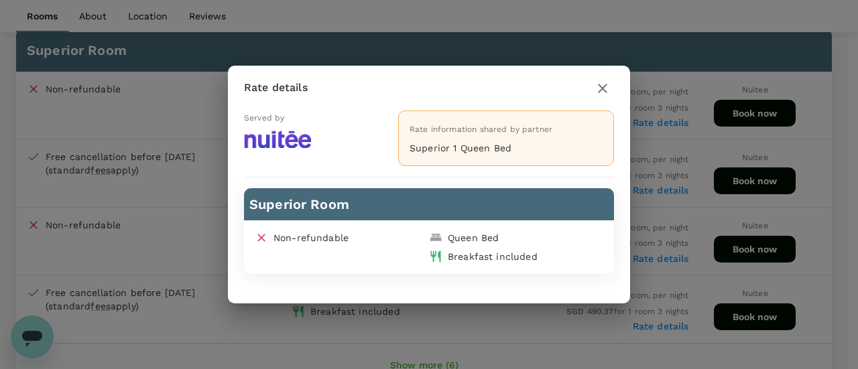
click at [604, 85] on icon "button" at bounding box center [603, 88] width 16 height 16
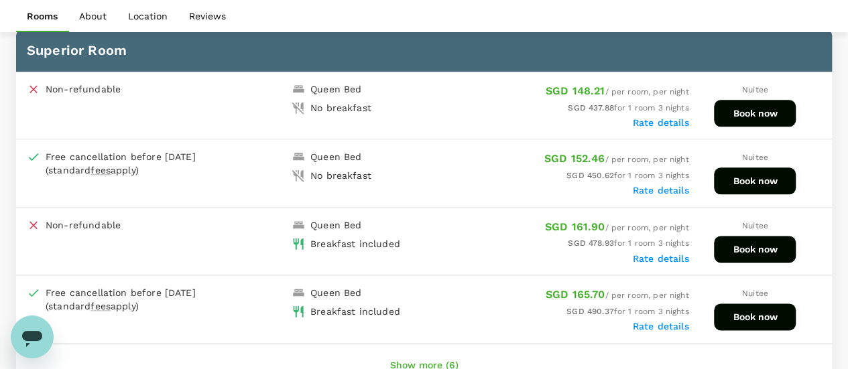
click at [772, 247] on button "Book now" at bounding box center [755, 249] width 82 height 27
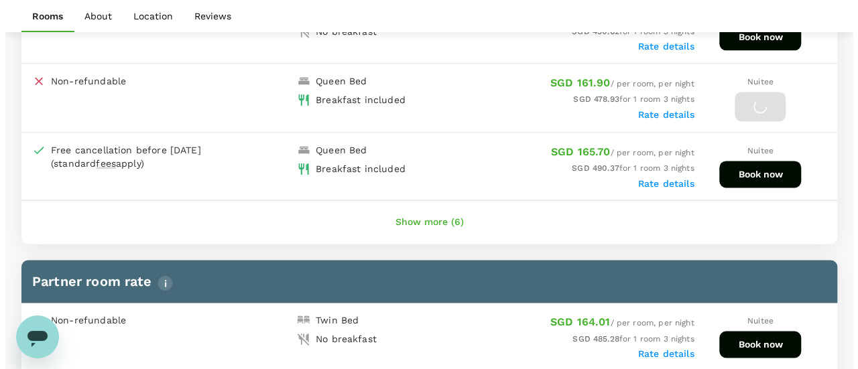
scroll to position [799, 0]
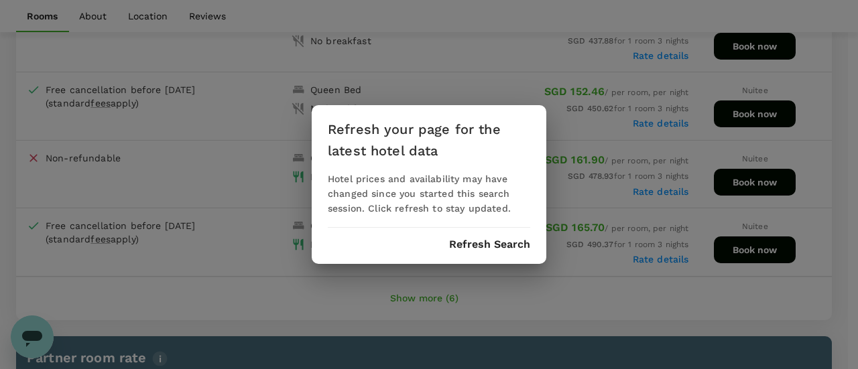
click at [479, 239] on button "Refresh Search" at bounding box center [489, 245] width 81 height 12
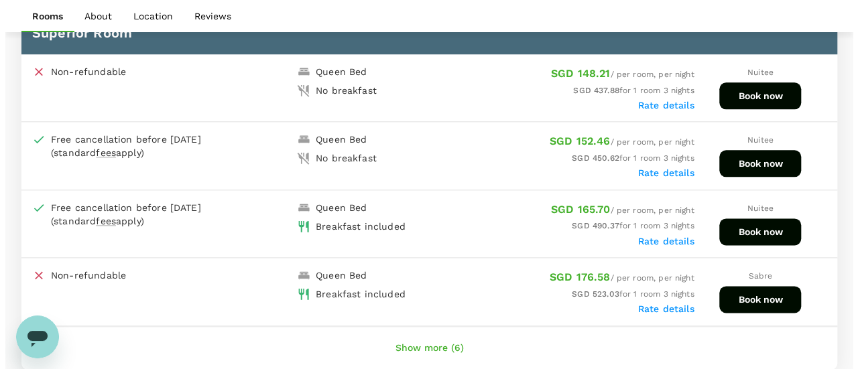
scroll to position [732, 0]
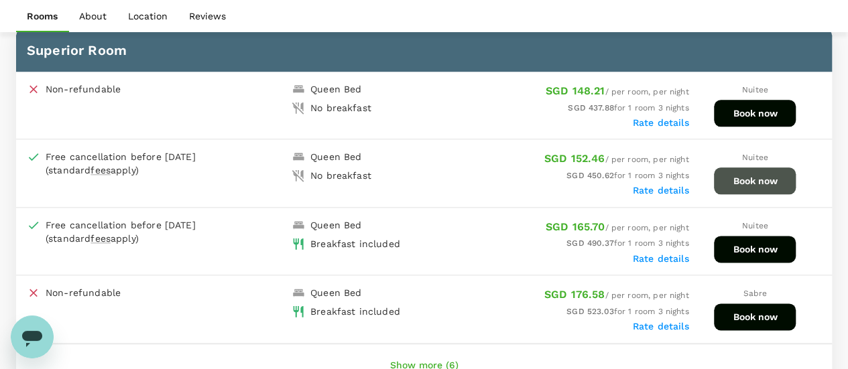
click at [745, 180] on button "Book now" at bounding box center [755, 181] width 82 height 27
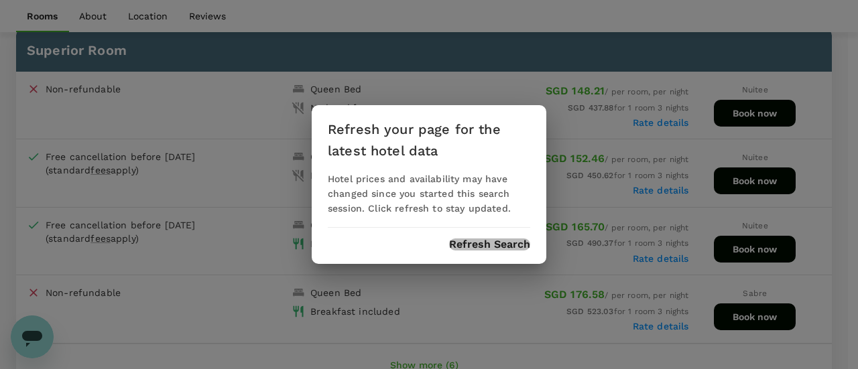
click at [493, 242] on button "Refresh Search" at bounding box center [489, 245] width 81 height 12
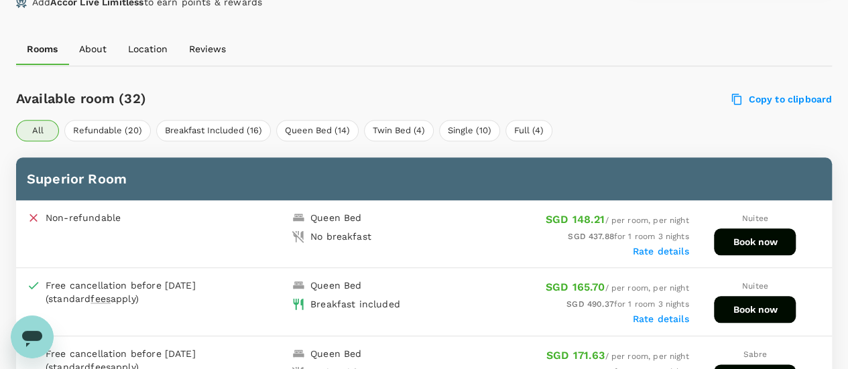
scroll to position [598, 0]
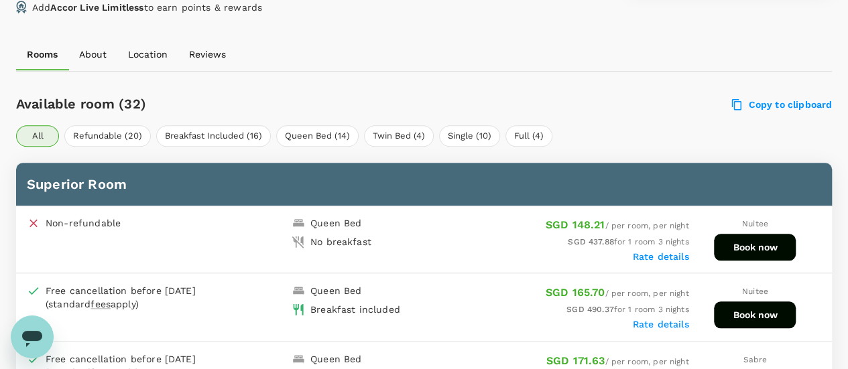
click at [796, 245] on button "Book now" at bounding box center [755, 247] width 82 height 27
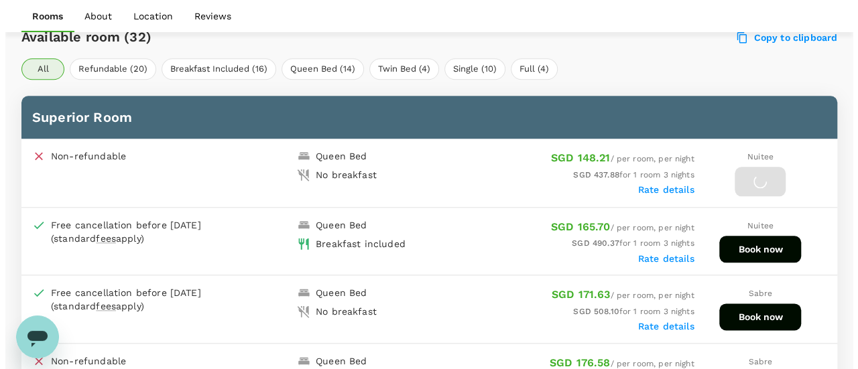
scroll to position [464, 0]
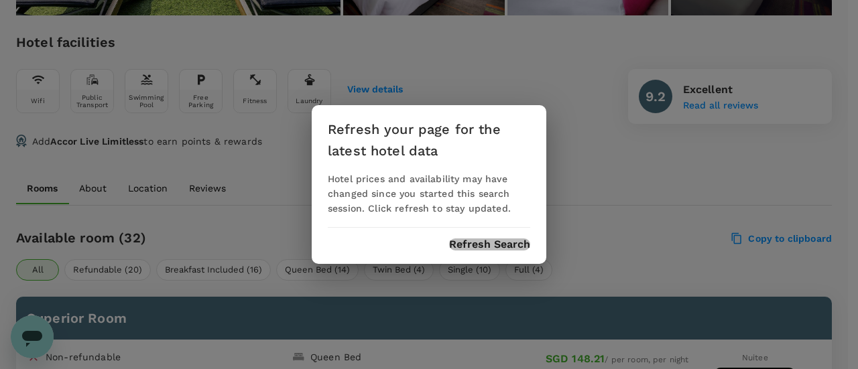
click at [485, 245] on button "Refresh Search" at bounding box center [489, 245] width 81 height 12
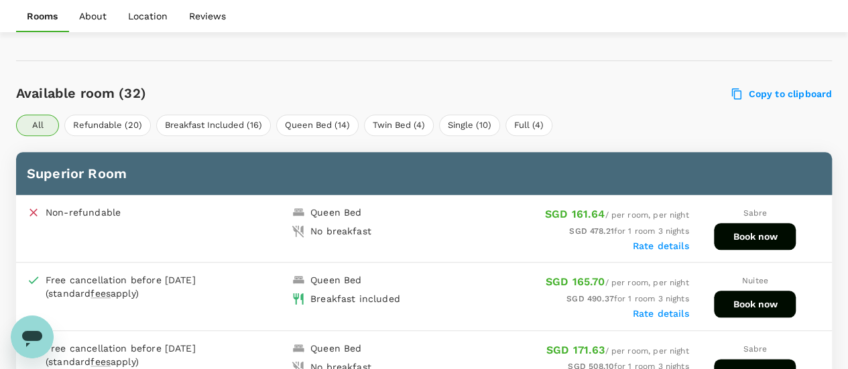
scroll to position [665, 0]
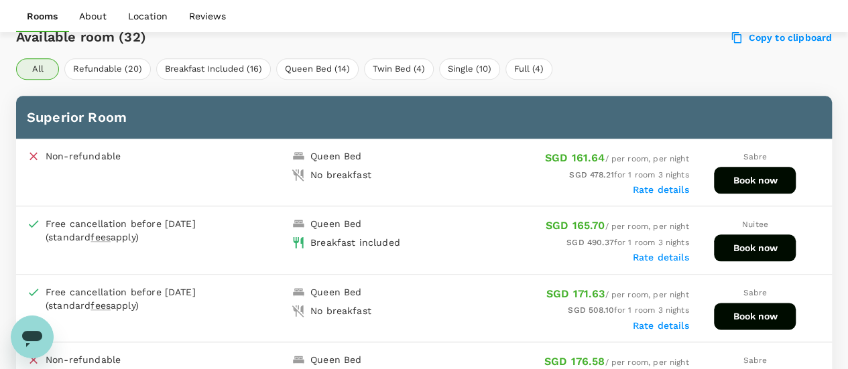
click at [737, 180] on button "Book now" at bounding box center [755, 180] width 82 height 27
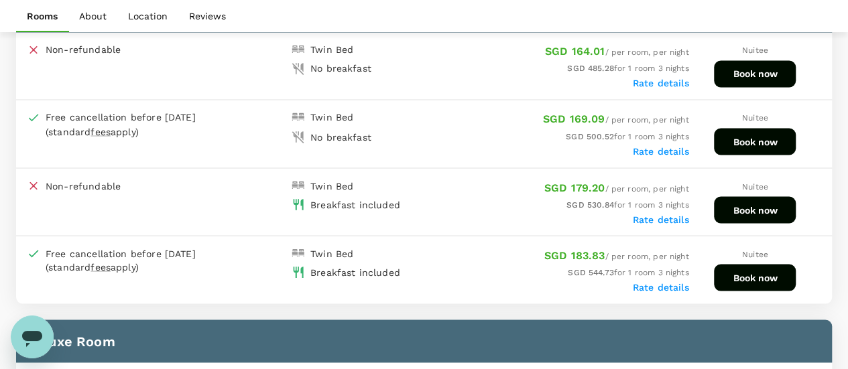
scroll to position [1268, 0]
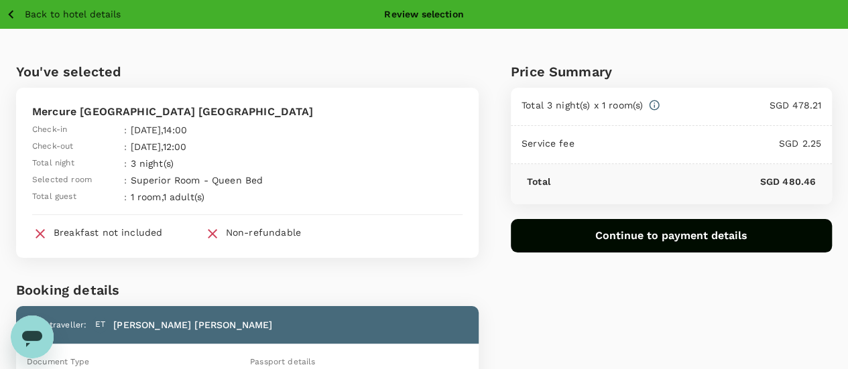
click at [64, 11] on p "Back to hotel details" at bounding box center [73, 14] width 96 height 14
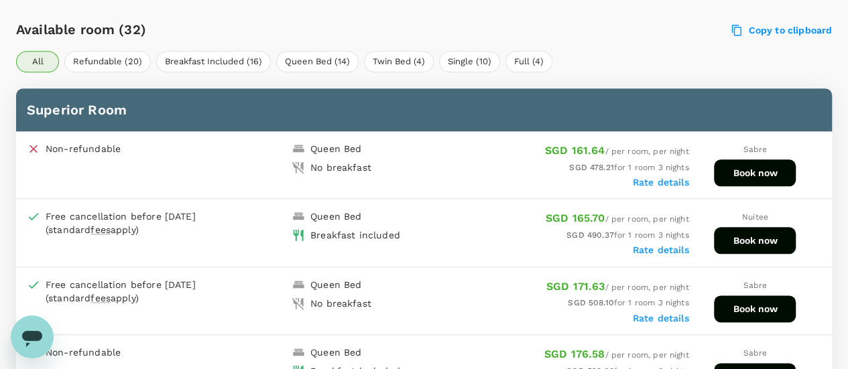
scroll to position [593, 0]
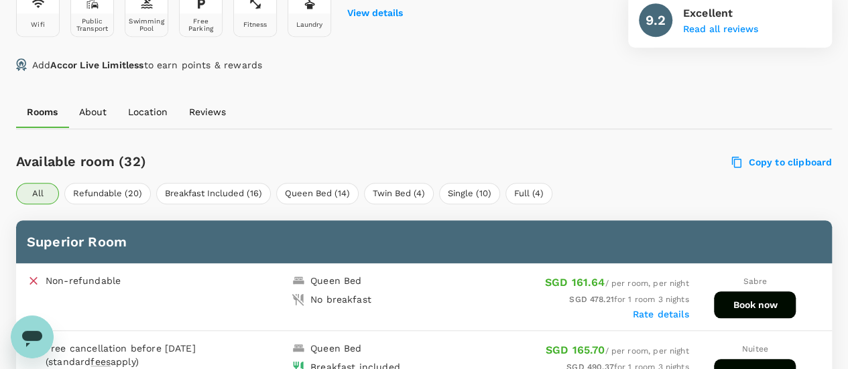
scroll to position [464, 0]
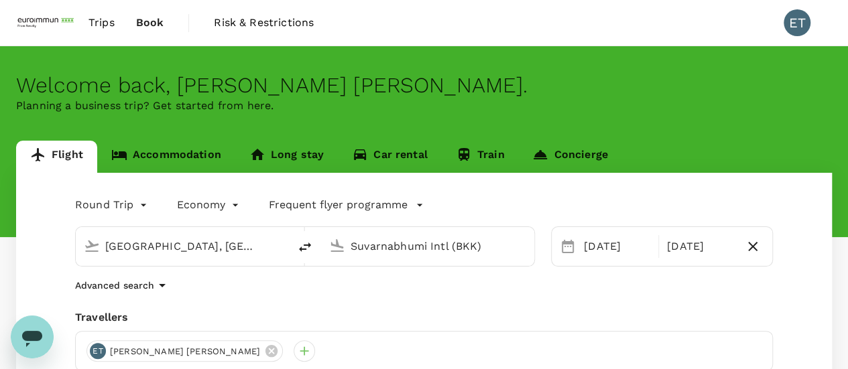
type input "[GEOGRAPHIC_DATA], [GEOGRAPHIC_DATA] (any)"
type input "Suvarnabhumi Intl (BKK)"
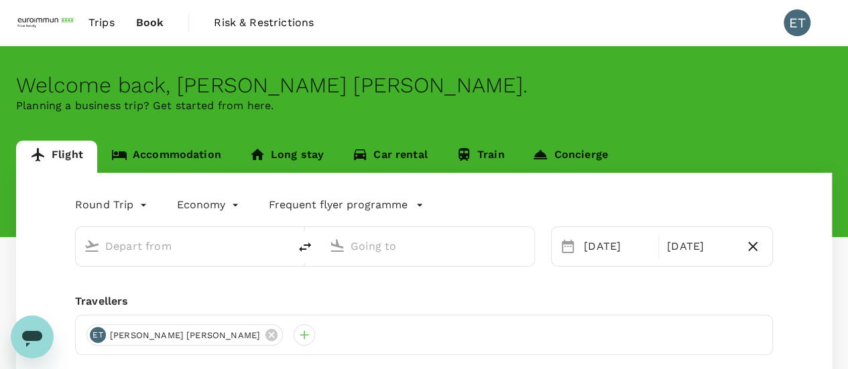
type input "[GEOGRAPHIC_DATA], [GEOGRAPHIC_DATA] (any)"
type input "Suvarnabhumi Intl (BKK)"
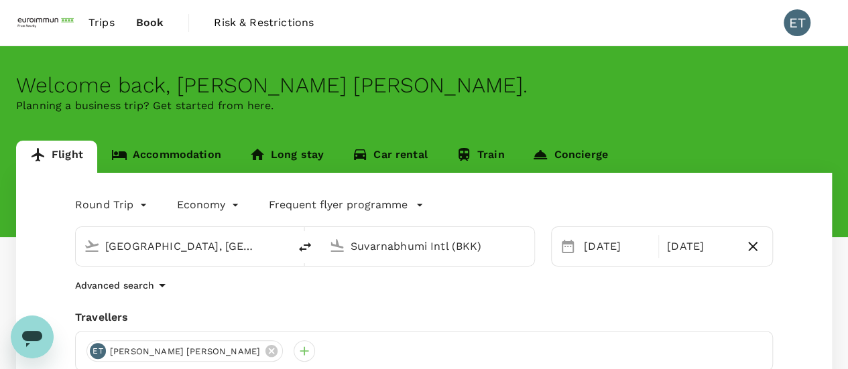
click at [196, 163] on link "Accommodation" at bounding box center [166, 157] width 138 height 32
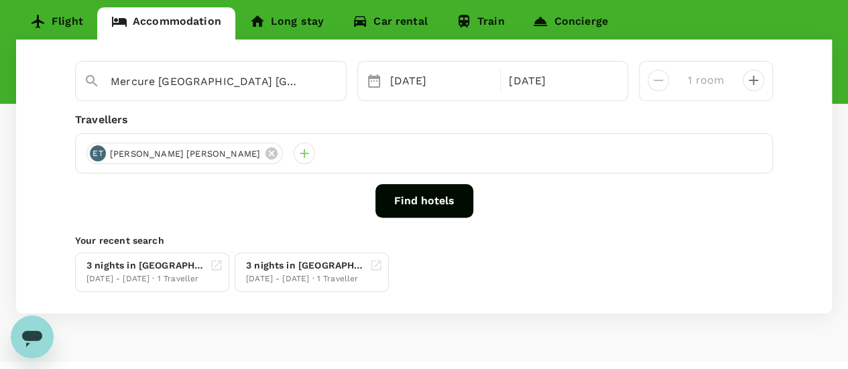
scroll to position [134, 0]
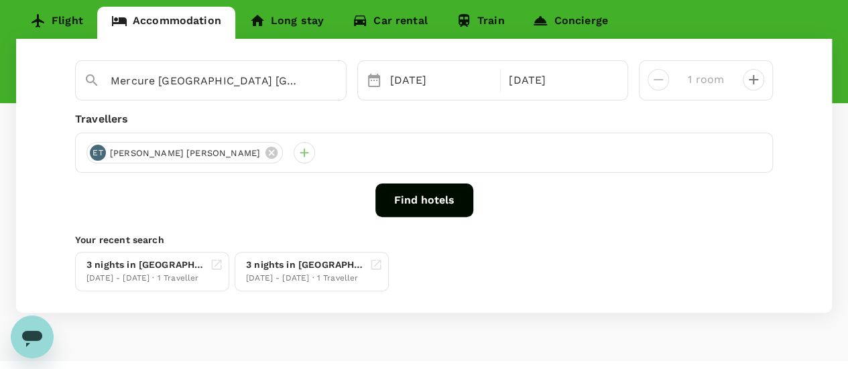
click at [432, 200] on button "Find hotels" at bounding box center [424, 201] width 98 height 34
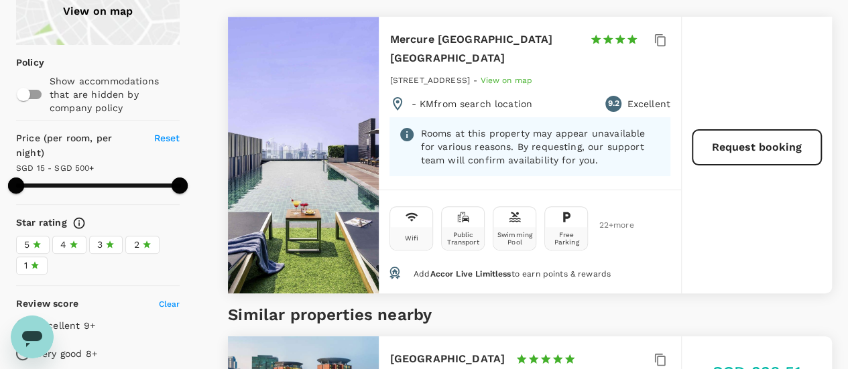
scroll to position [201, 0]
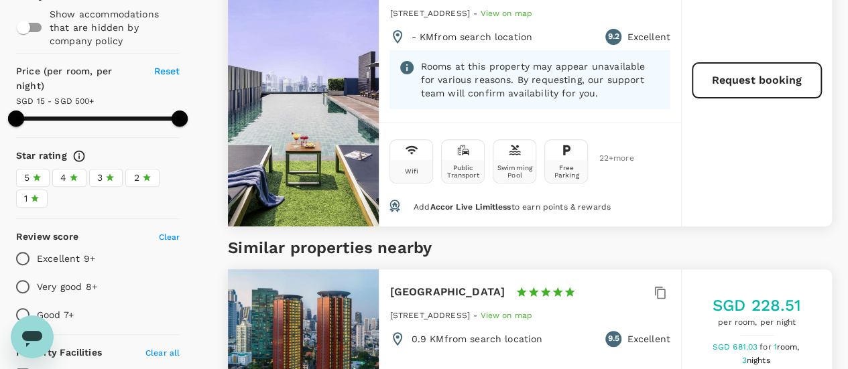
click at [610, 150] on div "Wifi Public Transport Swimming Pool Free Parking 22 + more" at bounding box center [530, 159] width 280 height 50
click at [611, 154] on span "22 + more" at bounding box center [609, 158] width 20 height 9
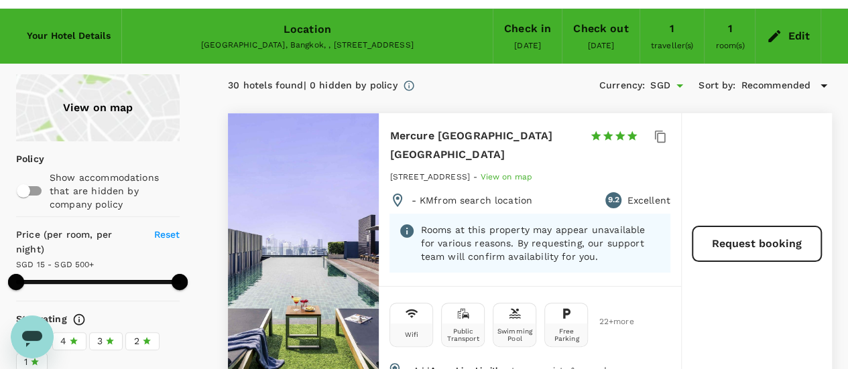
scroll to position [0, 0]
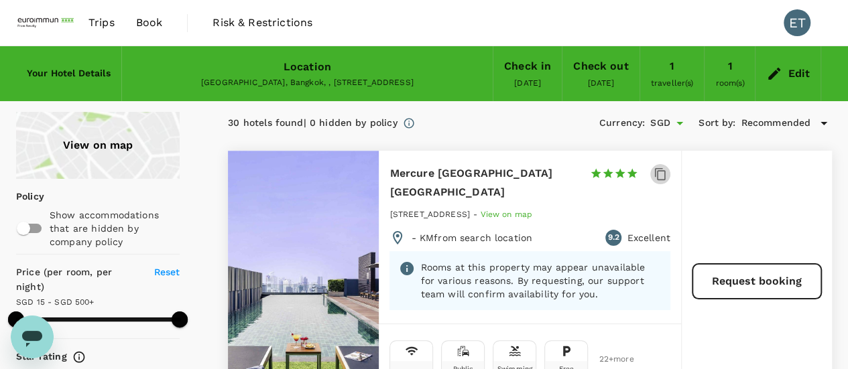
click at [660, 171] on icon "button" at bounding box center [660, 174] width 13 height 13
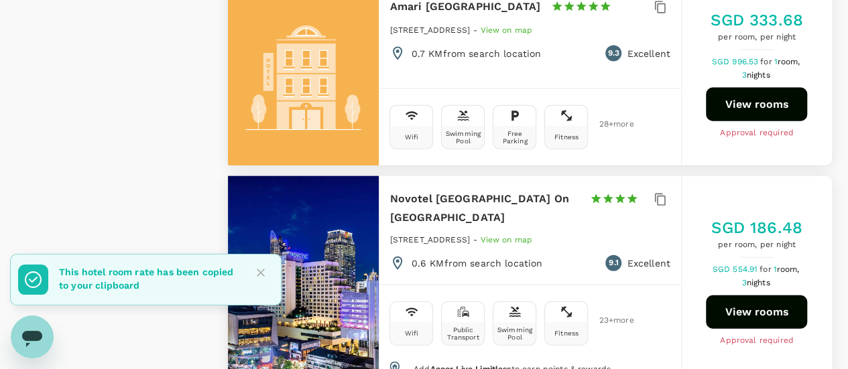
scroll to position [1341, 0]
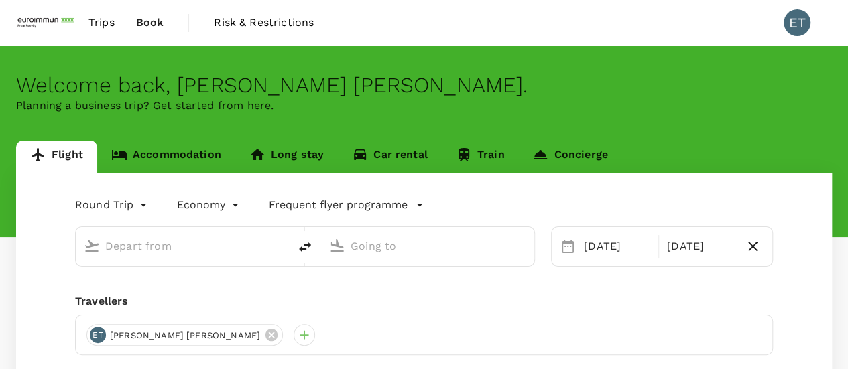
click at [180, 156] on link "Accommodation" at bounding box center [166, 157] width 138 height 32
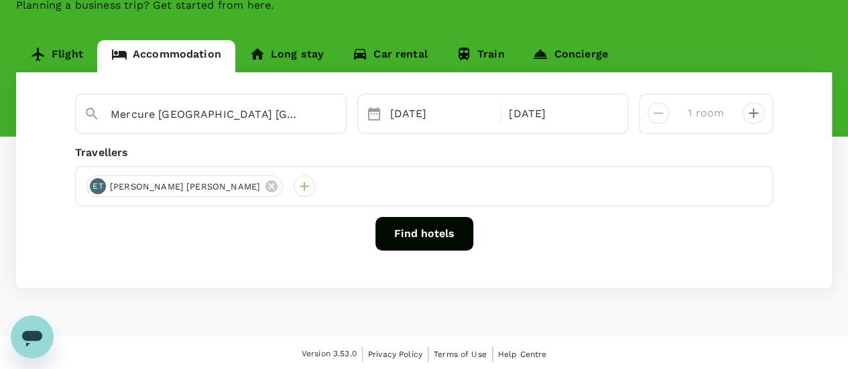
scroll to position [103, 0]
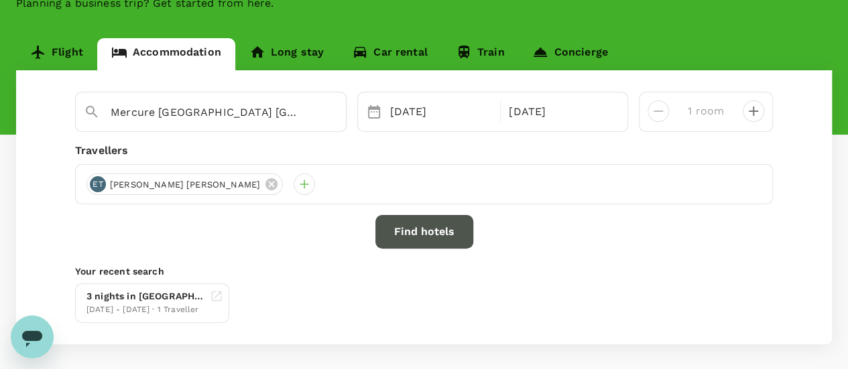
click at [394, 228] on button "Find hotels" at bounding box center [424, 232] width 98 height 34
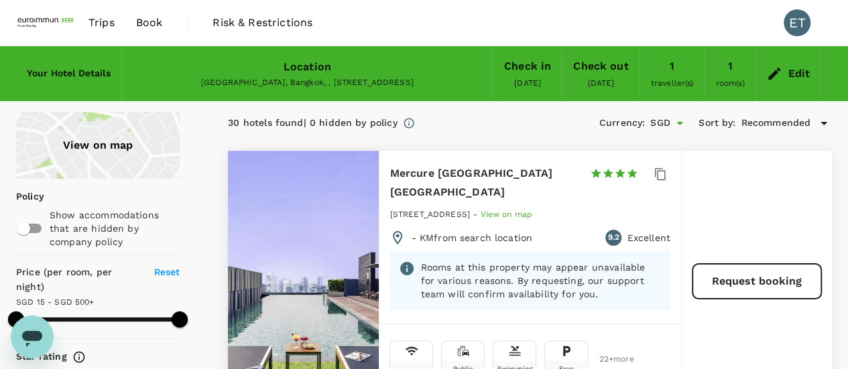
type input "499.61"
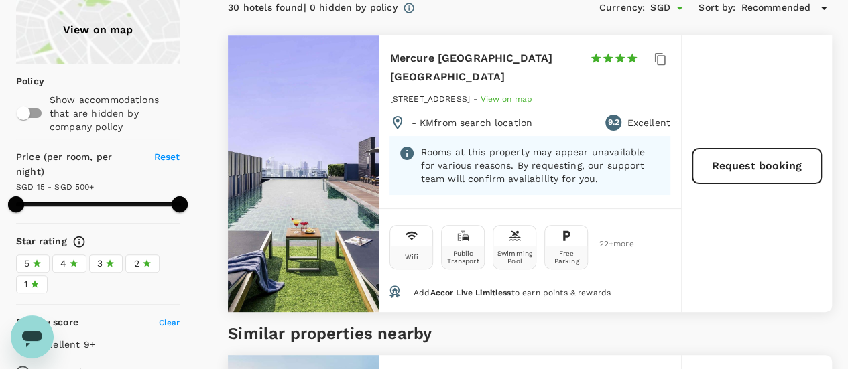
scroll to position [201, 0]
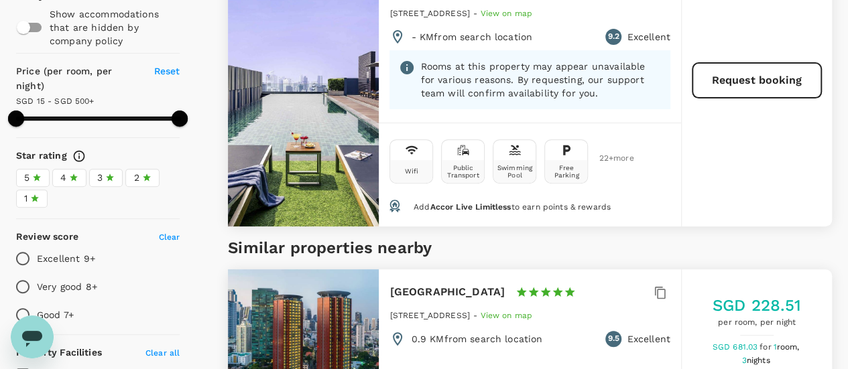
click at [399, 60] on icon at bounding box center [407, 68] width 16 height 16
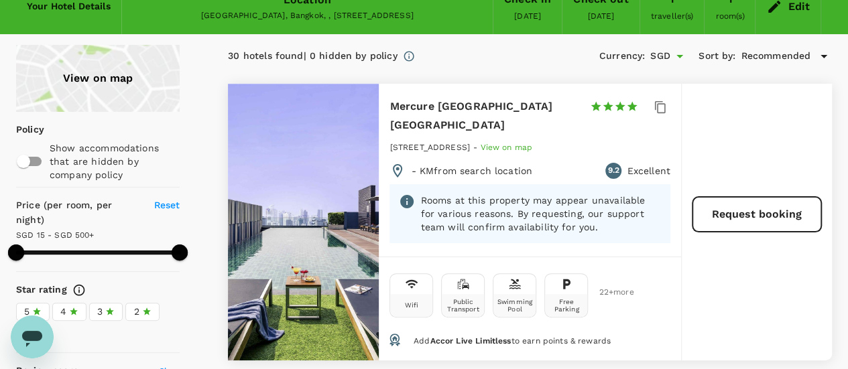
scroll to position [0, 0]
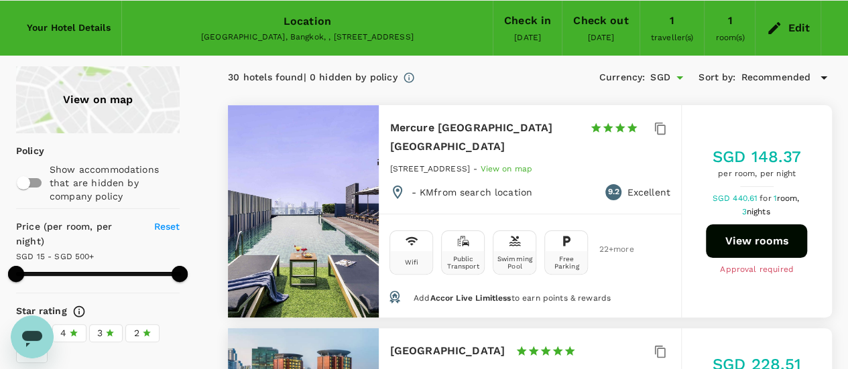
scroll to position [67, 0]
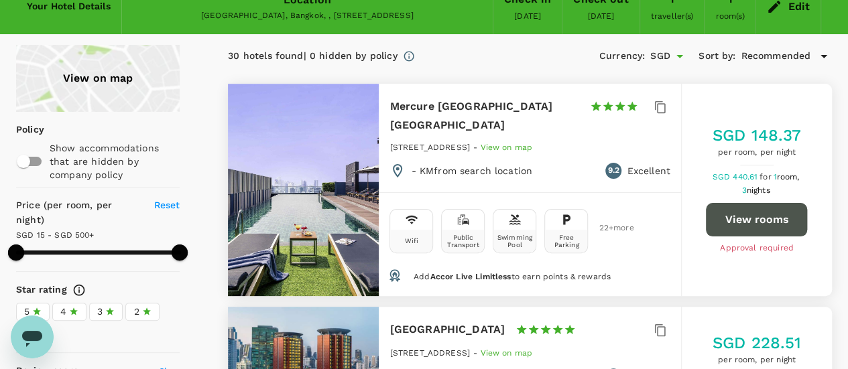
click at [717, 215] on button "View rooms" at bounding box center [756, 220] width 101 height 34
click at [716, 208] on button "View rooms" at bounding box center [756, 220] width 101 height 34
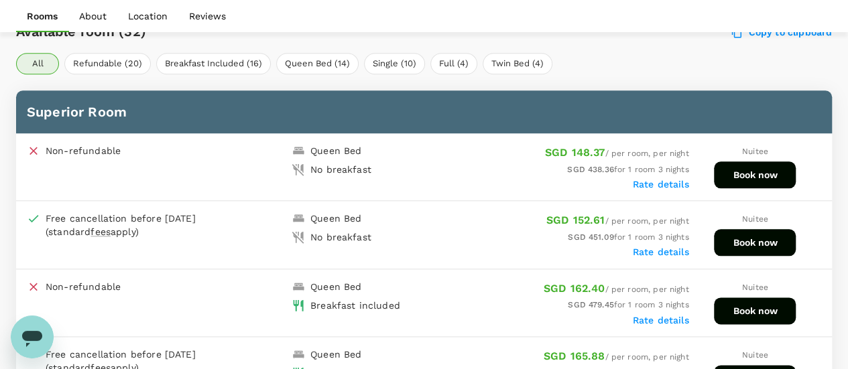
scroll to position [665, 0]
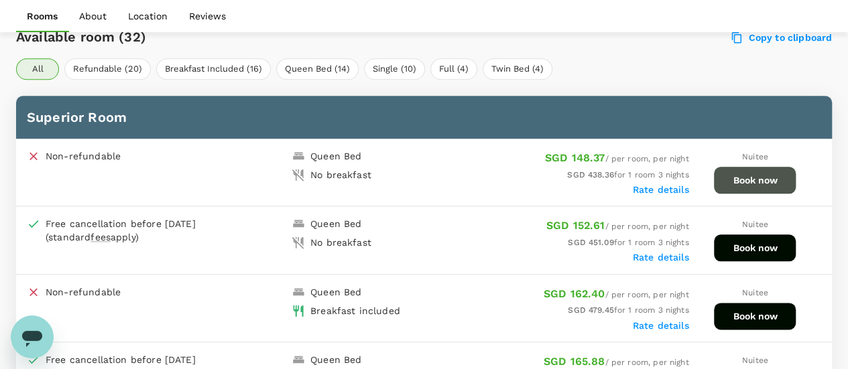
click at [756, 174] on button "Book now" at bounding box center [755, 180] width 82 height 27
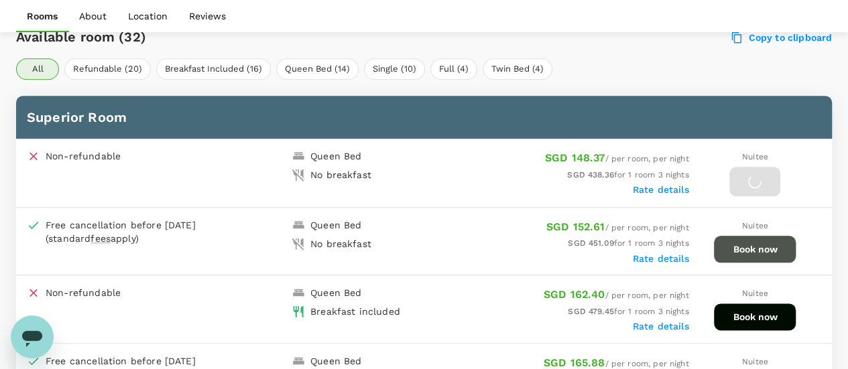
click at [746, 245] on button "Book now" at bounding box center [755, 249] width 82 height 27
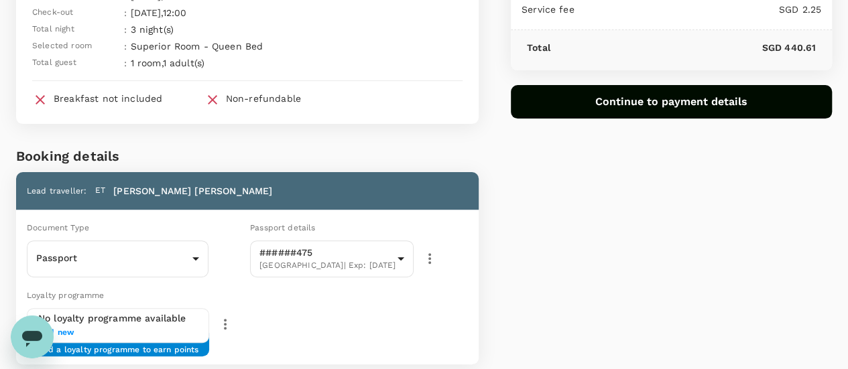
scroll to position [15, 0]
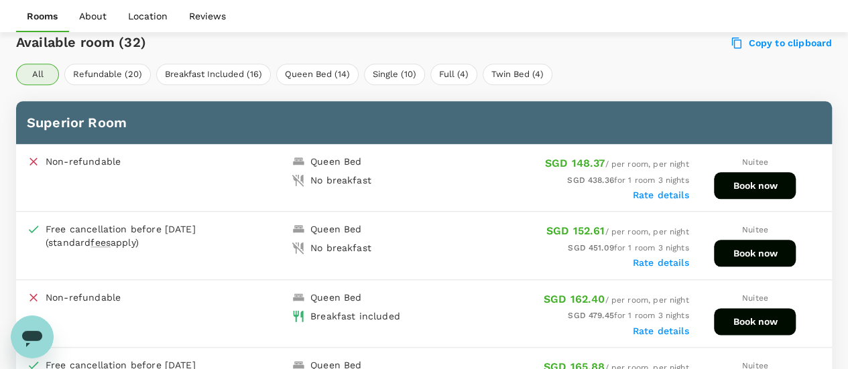
scroll to position [660, 0]
click at [743, 257] on button "Book now" at bounding box center [755, 253] width 82 height 27
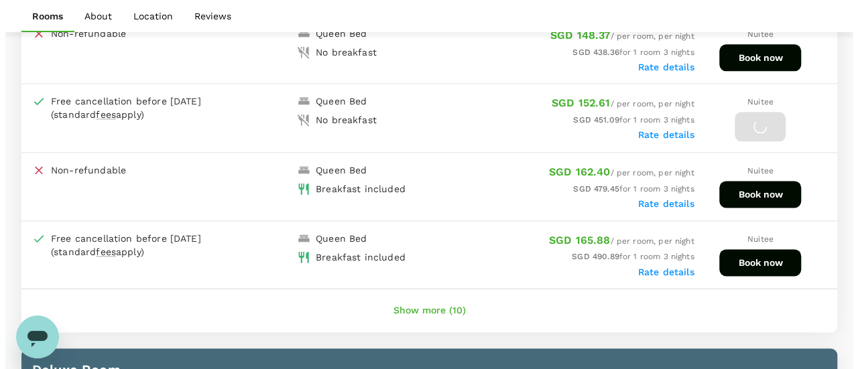
scroll to position [794, 0]
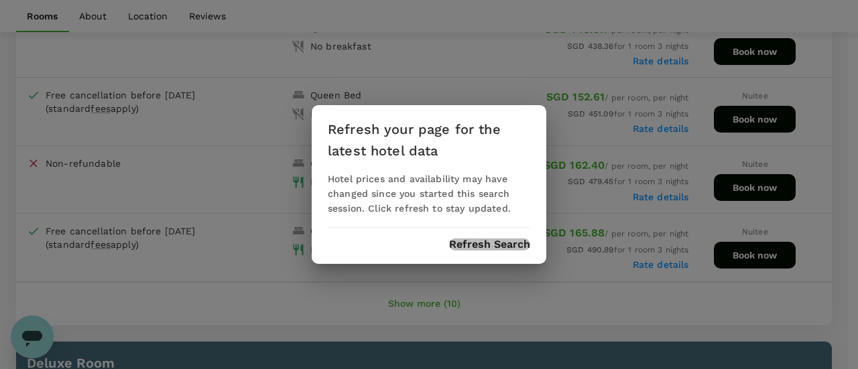
click at [496, 243] on button "Refresh Search" at bounding box center [489, 245] width 81 height 12
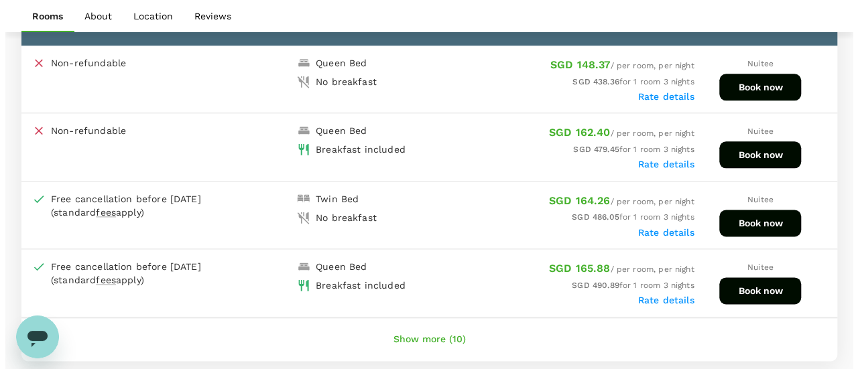
scroll to position [737, 0]
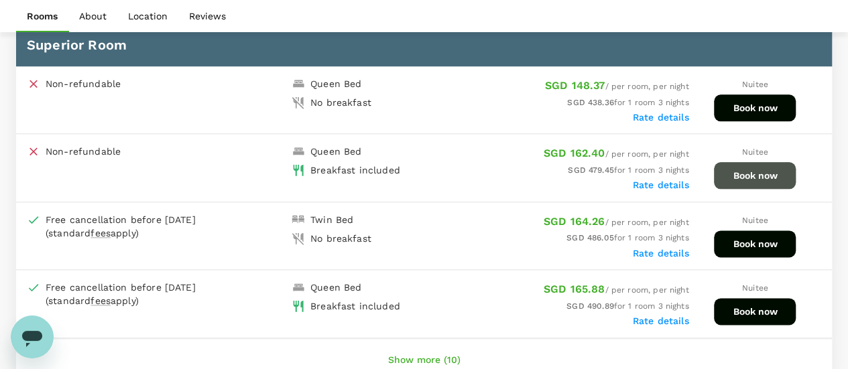
click at [771, 180] on button "Book now" at bounding box center [755, 175] width 82 height 27
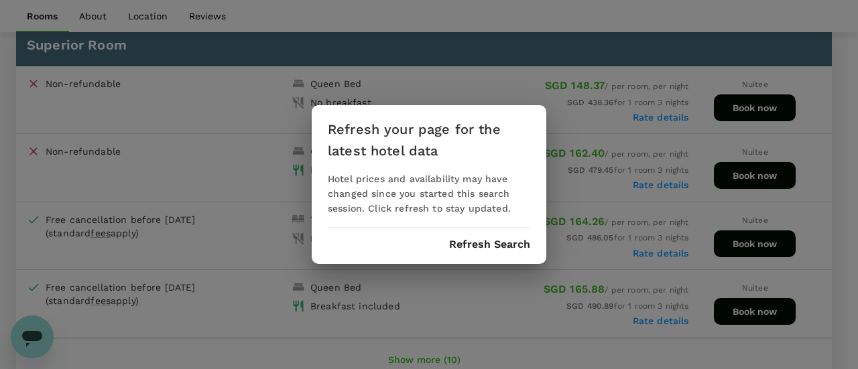
click at [492, 243] on button "Refresh Search" at bounding box center [489, 245] width 81 height 12
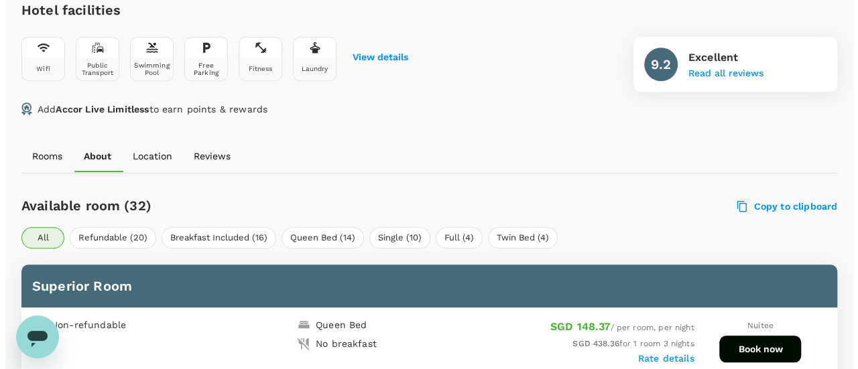
scroll to position [737, 0]
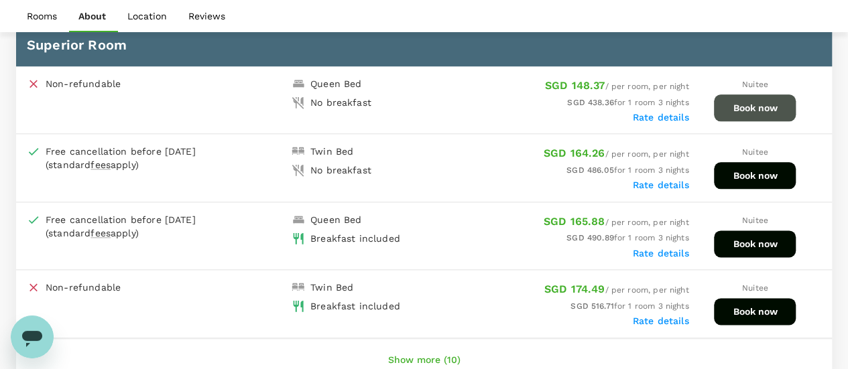
click at [755, 110] on button "Book now" at bounding box center [755, 108] width 82 height 27
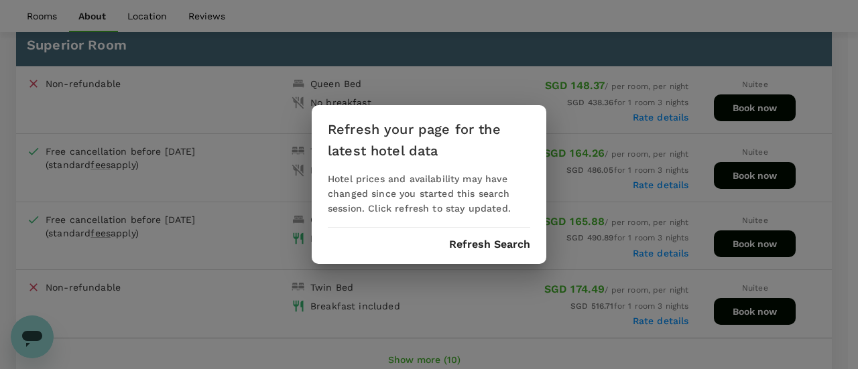
click at [499, 253] on div "Refresh your page for the latest hotel data Hotel prices and availability may h…" at bounding box center [429, 184] width 235 height 159
click at [499, 242] on button "Refresh Search" at bounding box center [489, 245] width 81 height 12
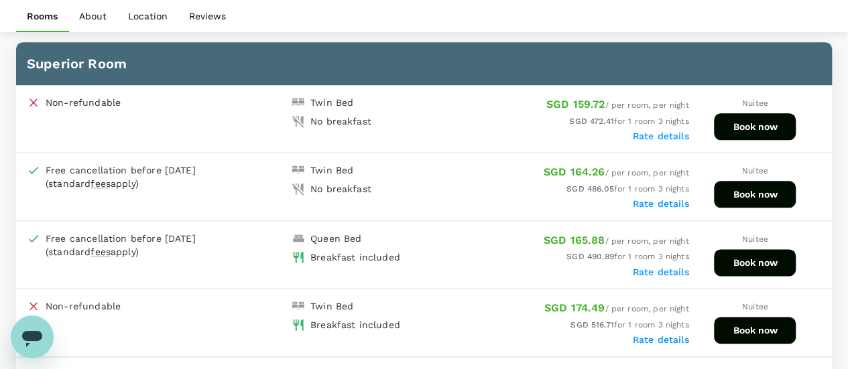
scroll to position [670, 0]
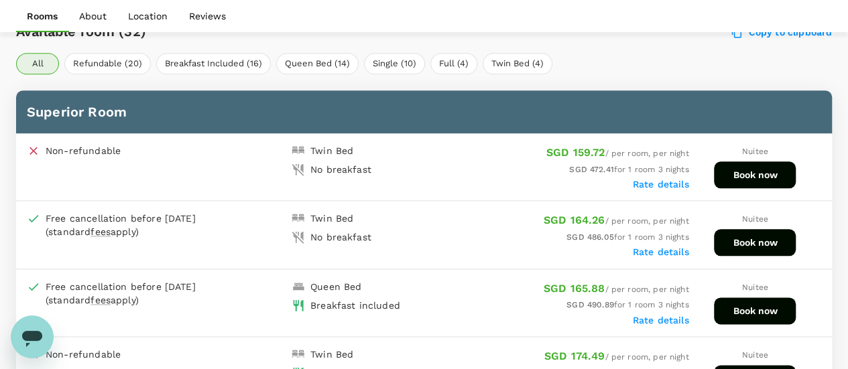
scroll to position [670, 0]
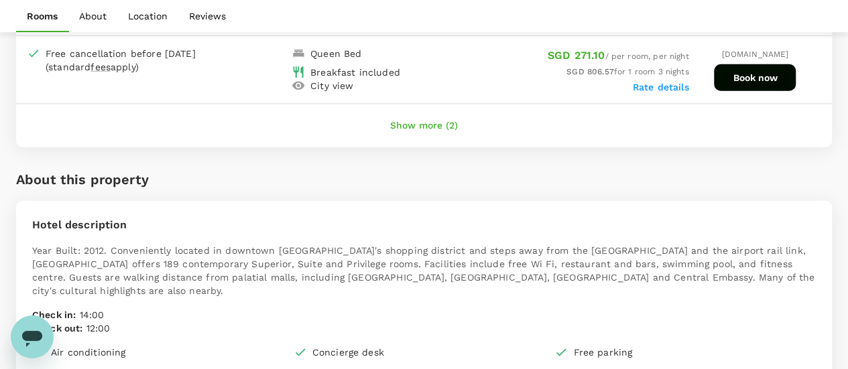
scroll to position [1805, 0]
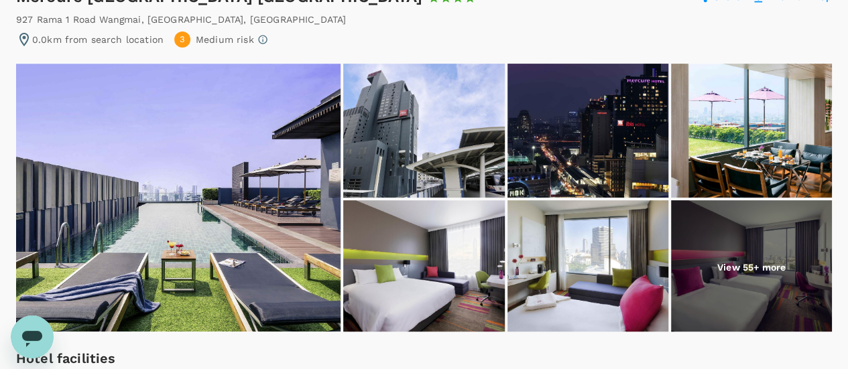
scroll to position [62, 0]
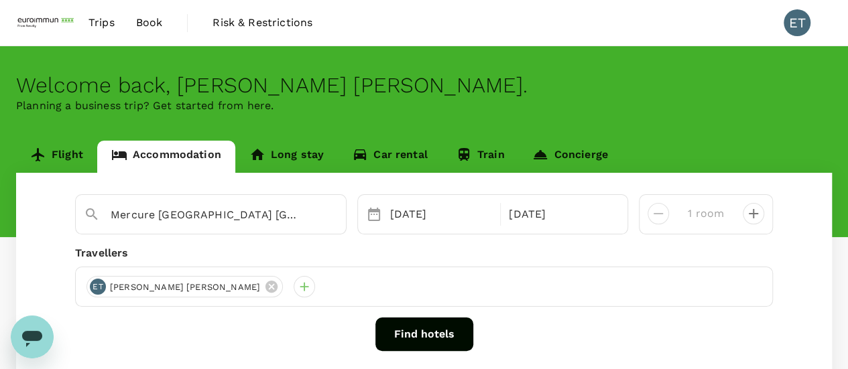
scroll to position [67, 0]
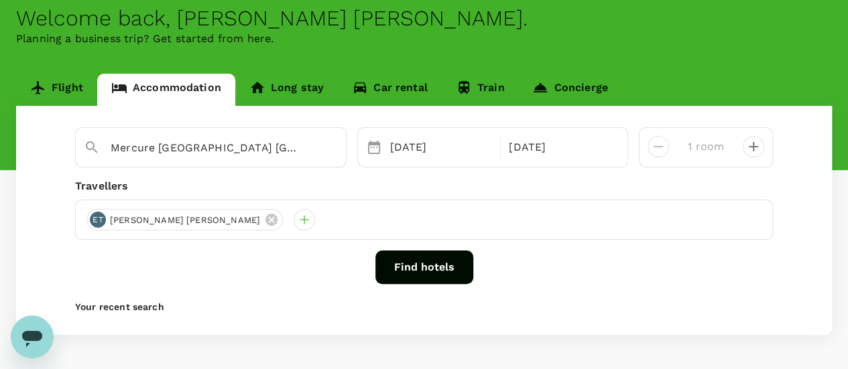
click at [428, 254] on button "Find hotels" at bounding box center [424, 268] width 98 height 34
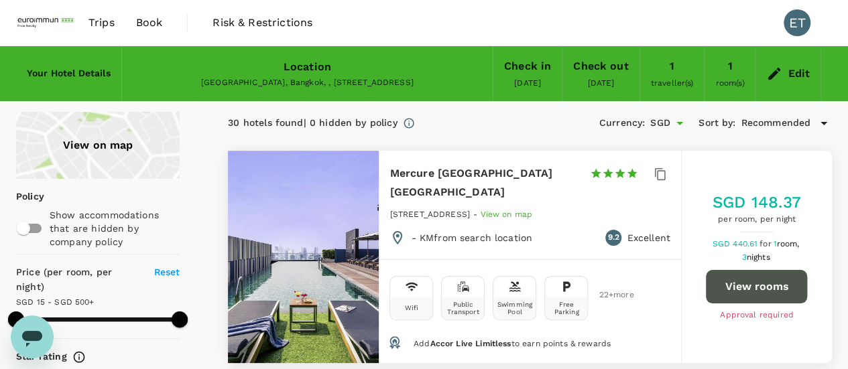
click at [741, 274] on button "View rooms" at bounding box center [756, 287] width 101 height 34
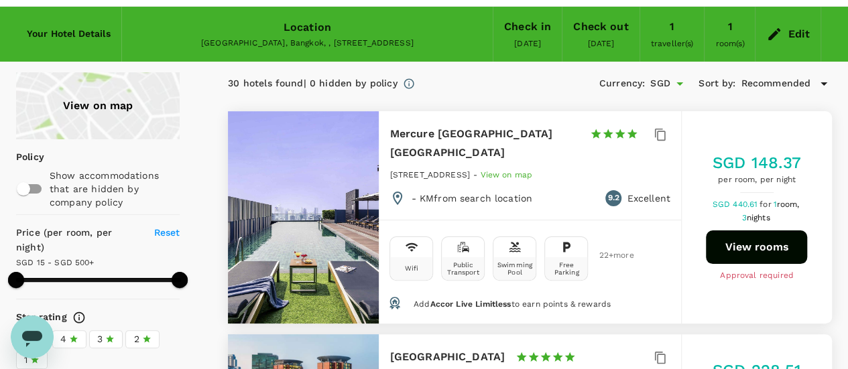
scroll to position [67, 0]
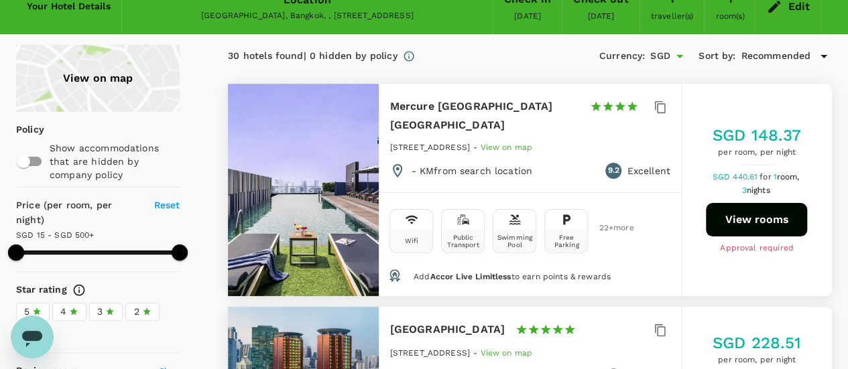
click at [735, 203] on button "View rooms" at bounding box center [756, 220] width 101 height 34
type input "499.61"
click at [774, 209] on button "View rooms" at bounding box center [756, 220] width 101 height 34
click at [743, 211] on button "View rooms" at bounding box center [756, 220] width 101 height 34
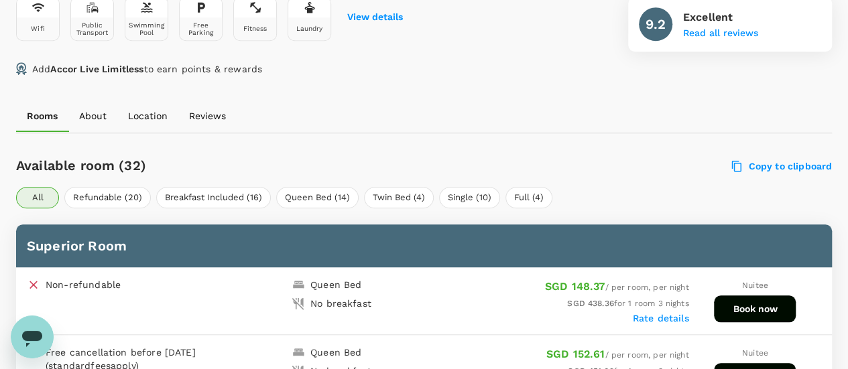
scroll to position [665, 0]
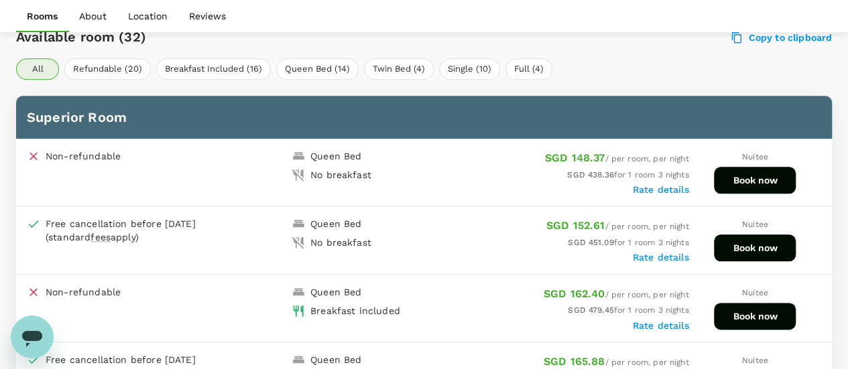
click at [752, 246] on button "Book now" at bounding box center [755, 248] width 82 height 27
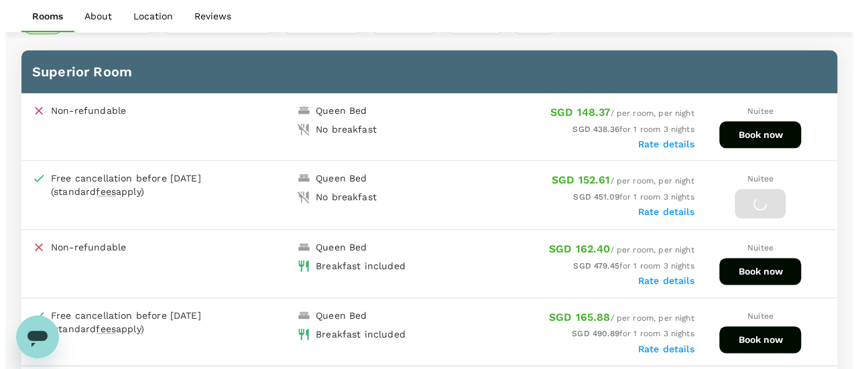
scroll to position [732, 0]
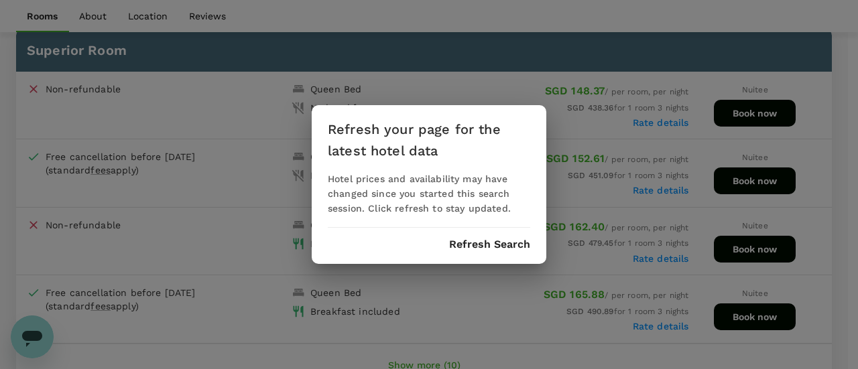
click at [481, 245] on button "Refresh Search" at bounding box center [489, 245] width 81 height 12
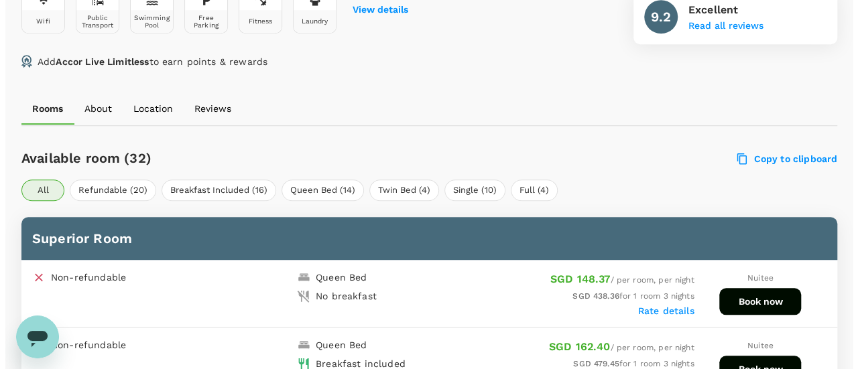
scroll to position [603, 0]
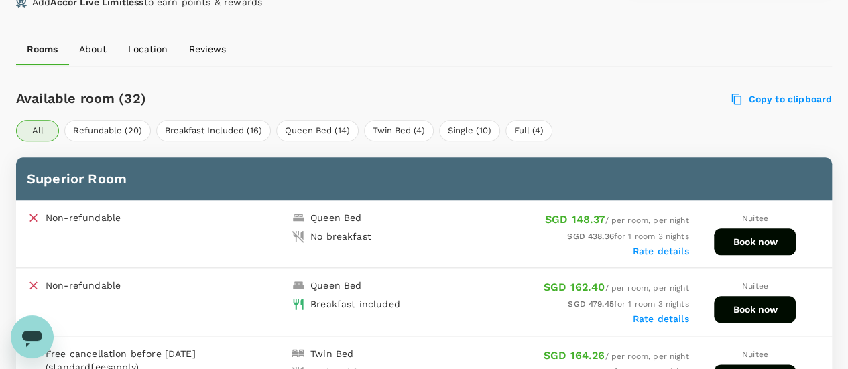
click at [752, 253] on div "Nuitee Book now" at bounding box center [755, 234] width 133 height 46
click at [751, 242] on button "Book now" at bounding box center [755, 242] width 82 height 27
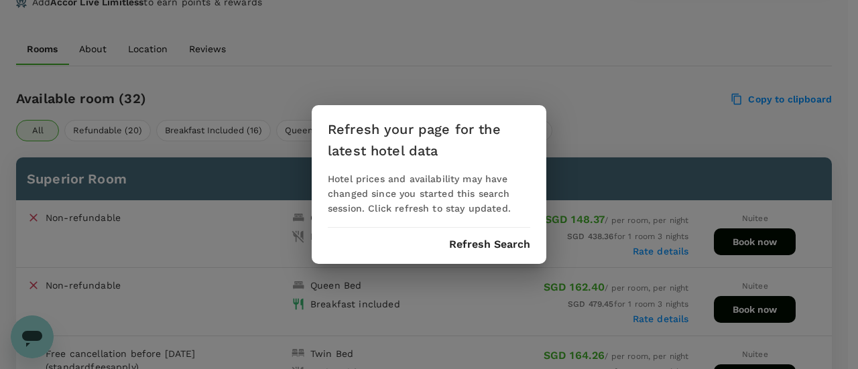
click at [441, 244] on div "Refresh Search" at bounding box center [429, 245] width 202 height 12
click at [451, 243] on button "Refresh Search" at bounding box center [489, 245] width 81 height 12
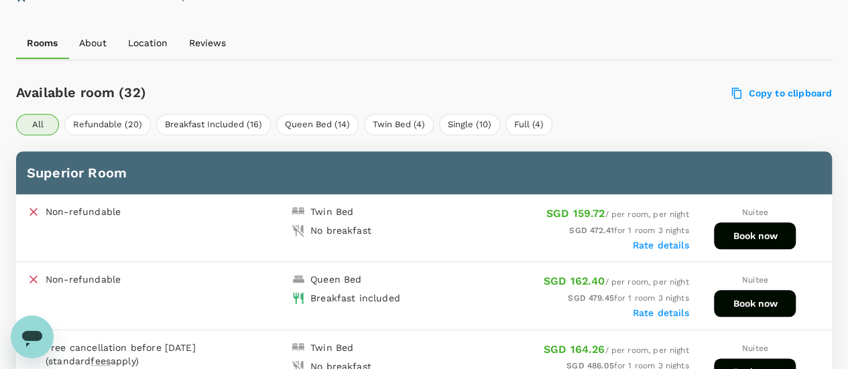
scroll to position [670, 0]
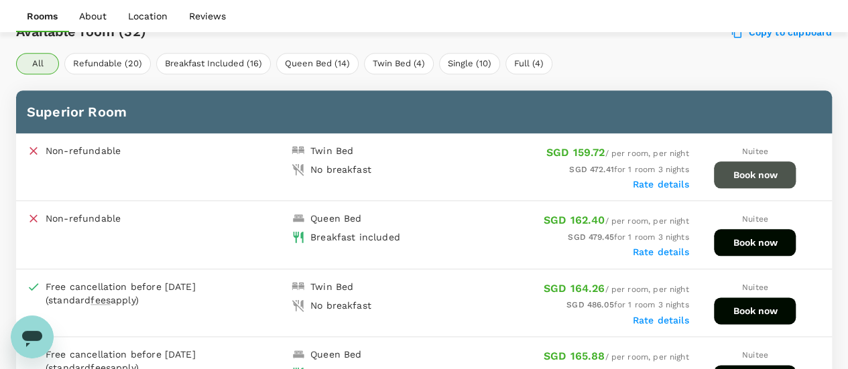
click at [725, 174] on button "Book now" at bounding box center [755, 175] width 82 height 27
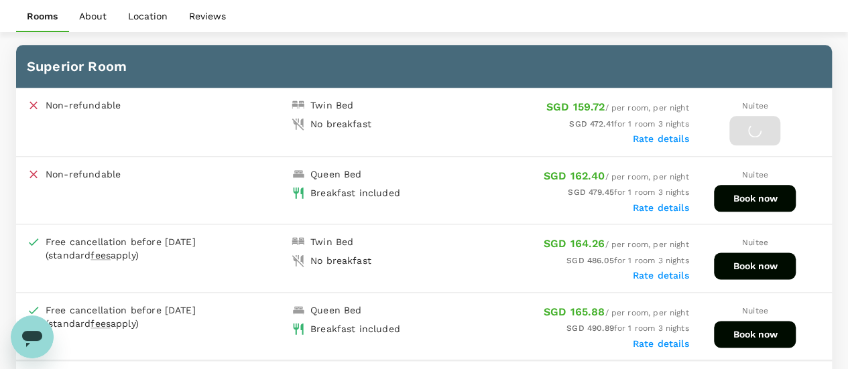
scroll to position [737, 0]
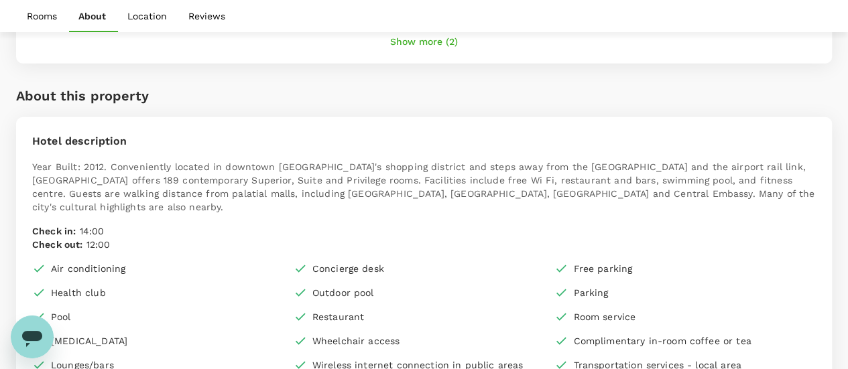
scroll to position [2140, 0]
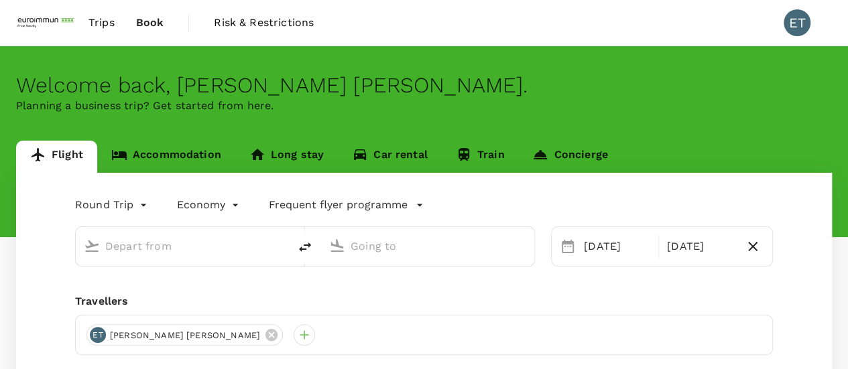
type input "[GEOGRAPHIC_DATA], [GEOGRAPHIC_DATA] (any)"
type input "Suvarnabhumi Intl (BKK)"
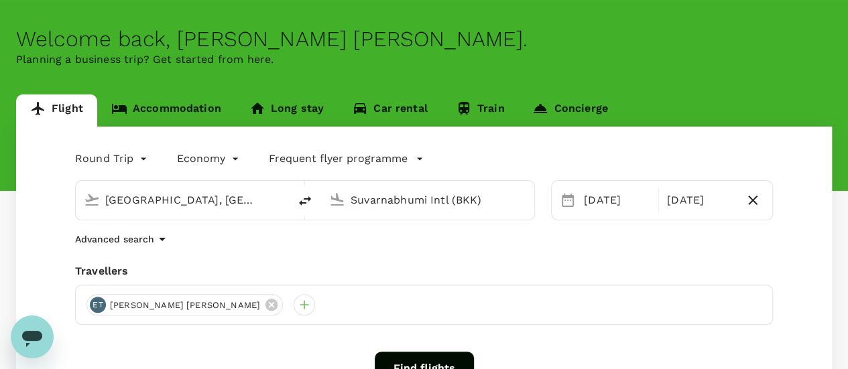
scroll to position [67, 0]
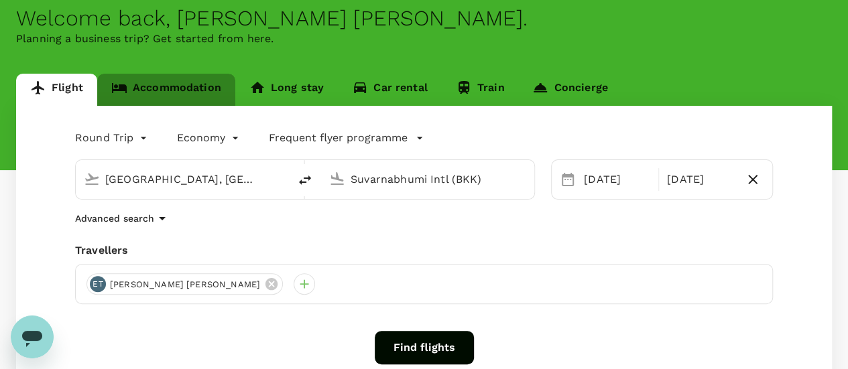
click at [216, 96] on link "Accommodation" at bounding box center [166, 90] width 138 height 32
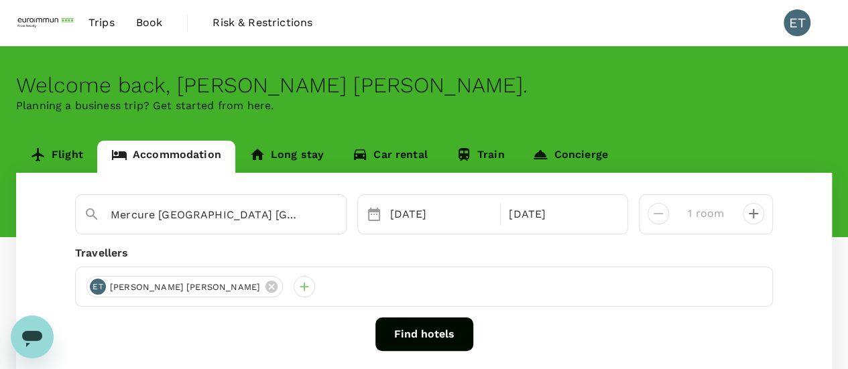
scroll to position [116, 0]
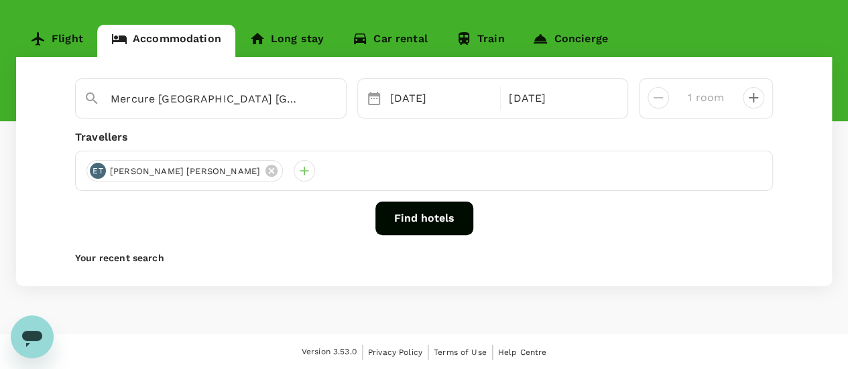
click at [411, 241] on div "Mercure Bangkok Siam 14 Oct 17 Oct 1 room Travellers ET Esther Pei Woon TEO Fin…" at bounding box center [424, 171] width 816 height 229
click at [411, 226] on button "Find hotels" at bounding box center [424, 219] width 98 height 34
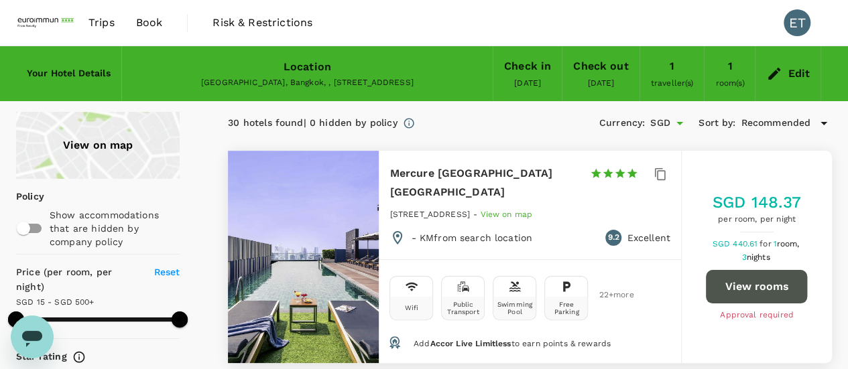
click at [745, 278] on button "View rooms" at bounding box center [756, 287] width 101 height 34
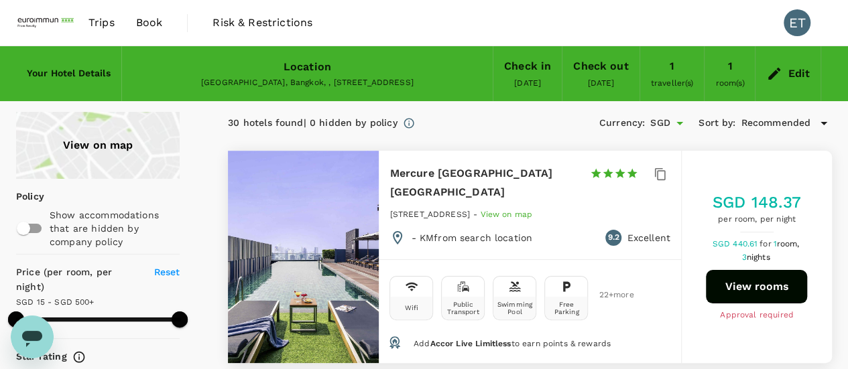
type input "499.61"
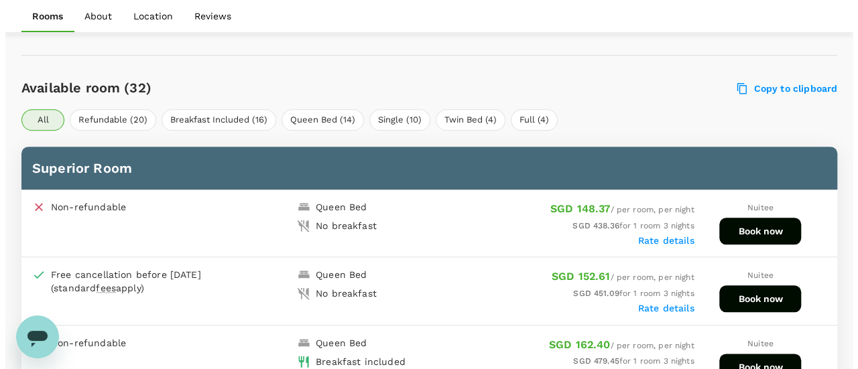
scroll to position [665, 0]
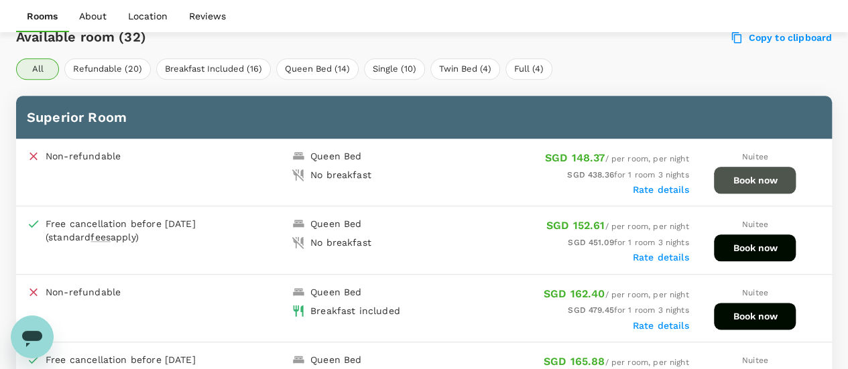
click at [759, 180] on button "Book now" at bounding box center [755, 180] width 82 height 27
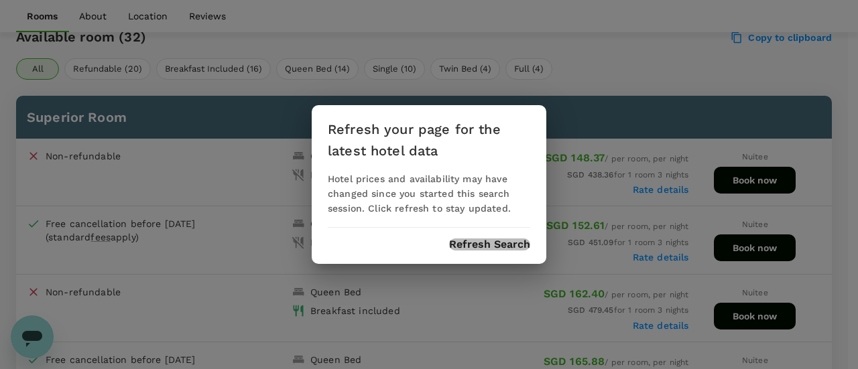
click at [513, 246] on button "Refresh Search" at bounding box center [489, 245] width 81 height 12
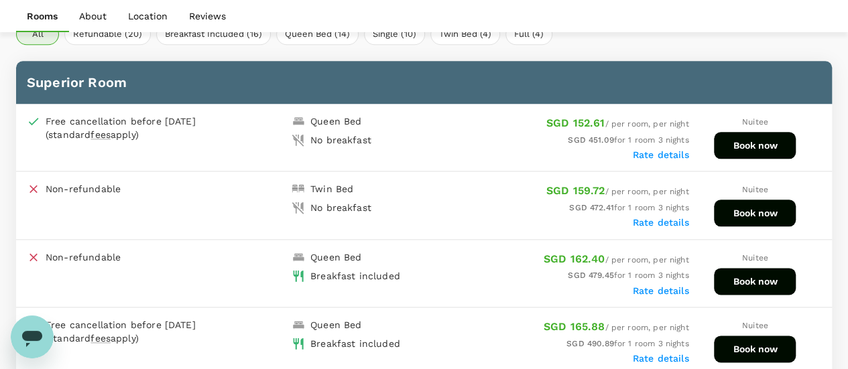
scroll to position [737, 0]
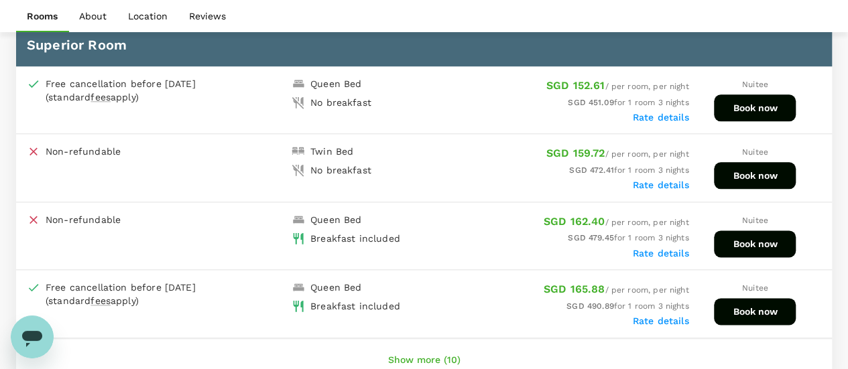
click at [741, 115] on button "Book now" at bounding box center [755, 108] width 82 height 27
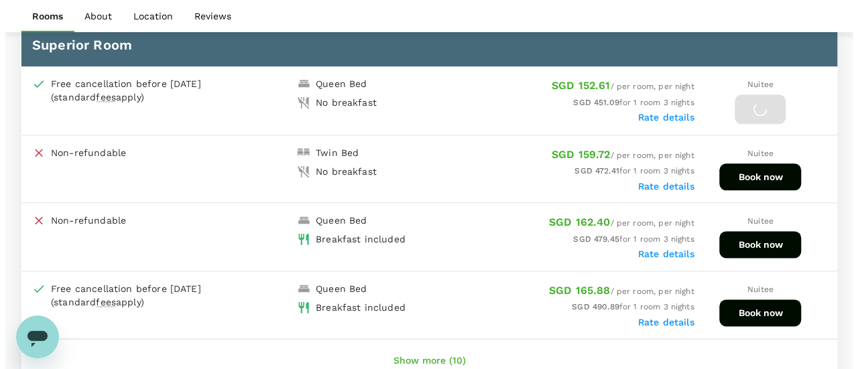
scroll to position [603, 0]
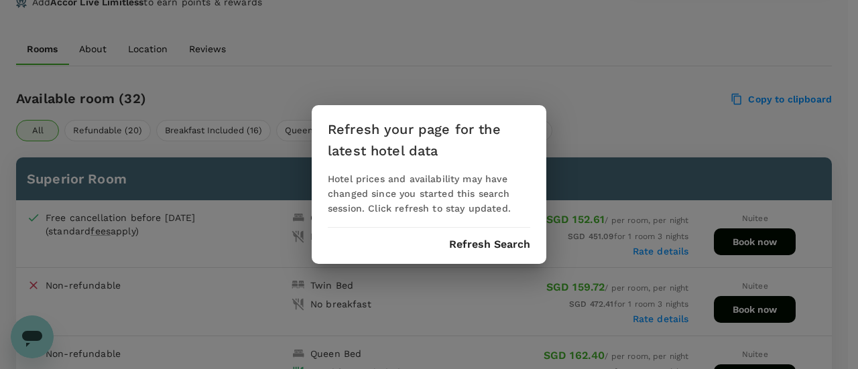
click at [496, 243] on button "Refresh Search" at bounding box center [489, 245] width 81 height 12
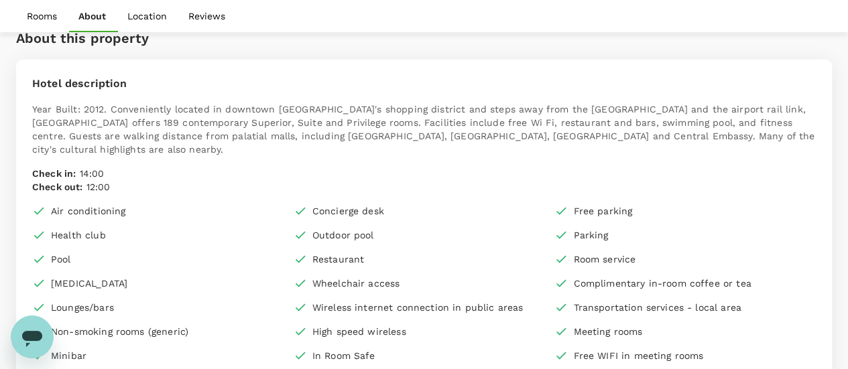
scroll to position [1939, 0]
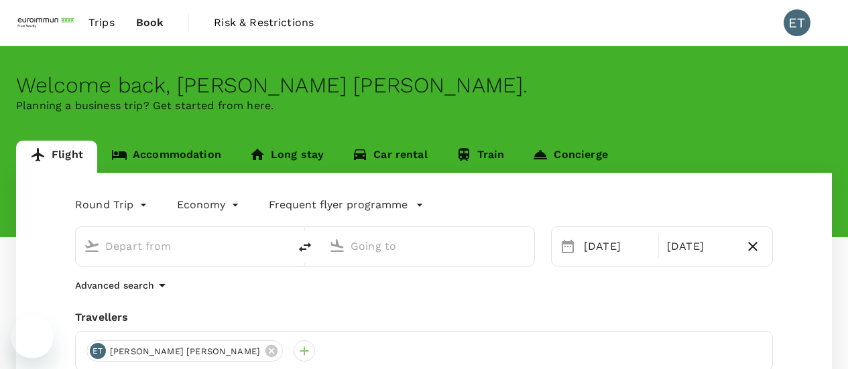
type input "[GEOGRAPHIC_DATA], [GEOGRAPHIC_DATA] (any)"
type input "Suvarnabhumi Intl (BKK)"
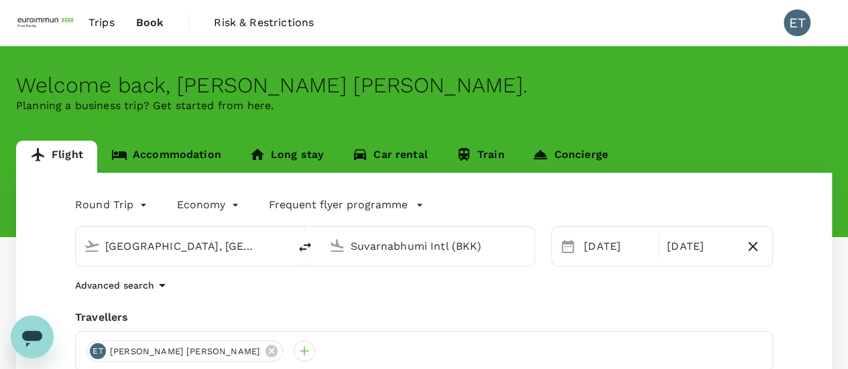
scroll to position [67, 0]
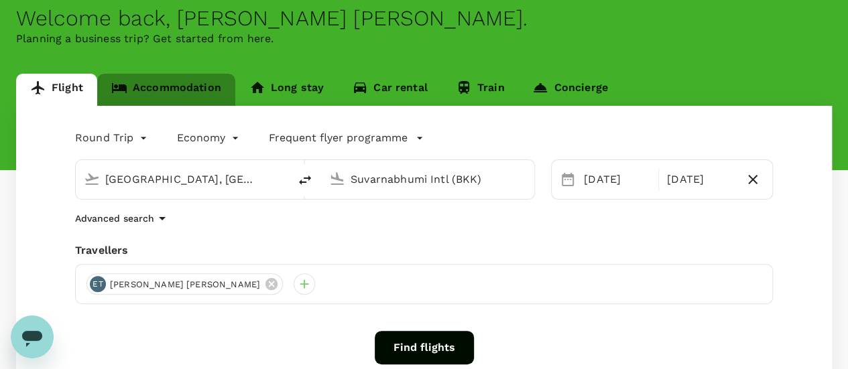
click at [179, 92] on link "Accommodation" at bounding box center [166, 90] width 138 height 32
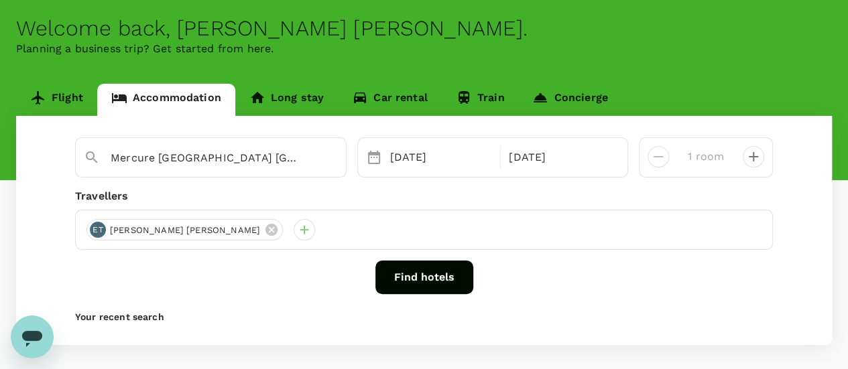
scroll to position [116, 0]
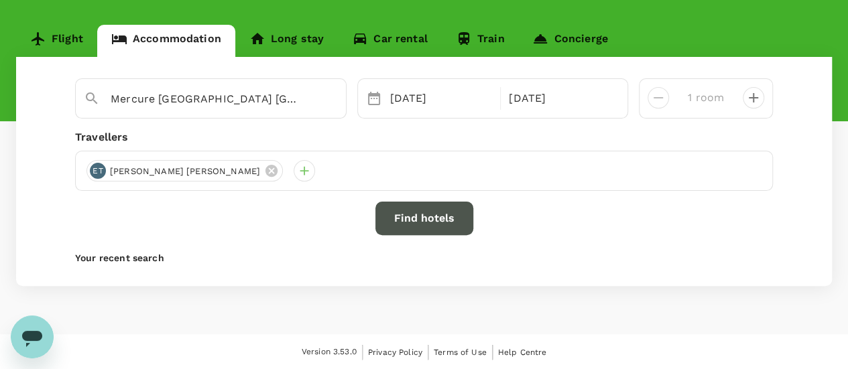
click at [429, 209] on button "Find hotels" at bounding box center [424, 219] width 98 height 34
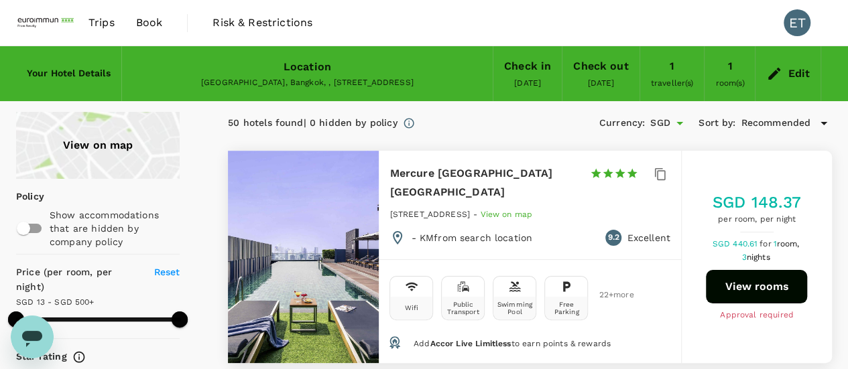
type input "499.27"
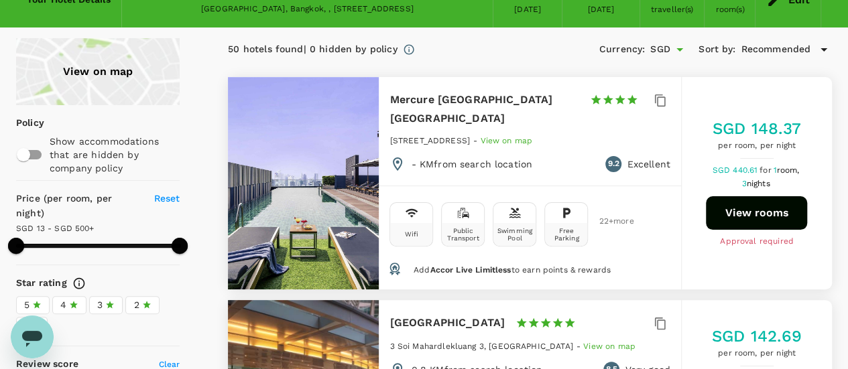
scroll to position [134, 0]
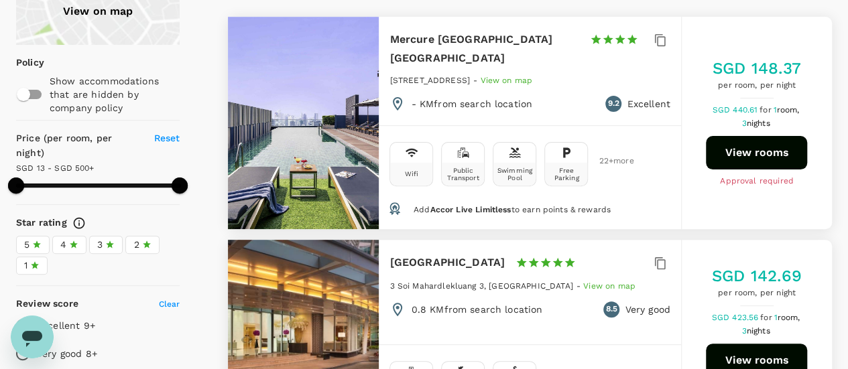
click at [727, 150] on button "View rooms" at bounding box center [756, 153] width 101 height 34
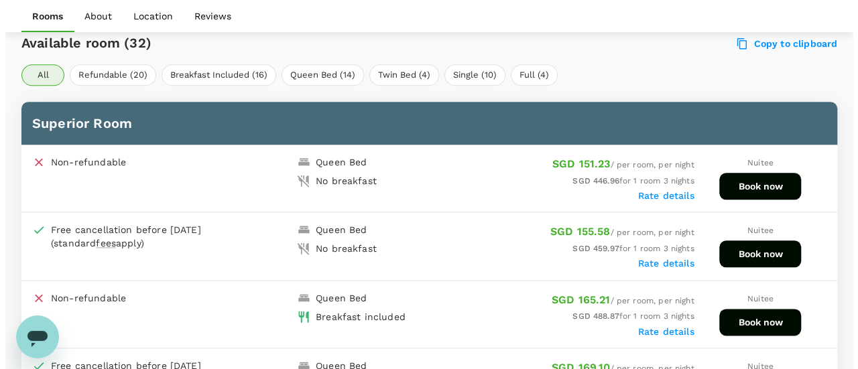
scroll to position [665, 0]
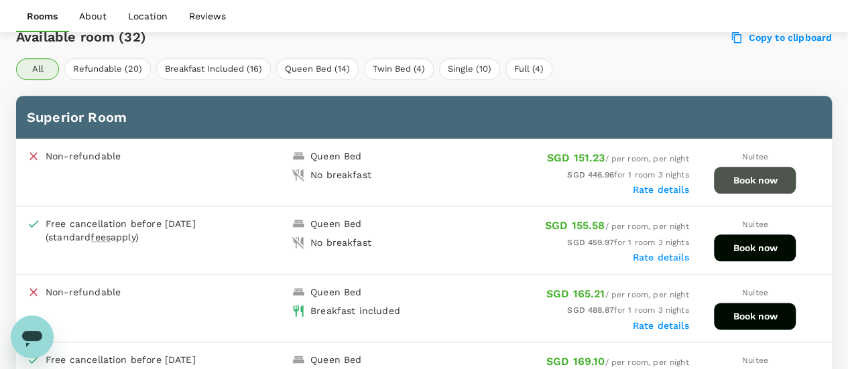
click at [745, 182] on button "Book now" at bounding box center [755, 180] width 82 height 27
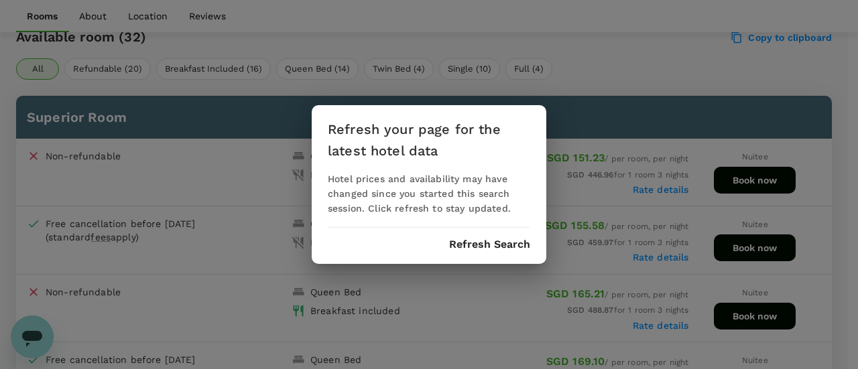
click at [459, 236] on div "Refresh your page for the latest hotel data Hotel prices and availability may h…" at bounding box center [429, 184] width 235 height 159
click at [463, 243] on button "Refresh Search" at bounding box center [489, 245] width 81 height 12
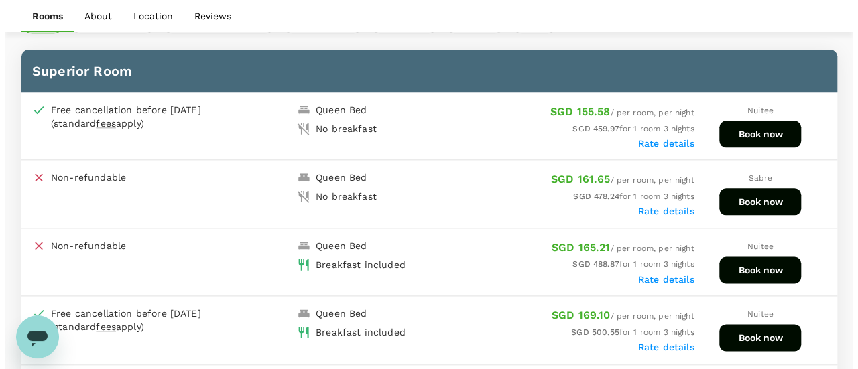
scroll to position [732, 0]
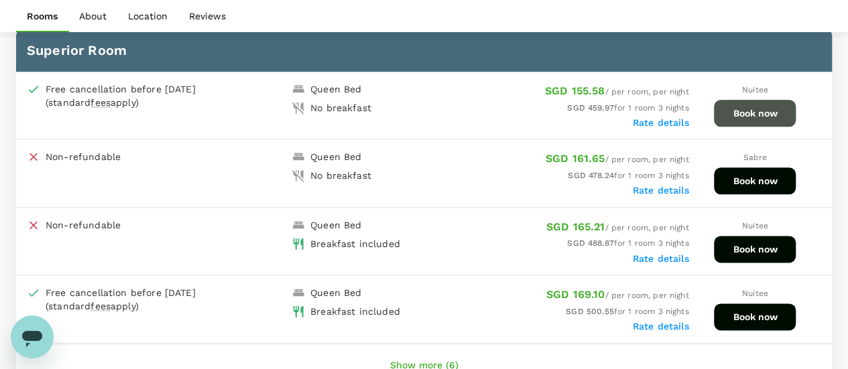
click at [733, 111] on button "Book now" at bounding box center [755, 113] width 82 height 27
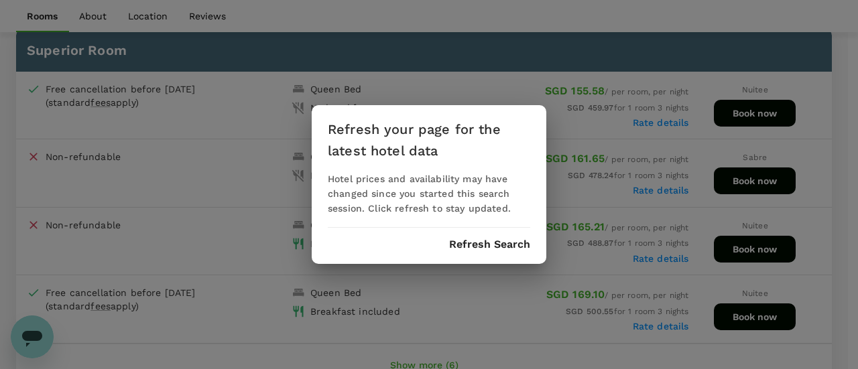
click at [500, 235] on div "Refresh your page for the latest hotel data Hotel prices and availability may h…" at bounding box center [429, 184] width 235 height 159
click at [499, 239] on button "Refresh Search" at bounding box center [489, 245] width 81 height 12
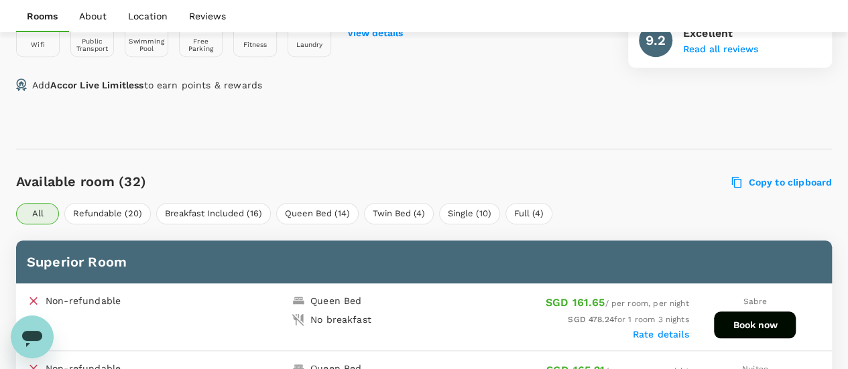
scroll to position [670, 0]
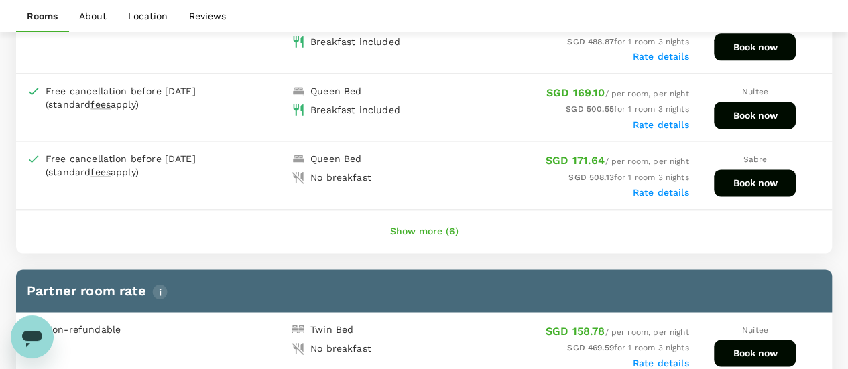
scroll to position [1134, 0]
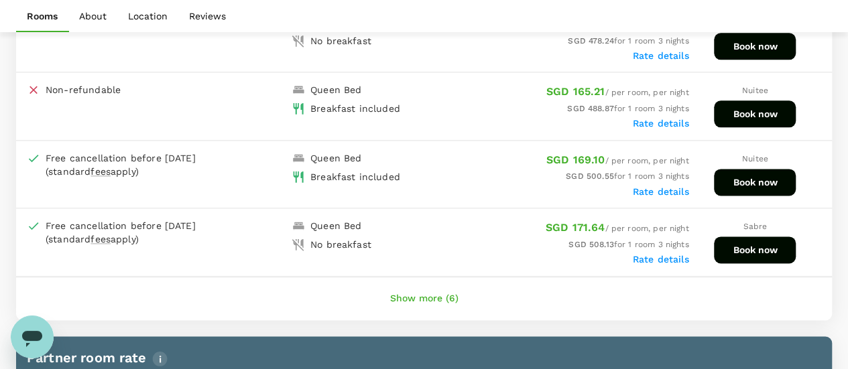
scroll to position [732, 0]
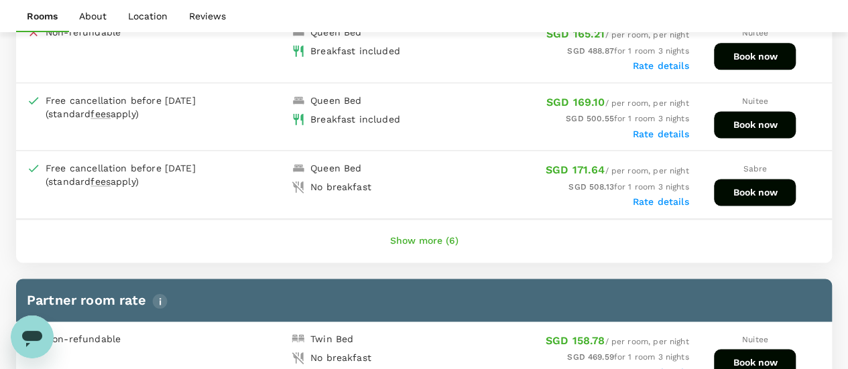
scroll to position [866, 0]
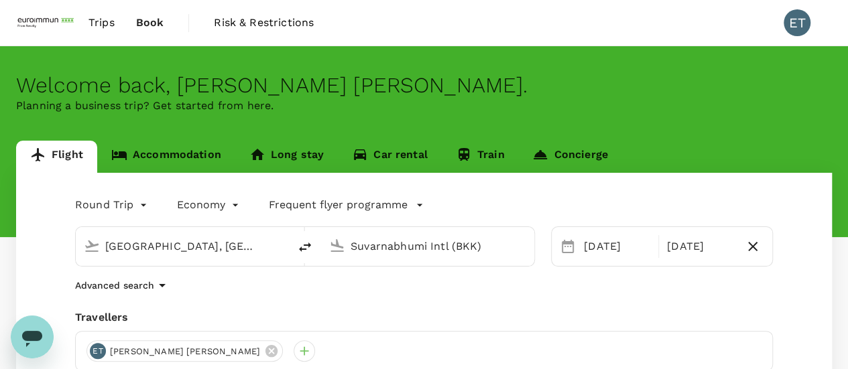
click at [221, 151] on link "Accommodation" at bounding box center [166, 157] width 138 height 32
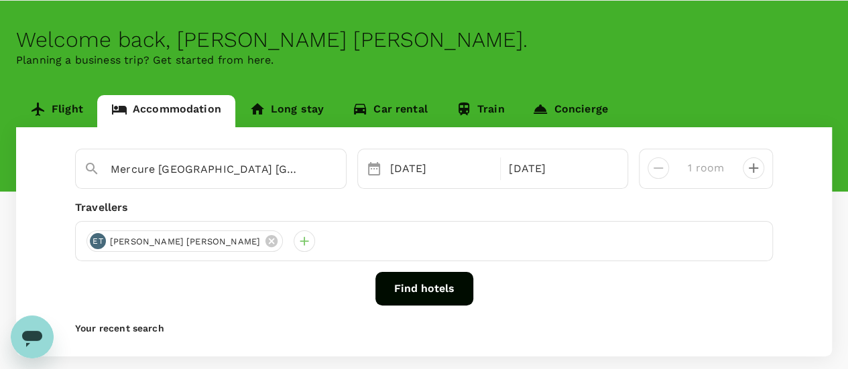
scroll to position [67, 0]
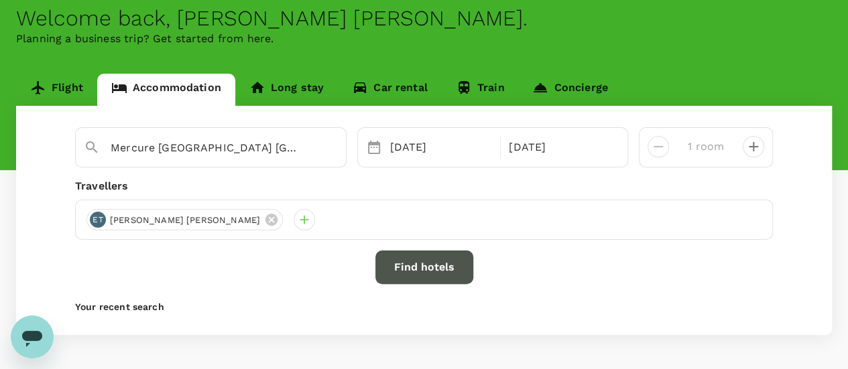
click at [418, 263] on button "Find hotels" at bounding box center [424, 268] width 98 height 34
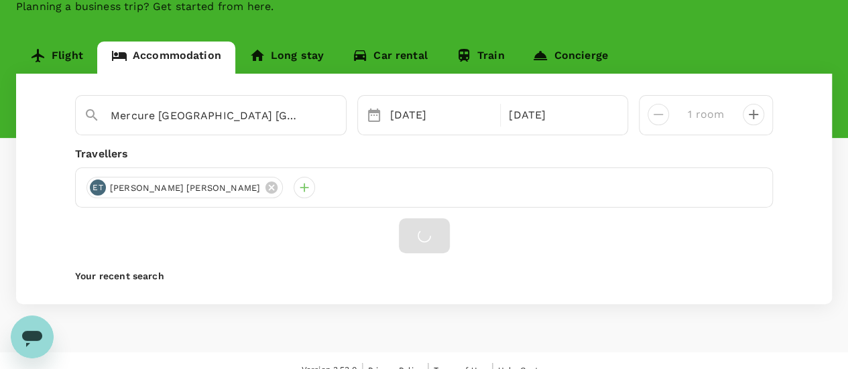
scroll to position [117, 0]
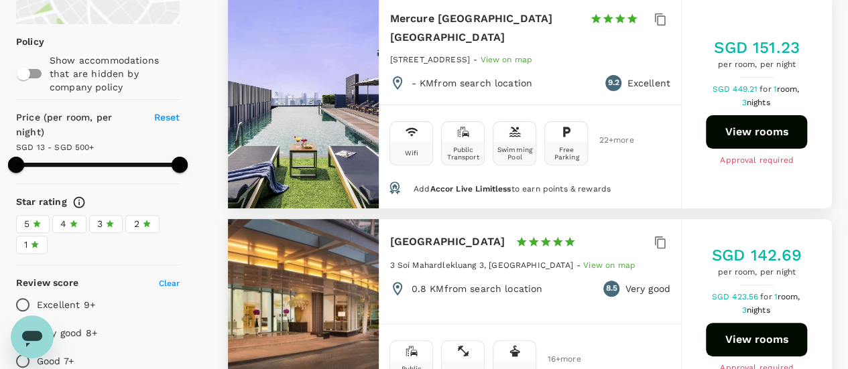
scroll to position [83, 0]
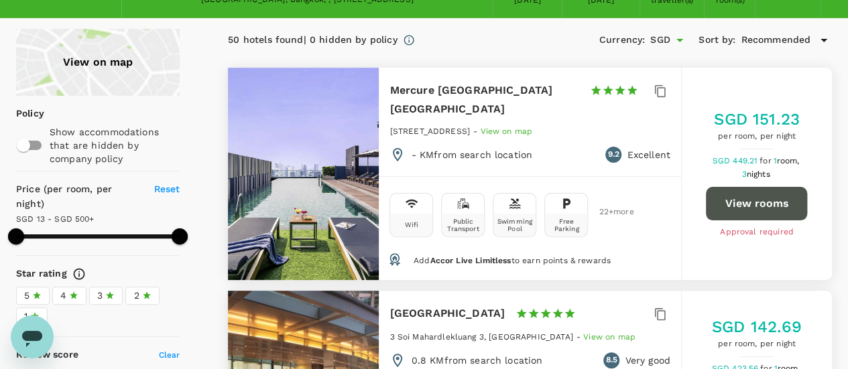
click at [759, 187] on button "View rooms" at bounding box center [756, 204] width 101 height 34
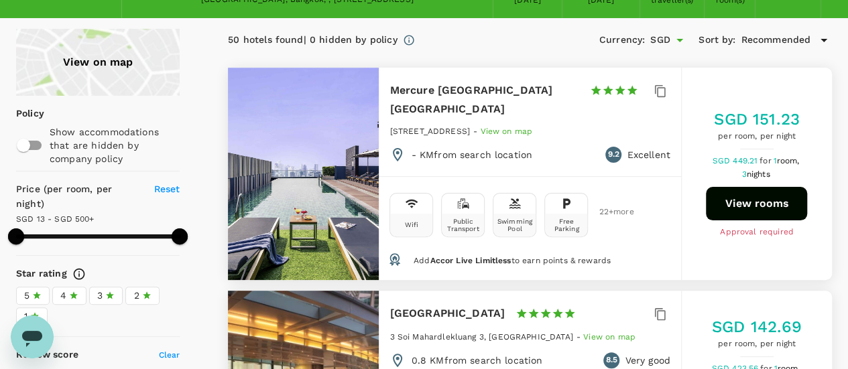
type input "499.27"
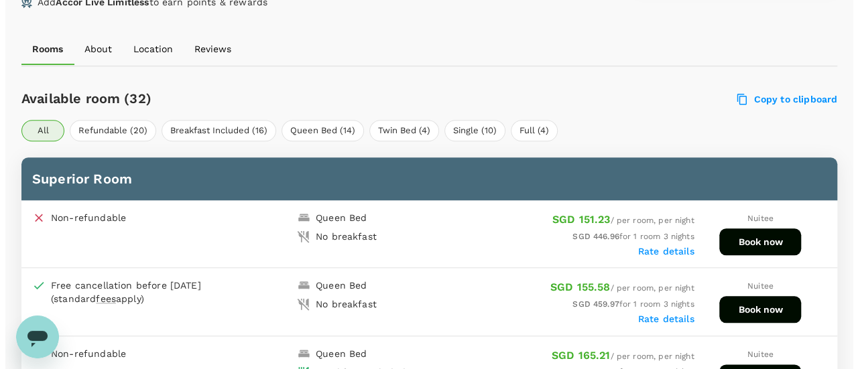
scroll to position [598, 0]
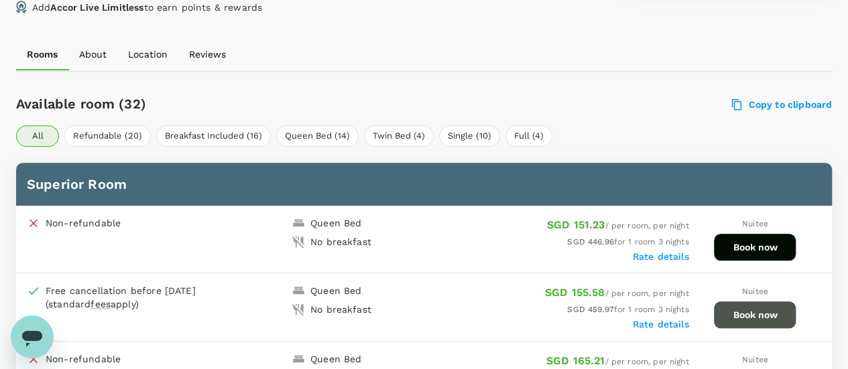
click at [760, 312] on button "Book now" at bounding box center [755, 315] width 82 height 27
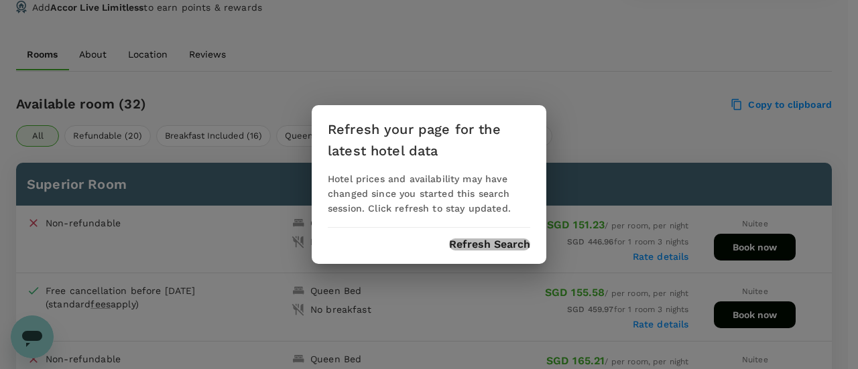
click at [504, 249] on button "Refresh Search" at bounding box center [489, 245] width 81 height 12
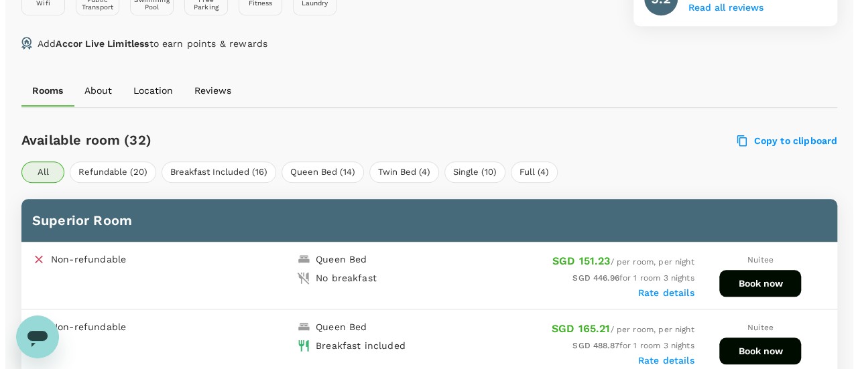
scroll to position [665, 0]
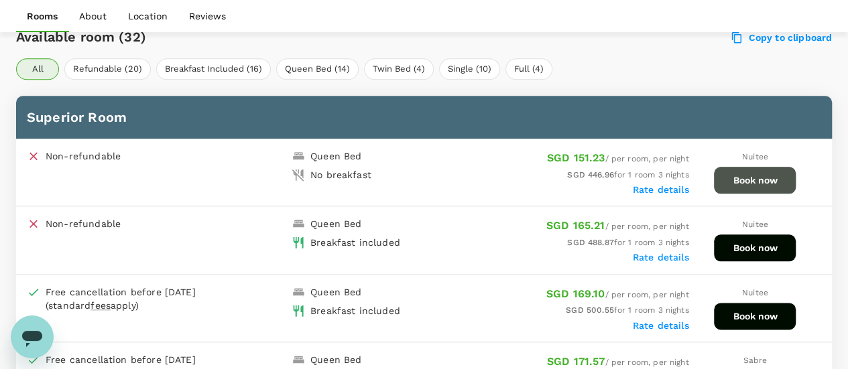
click at [768, 180] on button "Book now" at bounding box center [755, 180] width 82 height 27
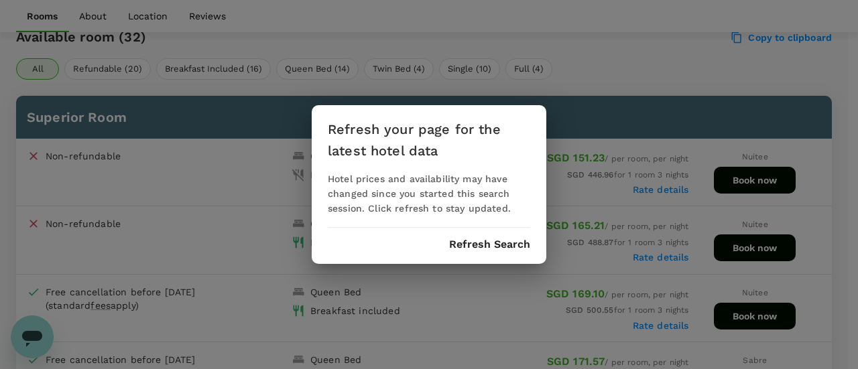
click at [479, 245] on button "Refresh Search" at bounding box center [489, 245] width 81 height 12
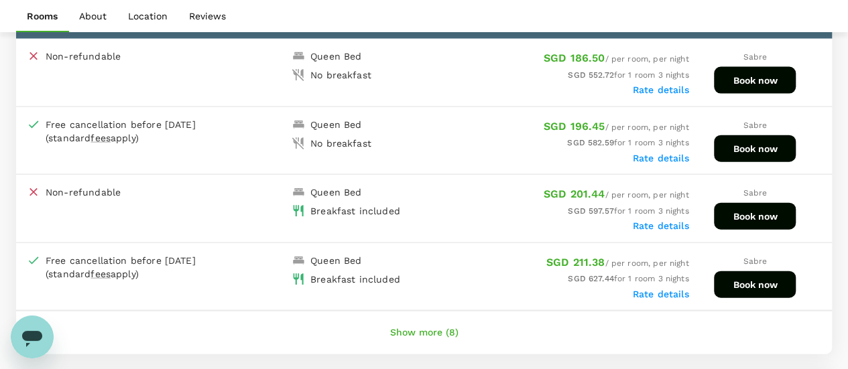
scroll to position [1403, 0]
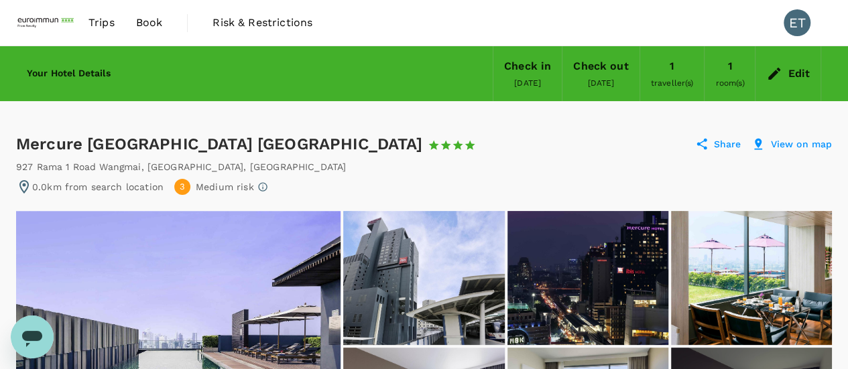
click at [784, 69] on div "Edit" at bounding box center [788, 73] width 65 height 47
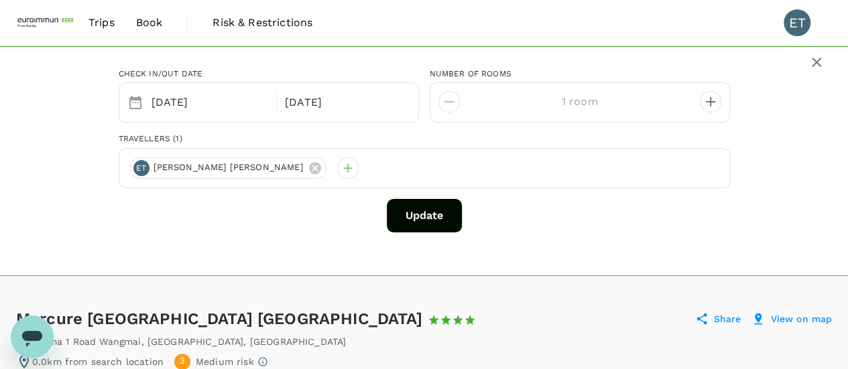
click at [422, 200] on button "Update" at bounding box center [424, 216] width 75 height 34
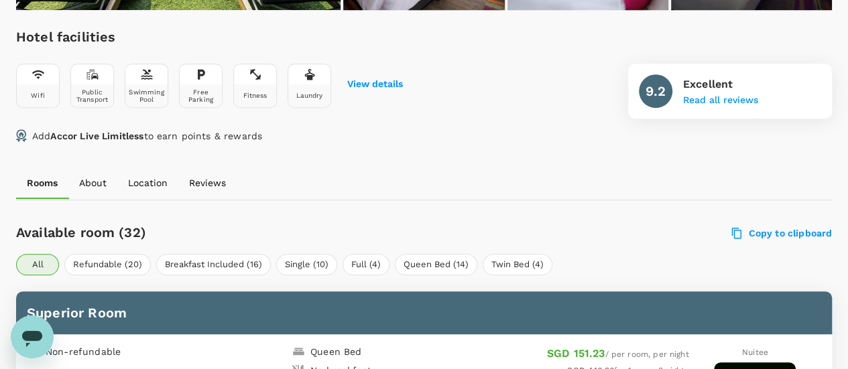
scroll to position [603, 0]
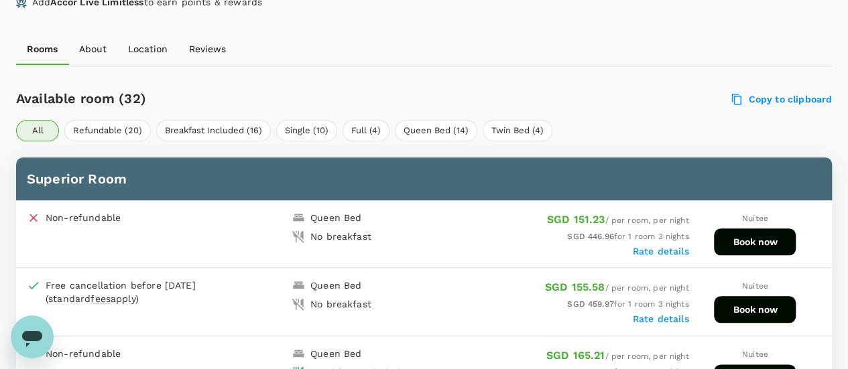
click at [748, 231] on button "Book now" at bounding box center [755, 242] width 82 height 27
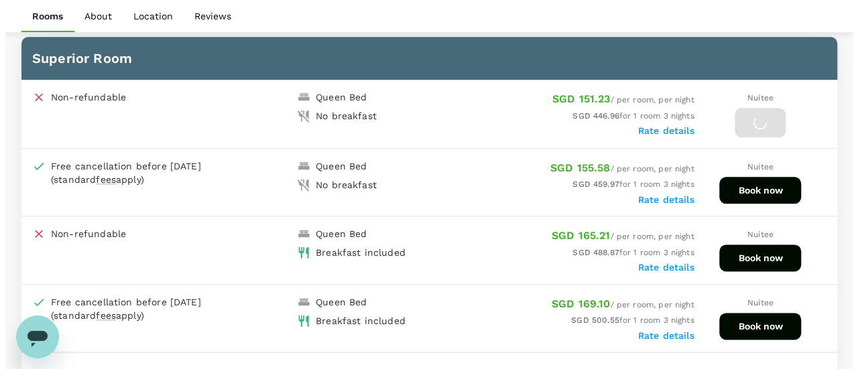
scroll to position [737, 0]
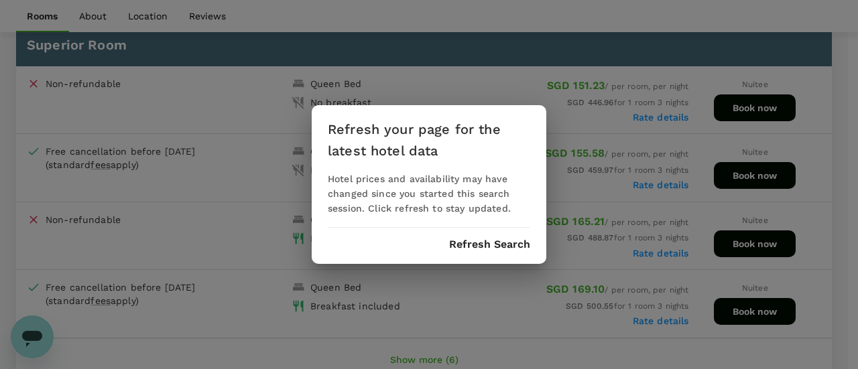
click at [487, 262] on div "Refresh your page for the latest hotel data Hotel prices and availability may h…" at bounding box center [429, 184] width 235 height 159
click at [488, 252] on div "Refresh your page for the latest hotel data Hotel prices and availability may h…" at bounding box center [429, 184] width 235 height 159
click at [496, 245] on button "Refresh Search" at bounding box center [489, 245] width 81 height 12
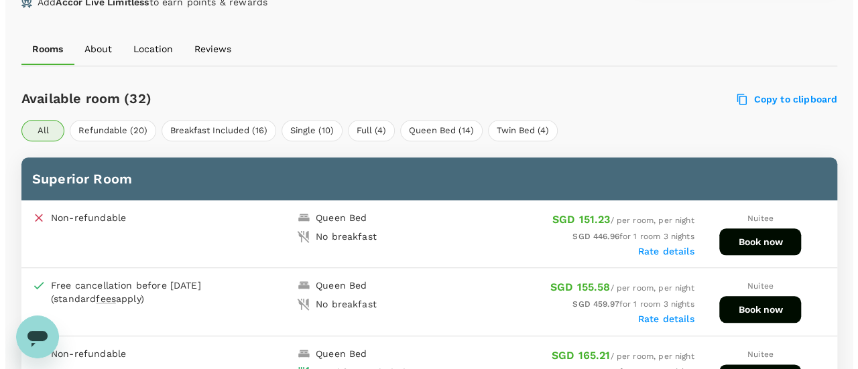
scroll to position [598, 0]
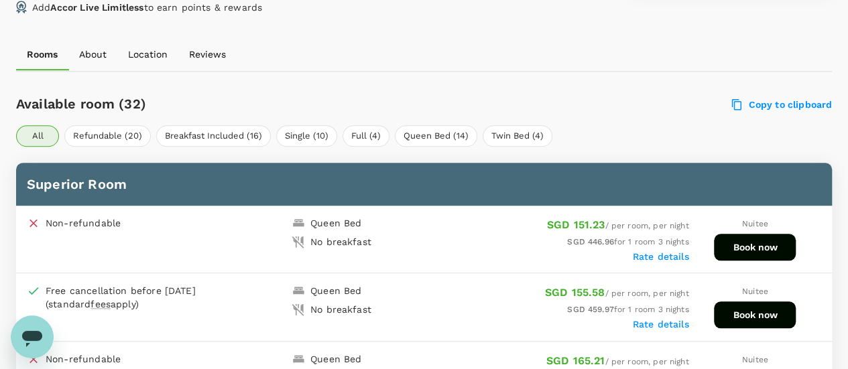
click at [737, 257] on button "Book now" at bounding box center [755, 247] width 82 height 27
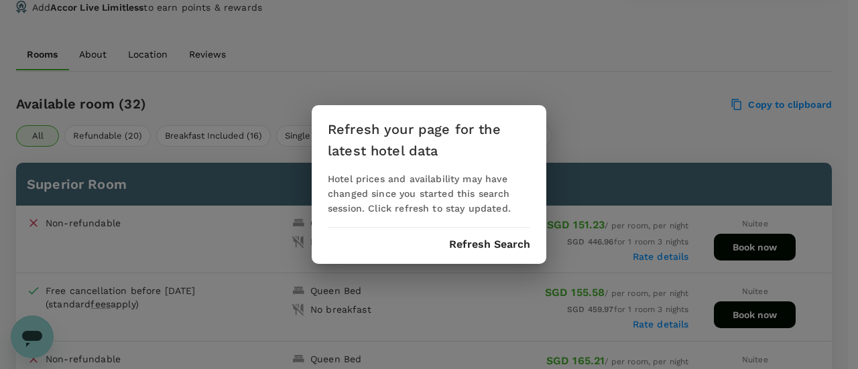
click at [607, 122] on div "Refresh your page for the latest hotel data Hotel prices and availability may h…" at bounding box center [429, 184] width 858 height 369
click at [516, 240] on button "Refresh Search" at bounding box center [489, 245] width 81 height 12
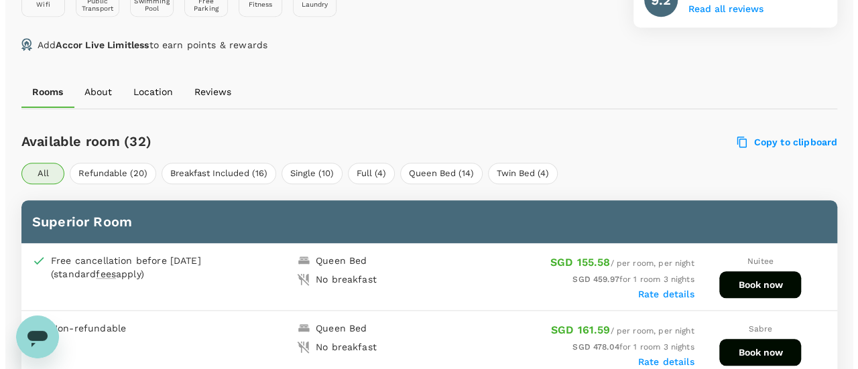
scroll to position [665, 0]
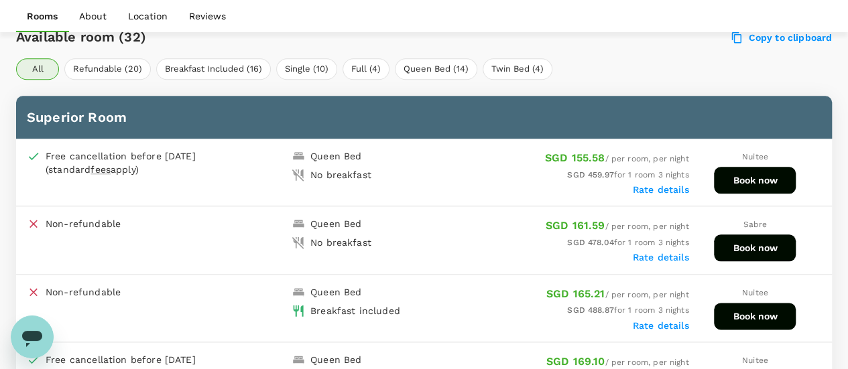
click at [768, 180] on button "Book now" at bounding box center [755, 180] width 82 height 27
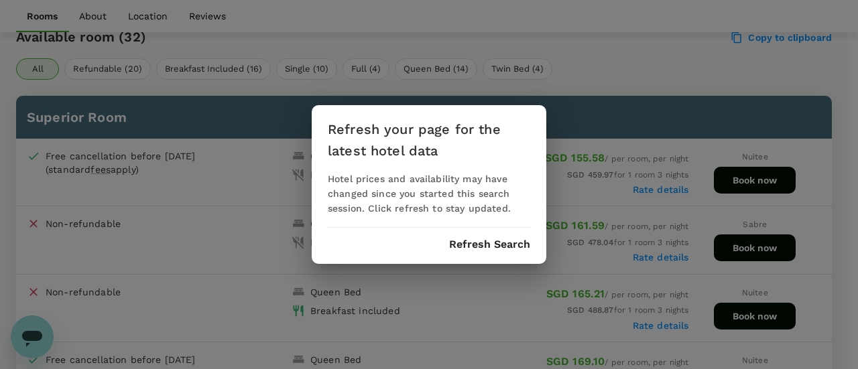
click at [514, 246] on button "Refresh Search" at bounding box center [489, 245] width 81 height 12
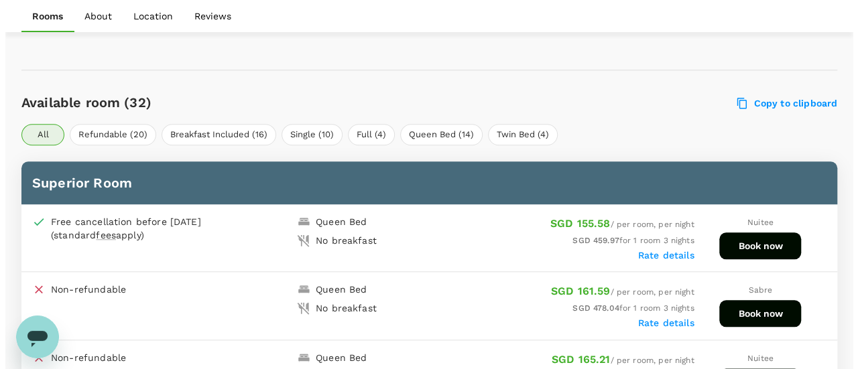
scroll to position [665, 0]
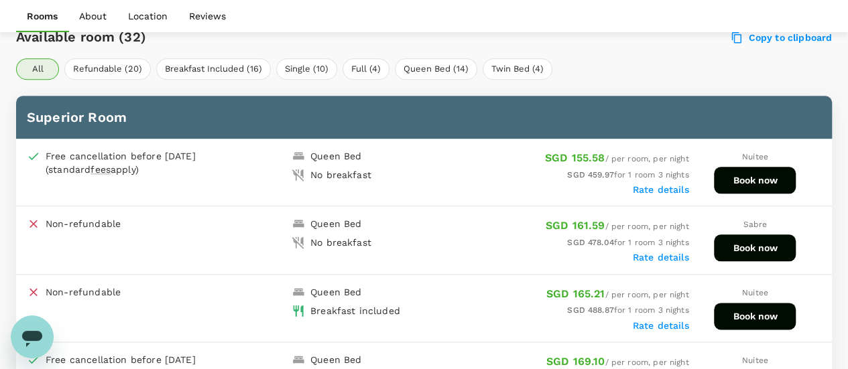
click at [752, 187] on button "Book now" at bounding box center [755, 180] width 82 height 27
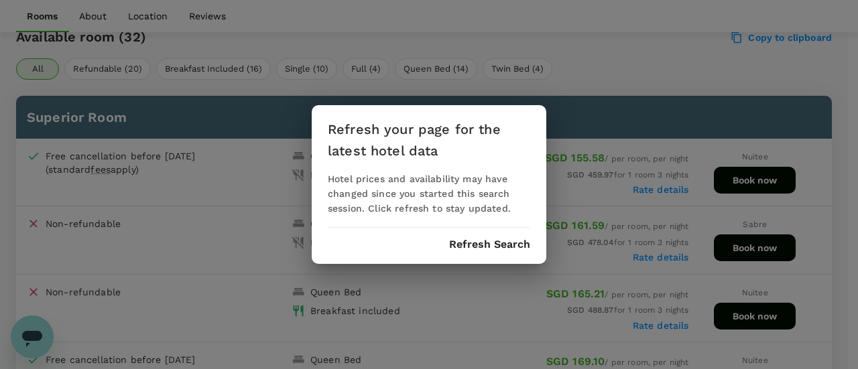
click at [499, 247] on button "Refresh Search" at bounding box center [489, 245] width 81 height 12
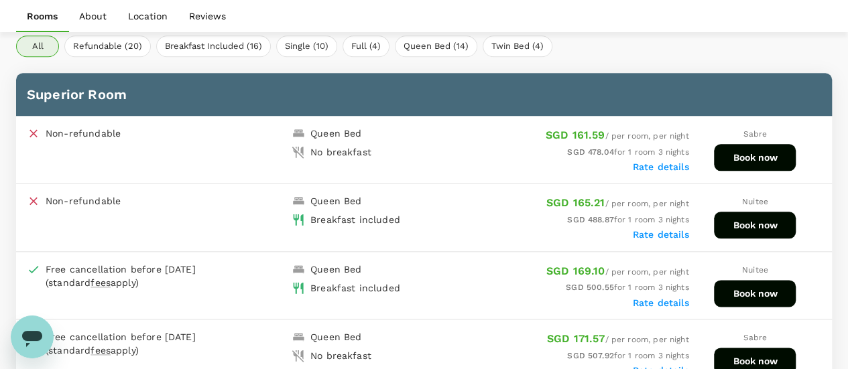
scroll to position [732, 0]
